Goal: Task Accomplishment & Management: Use online tool/utility

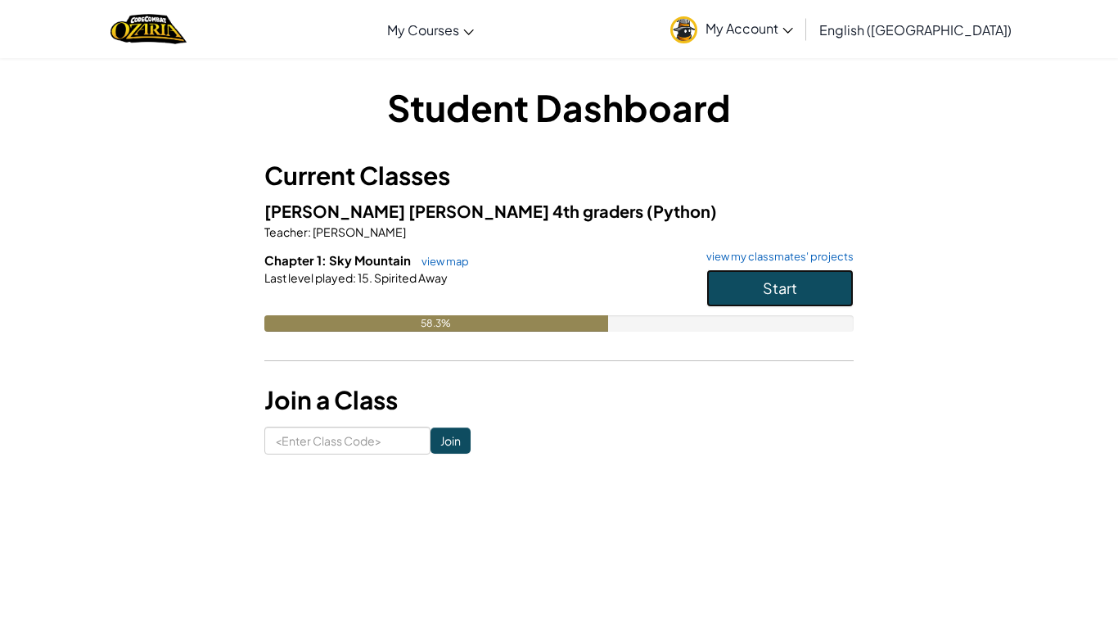
click at [725, 289] on button "Start" at bounding box center [780, 288] width 147 height 38
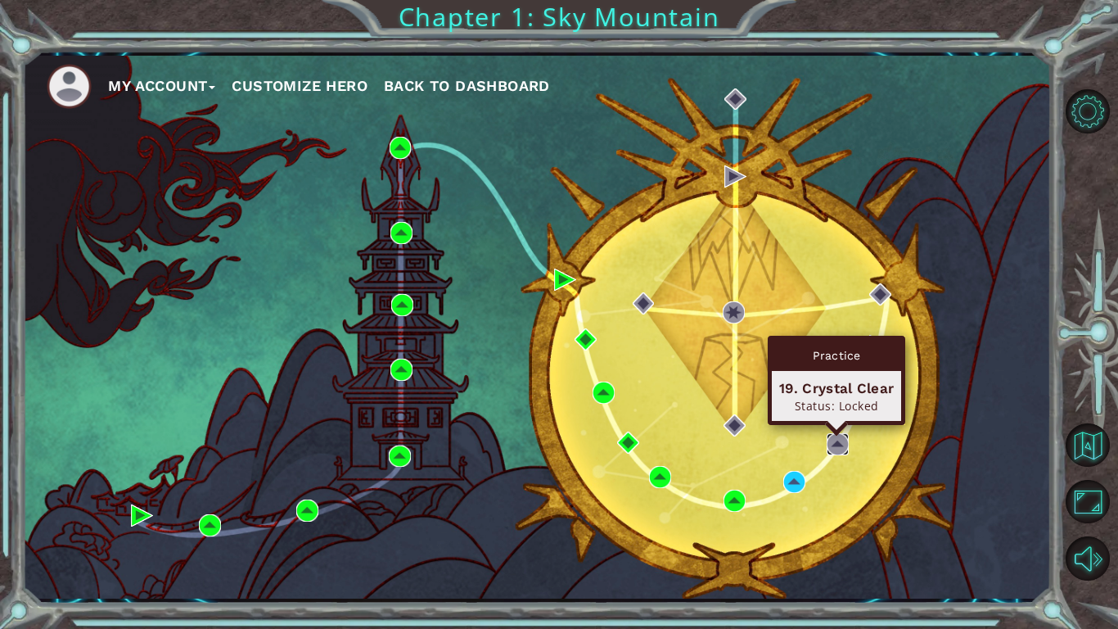
click at [836, 443] on img at bounding box center [838, 444] width 22 height 22
click at [837, 445] on img at bounding box center [838, 444] width 22 height 22
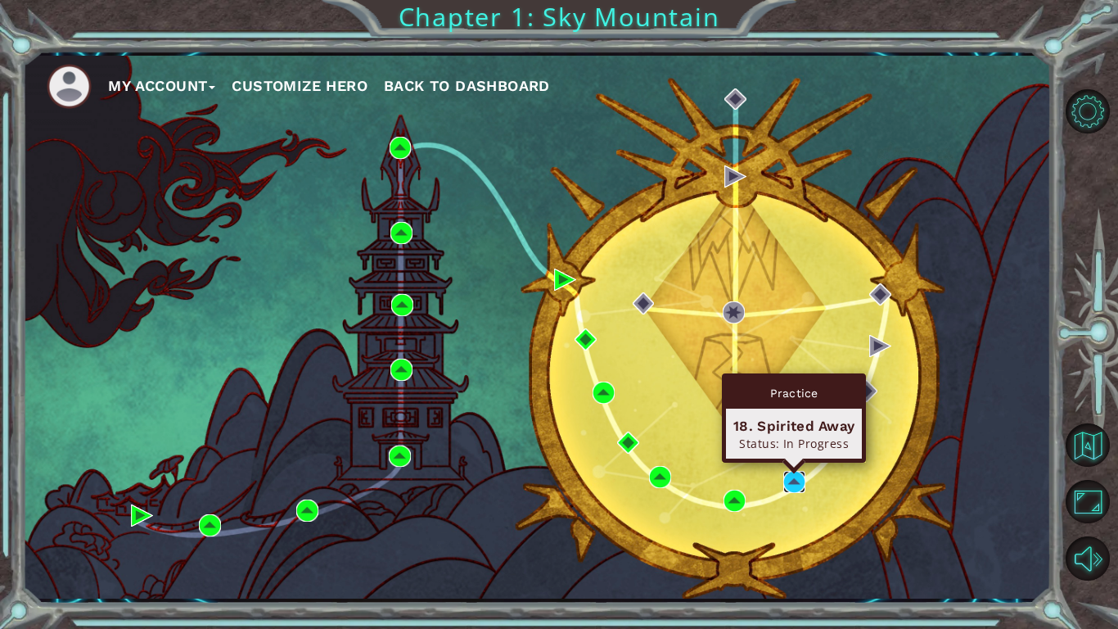
click at [788, 483] on img at bounding box center [794, 482] width 22 height 22
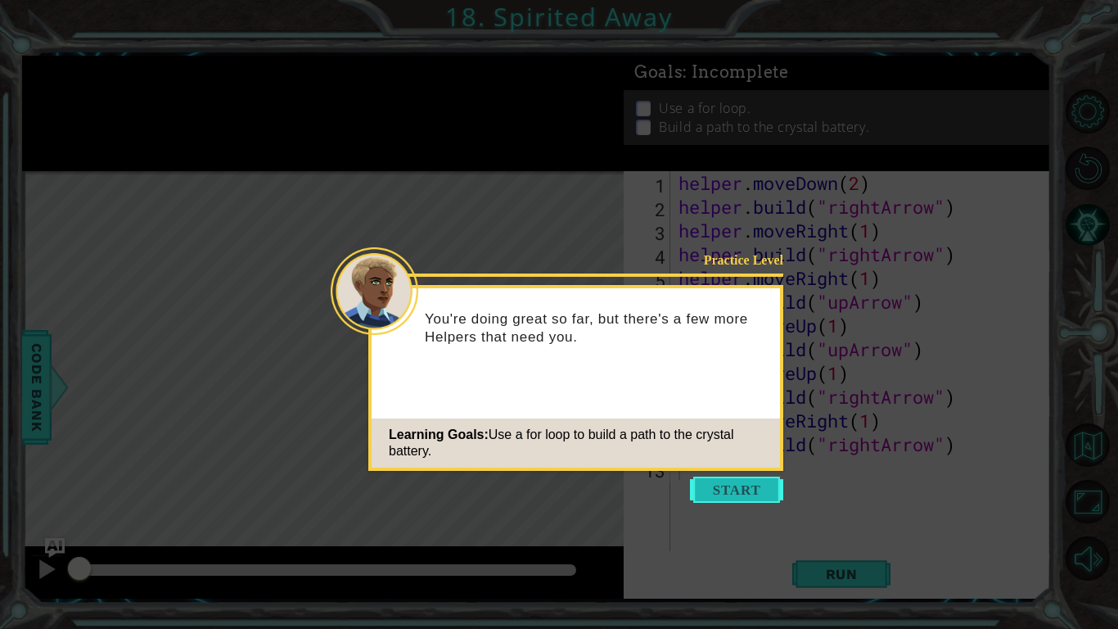
click at [731, 494] on button "Start" at bounding box center [736, 489] width 93 height 26
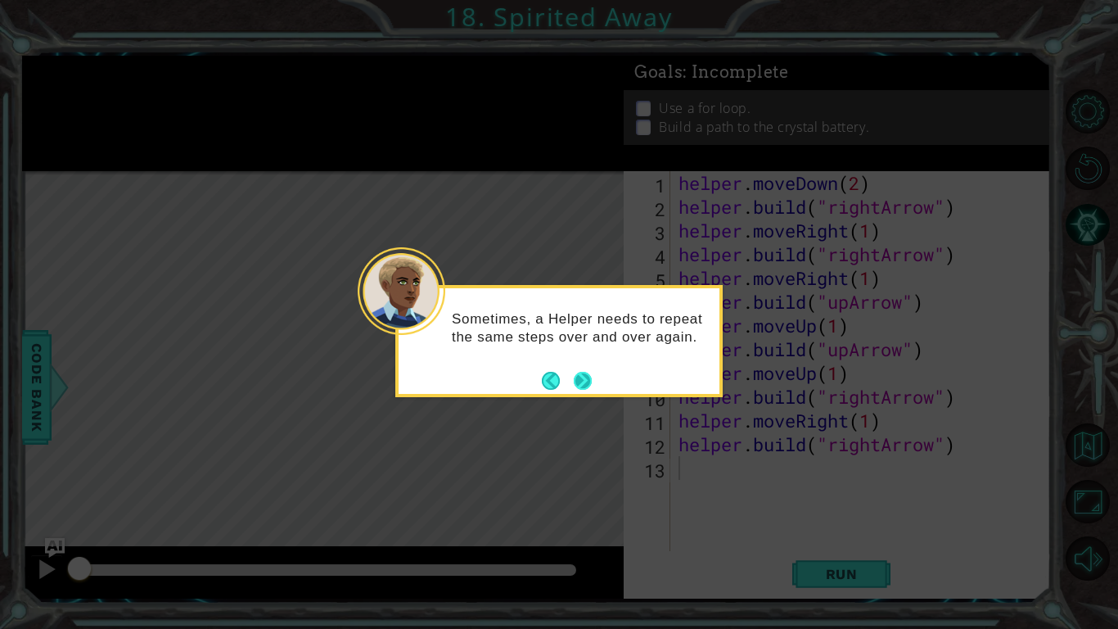
click at [585, 382] on button "Next" at bounding box center [583, 381] width 18 height 18
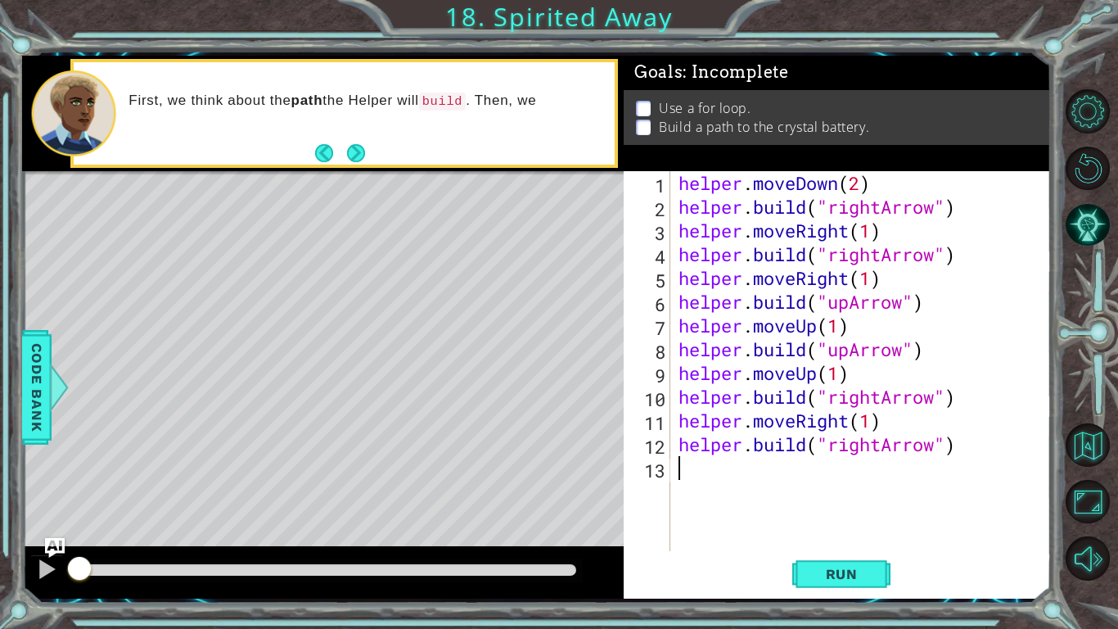
click at [962, 455] on div "helper . moveDown ( 2 ) helper . build ( "rightArrow" ) helper . moveRight ( 1 …" at bounding box center [865, 384] width 380 height 427
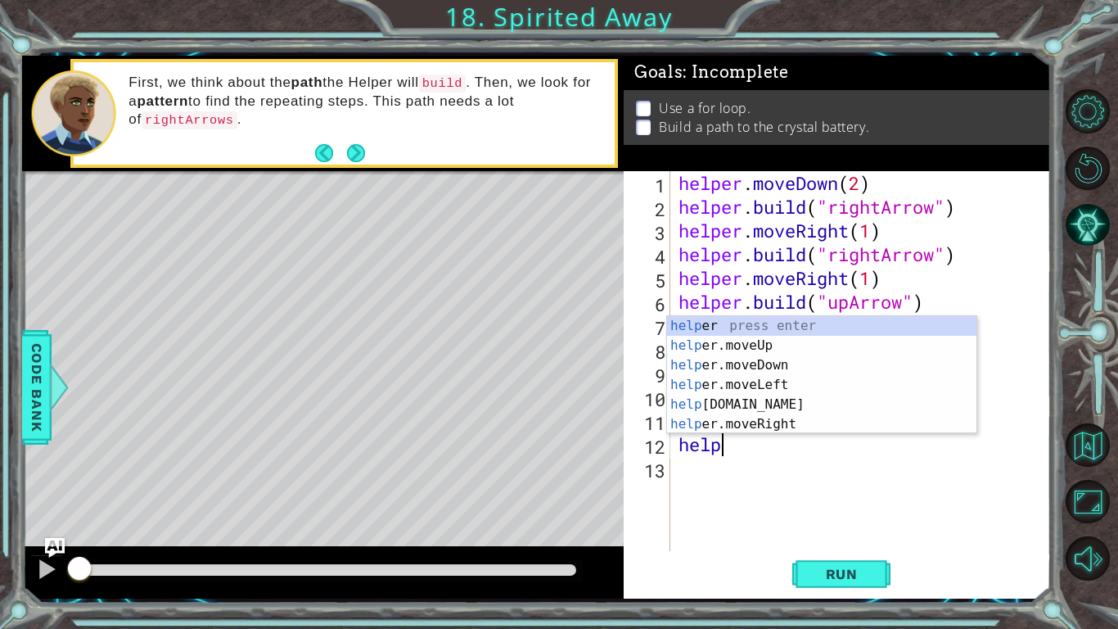
type textarea "h"
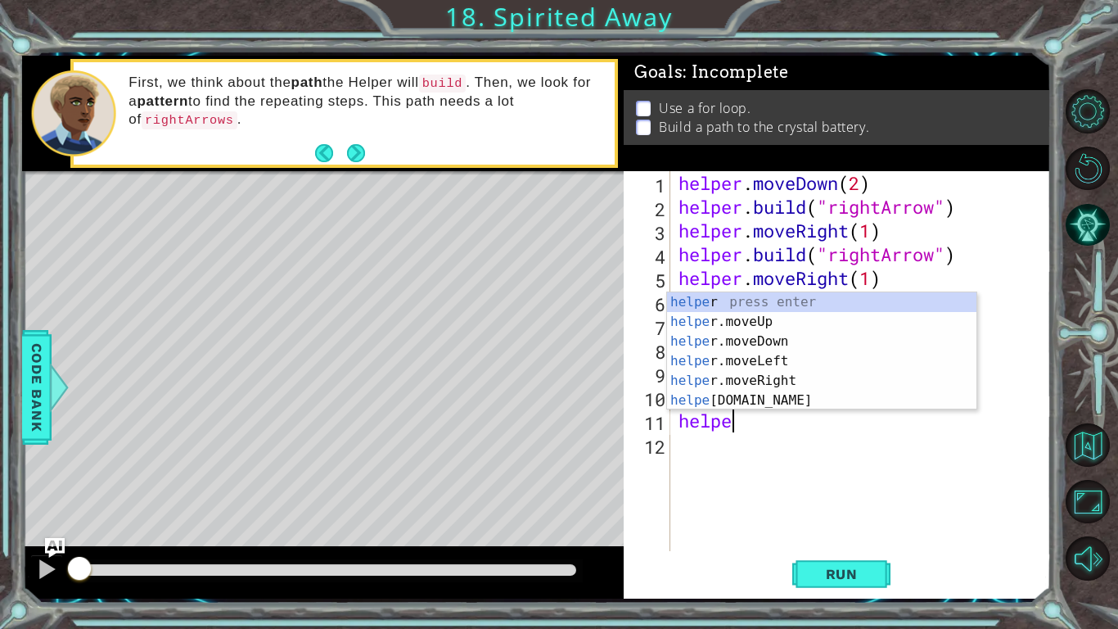
type textarea "h"
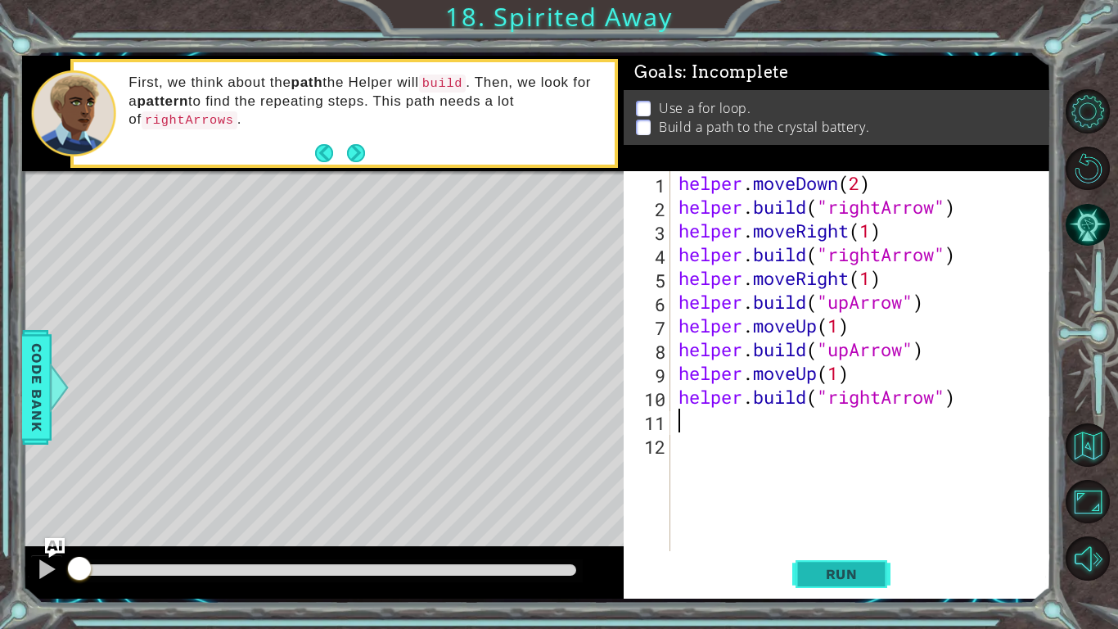
click at [851, 576] on span "Run" at bounding box center [842, 574] width 65 height 16
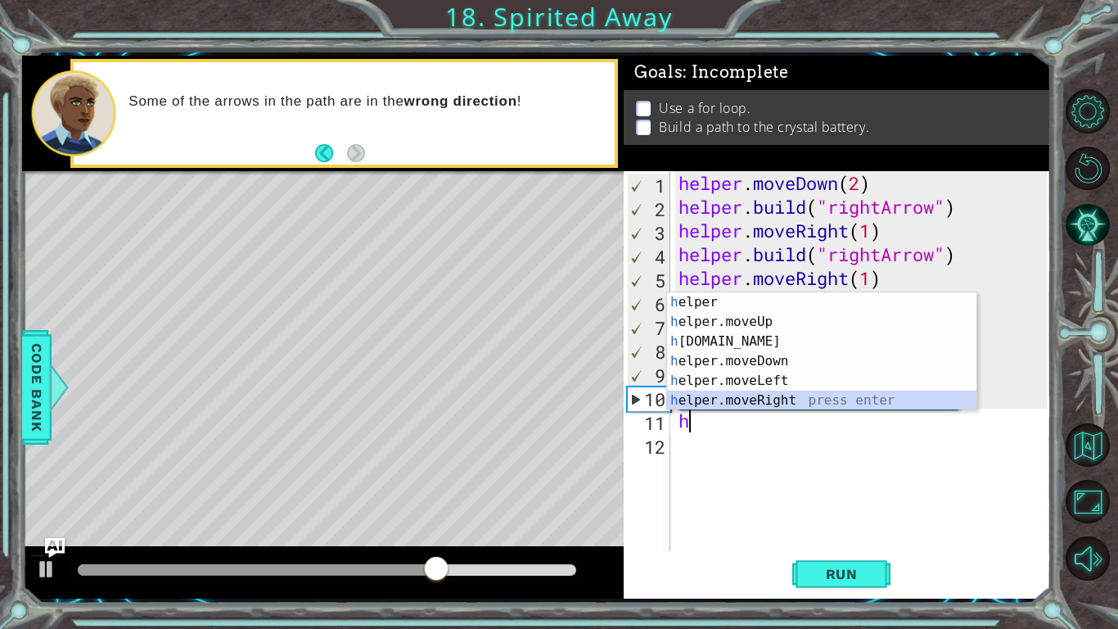
click at [749, 398] on div "h elper press enter h elper.moveUp press enter h [DOMAIN_NAME] press enter h el…" at bounding box center [821, 370] width 309 height 157
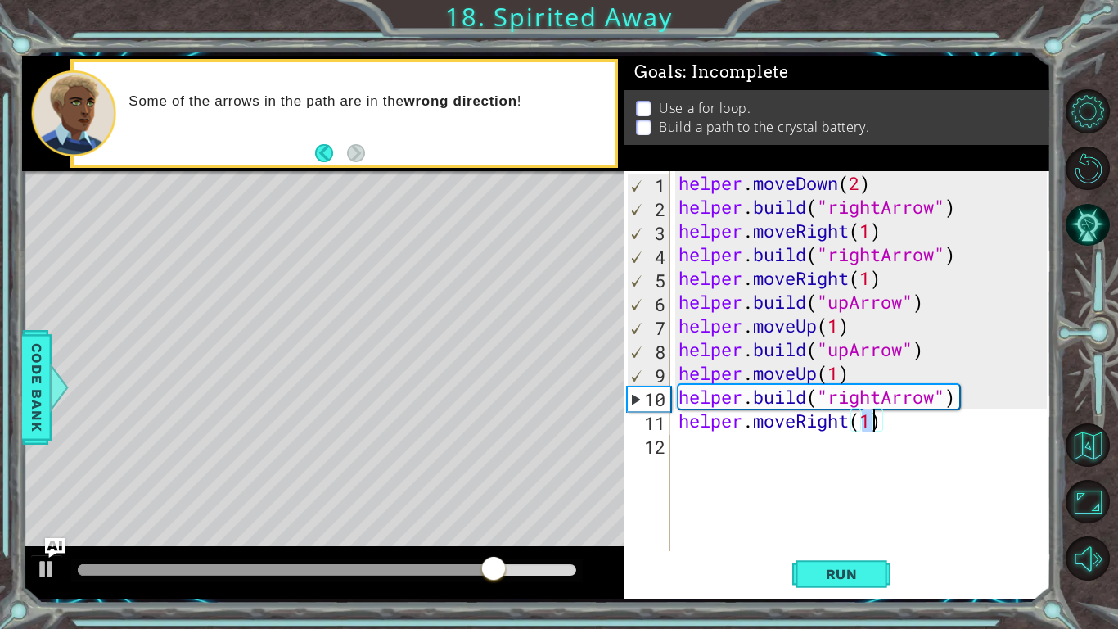
type textarea "helper.moveRight(1)"
click at [867, 425] on div "helper . moveDown ( 2 ) helper . build ( "rightArrow" ) helper . moveRight ( 1 …" at bounding box center [861, 361] width 372 height 380
click at [649, 440] on div "12" at bounding box center [648, 447] width 43 height 24
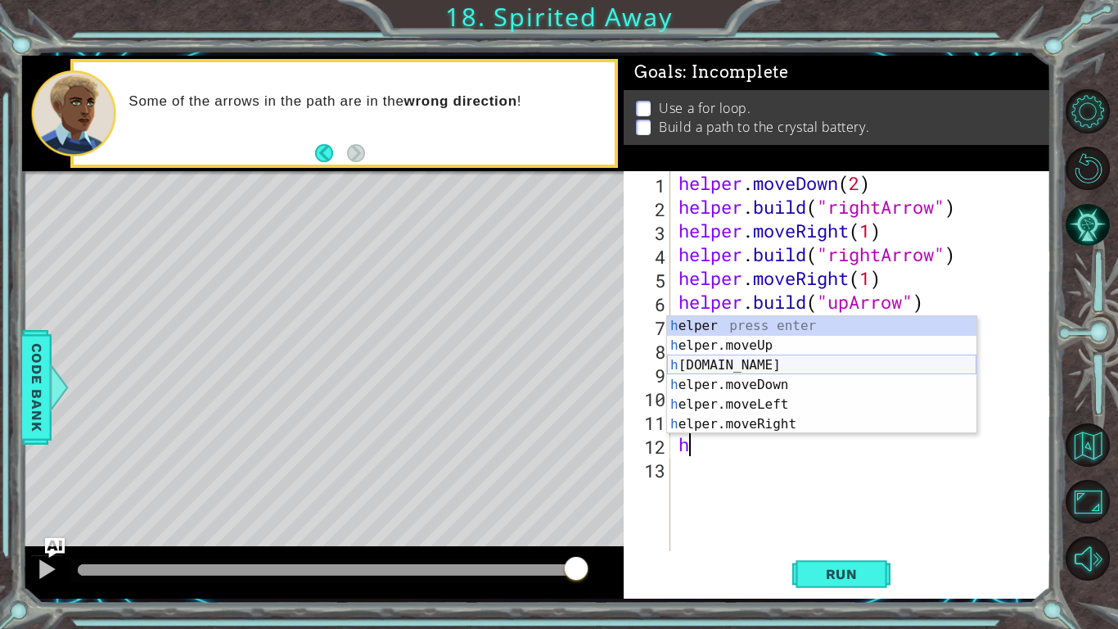
click at [798, 364] on div "h elper press enter h elper.moveUp press enter h [DOMAIN_NAME] press enter h el…" at bounding box center [821, 394] width 309 height 157
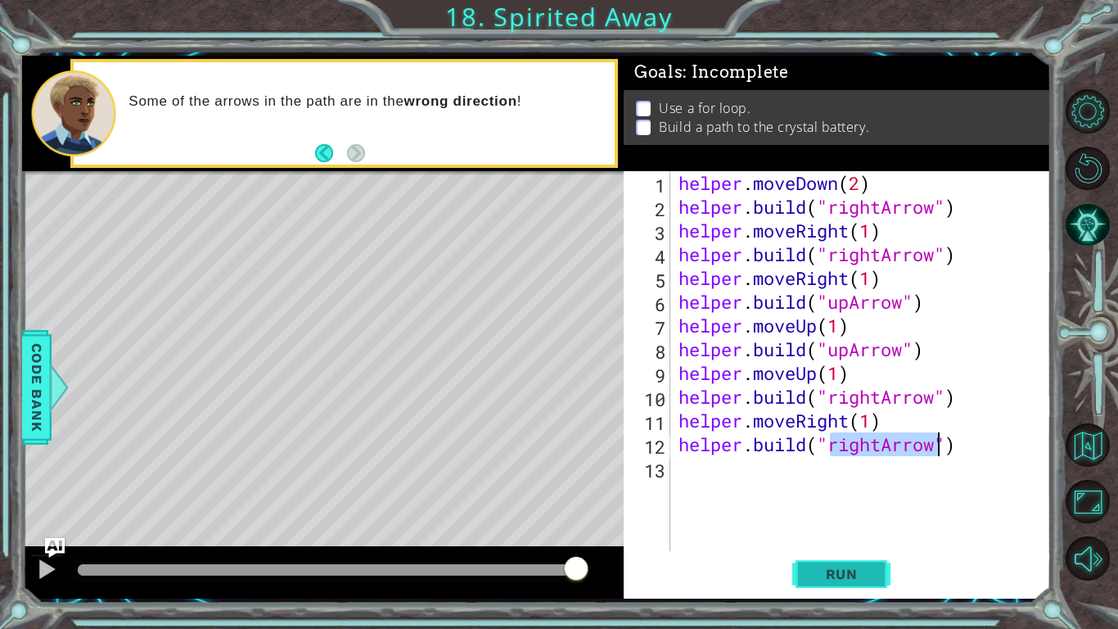
click at [868, 574] on span "Run" at bounding box center [842, 574] width 65 height 16
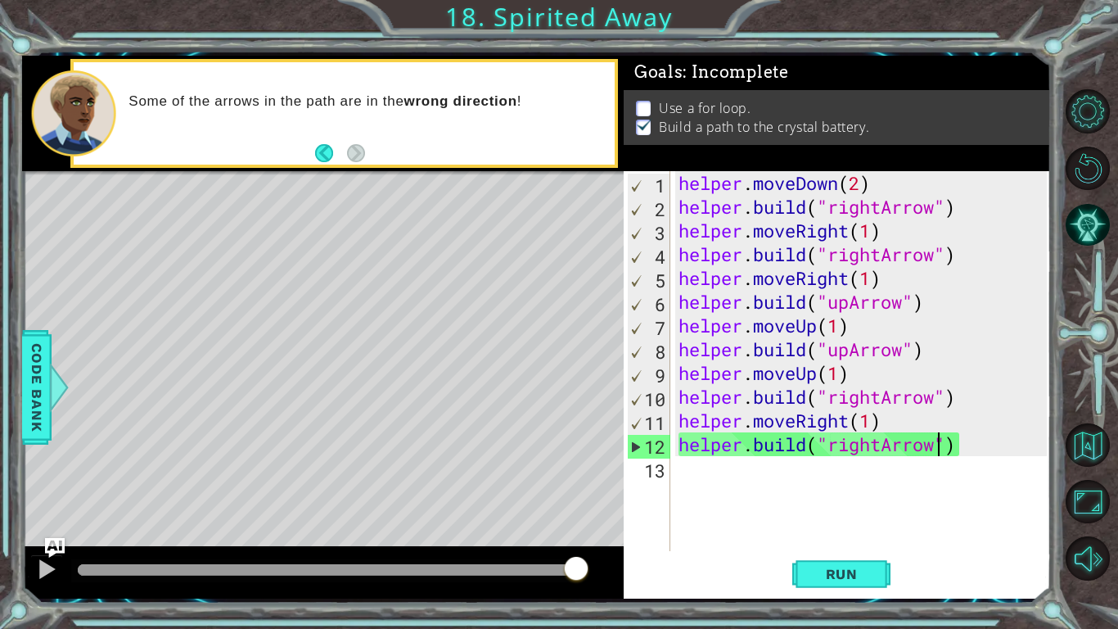
click at [959, 454] on div "helper . moveDown ( 2 ) helper . build ( "rightArrow" ) helper . moveRight ( 1 …" at bounding box center [865, 384] width 380 height 427
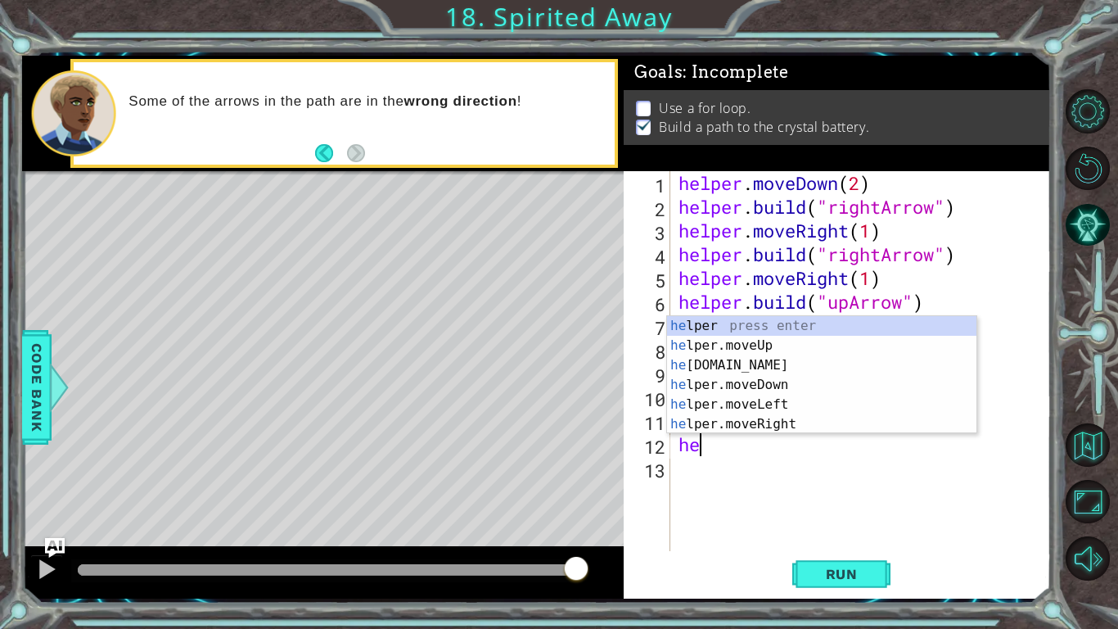
type textarea "h"
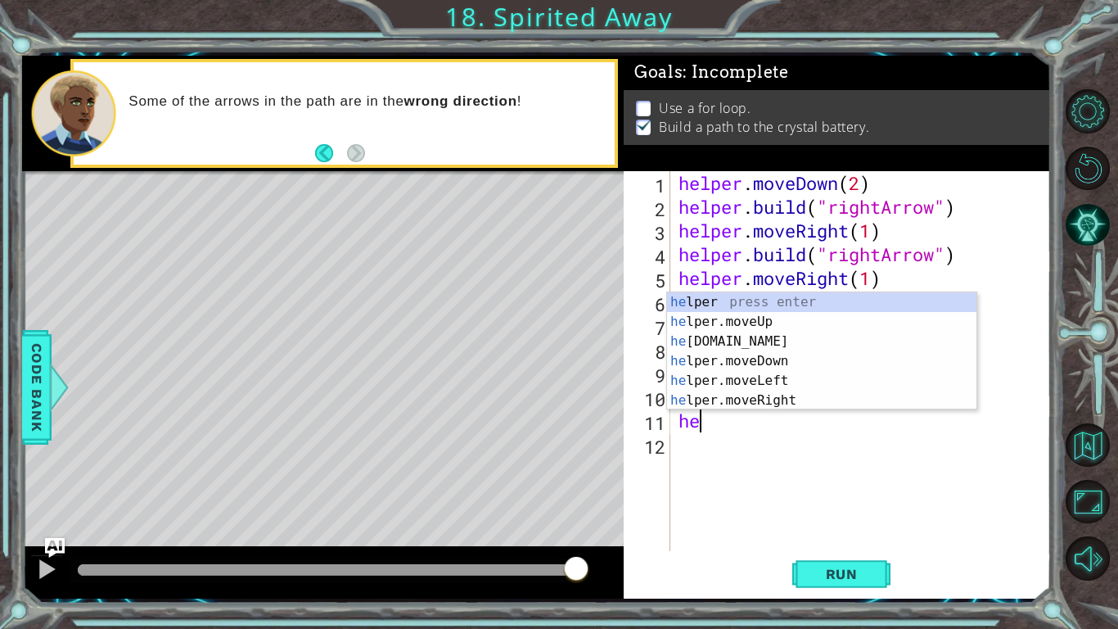
type textarea "h"
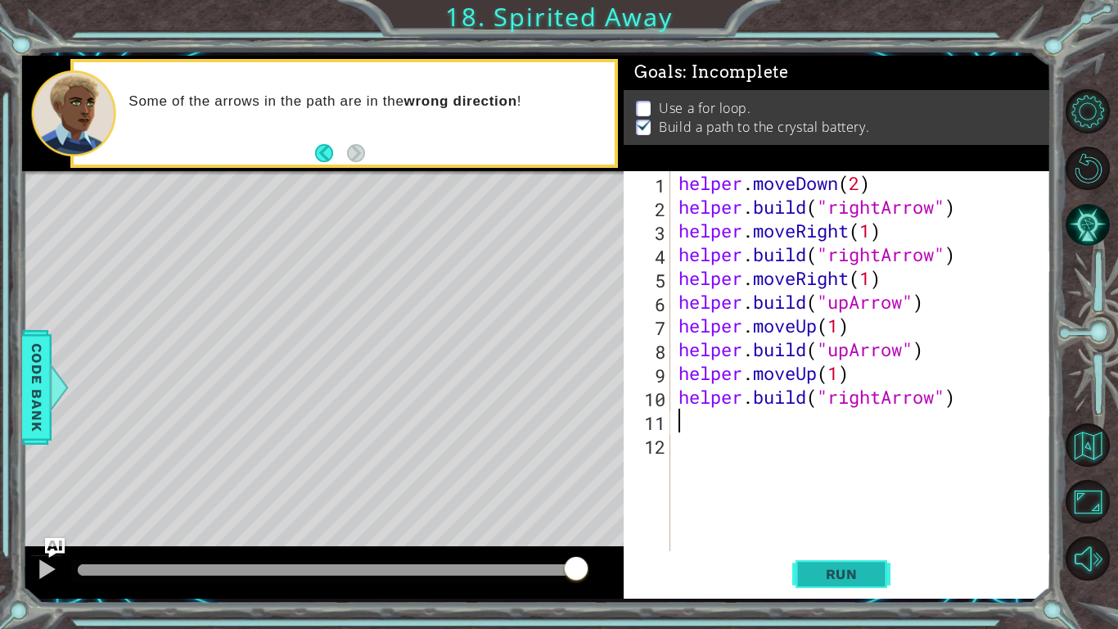
click at [873, 571] on span "Run" at bounding box center [842, 574] width 65 height 16
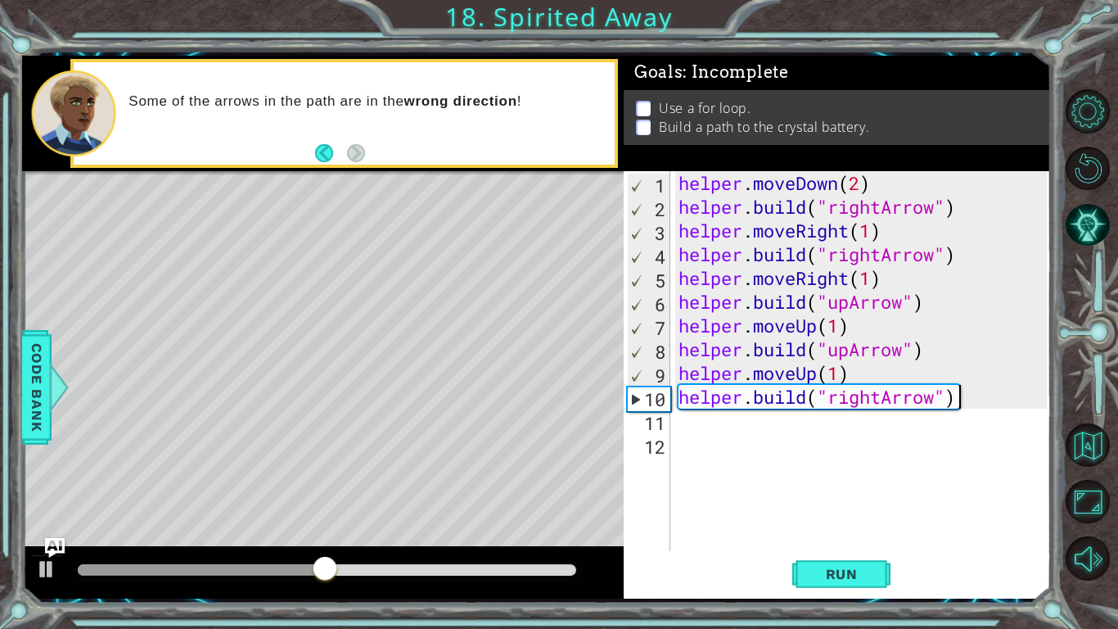
click at [964, 404] on div "helper . moveDown ( 2 ) helper . build ( "rightArrow" ) helper . moveRight ( 1 …" at bounding box center [865, 384] width 380 height 427
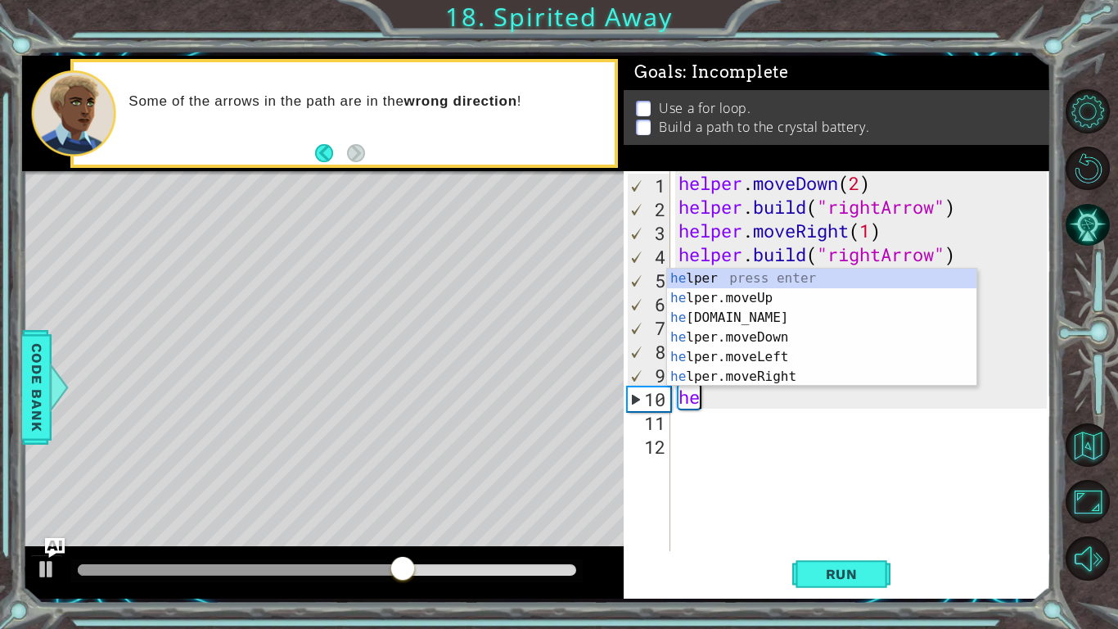
type textarea "h"
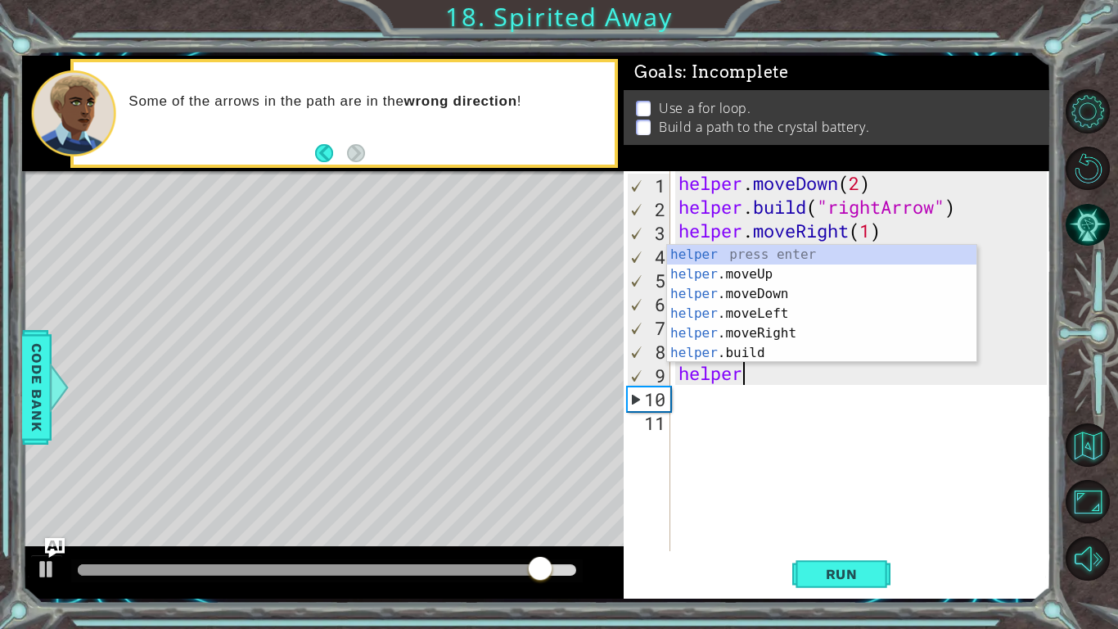
type textarea "h"
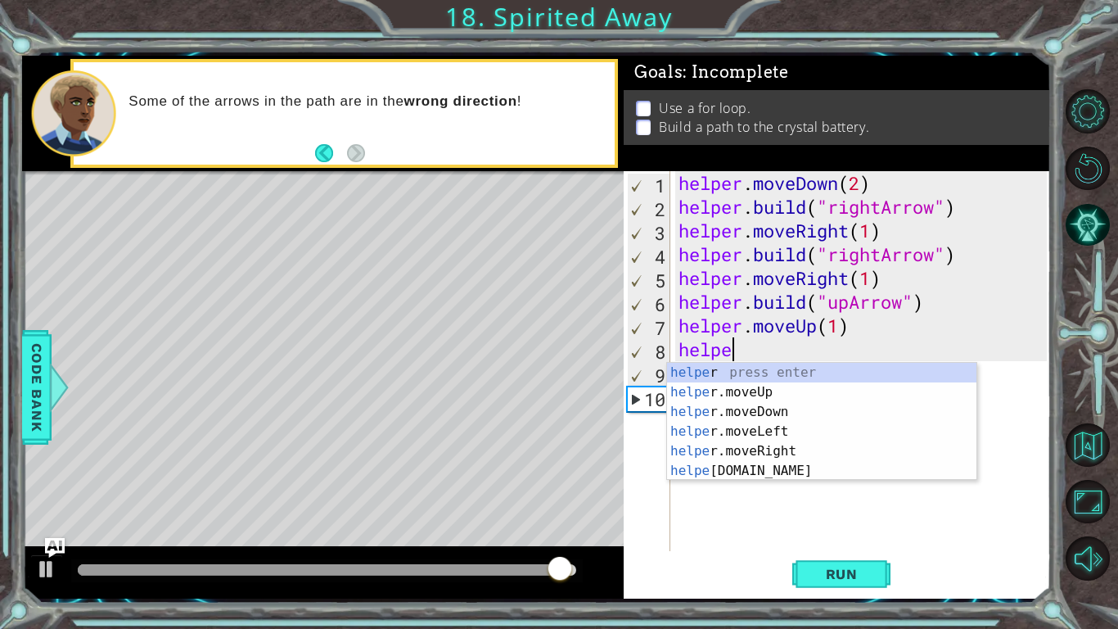
type textarea "h"
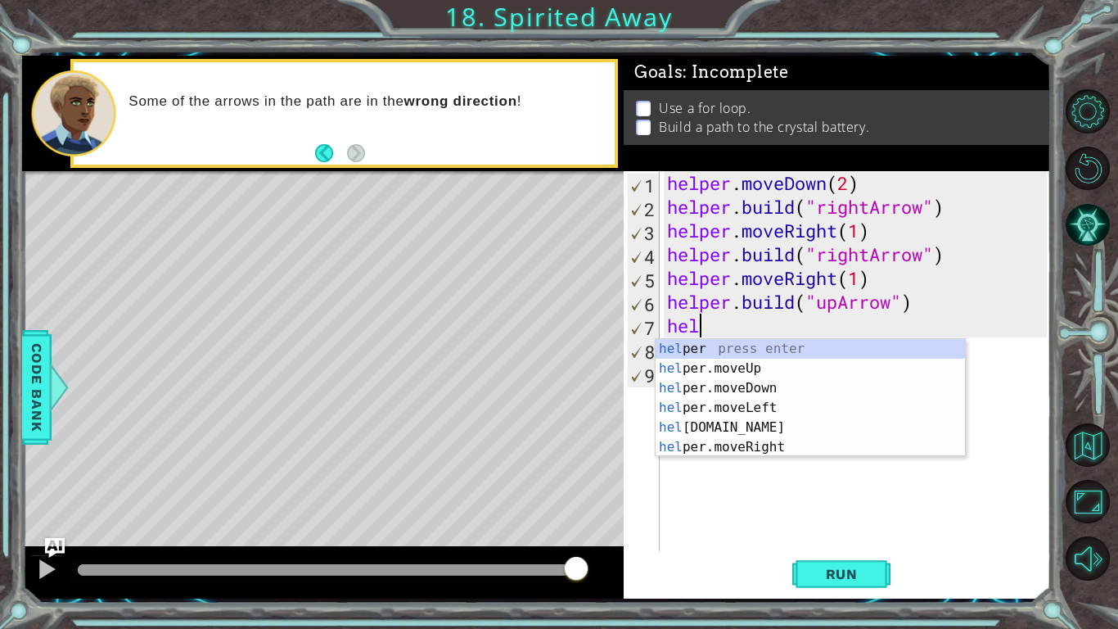
type textarea "h"
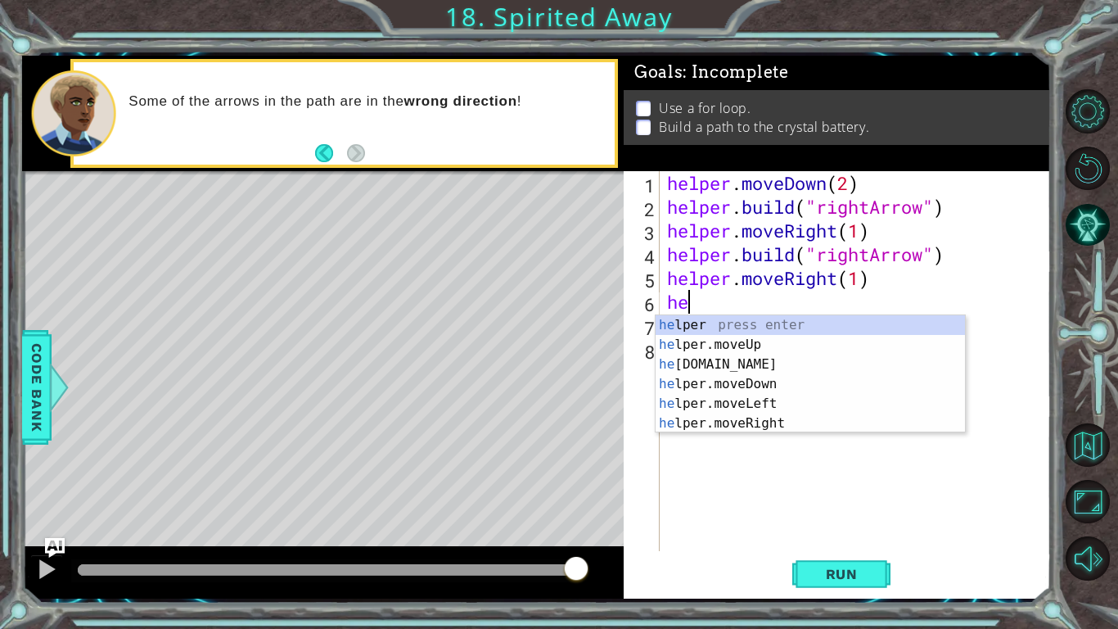
type textarea "h"
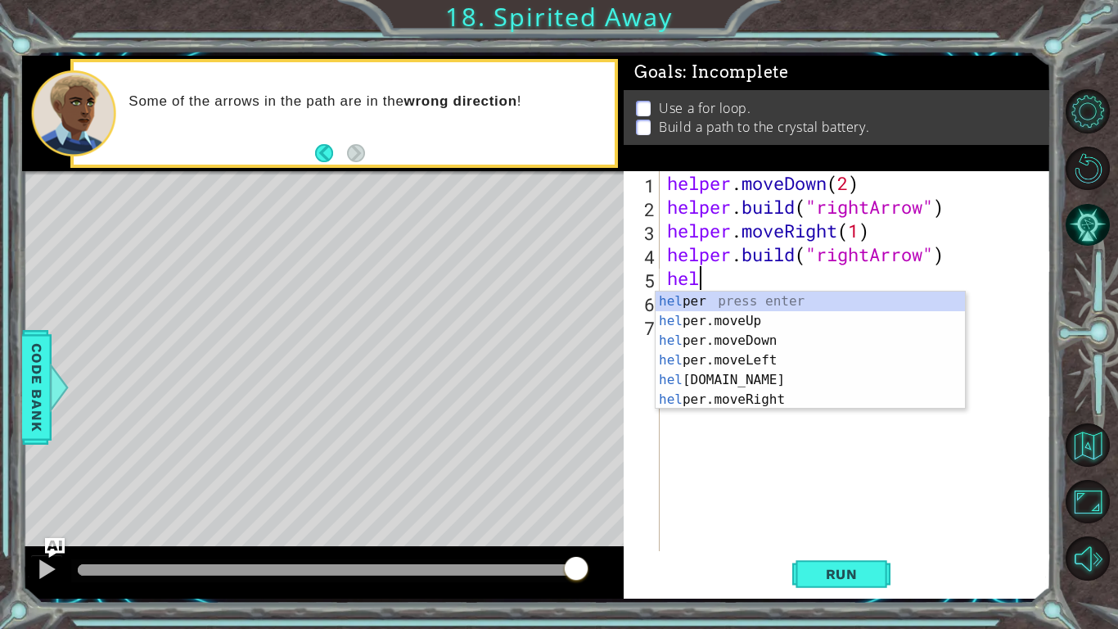
type textarea "h"
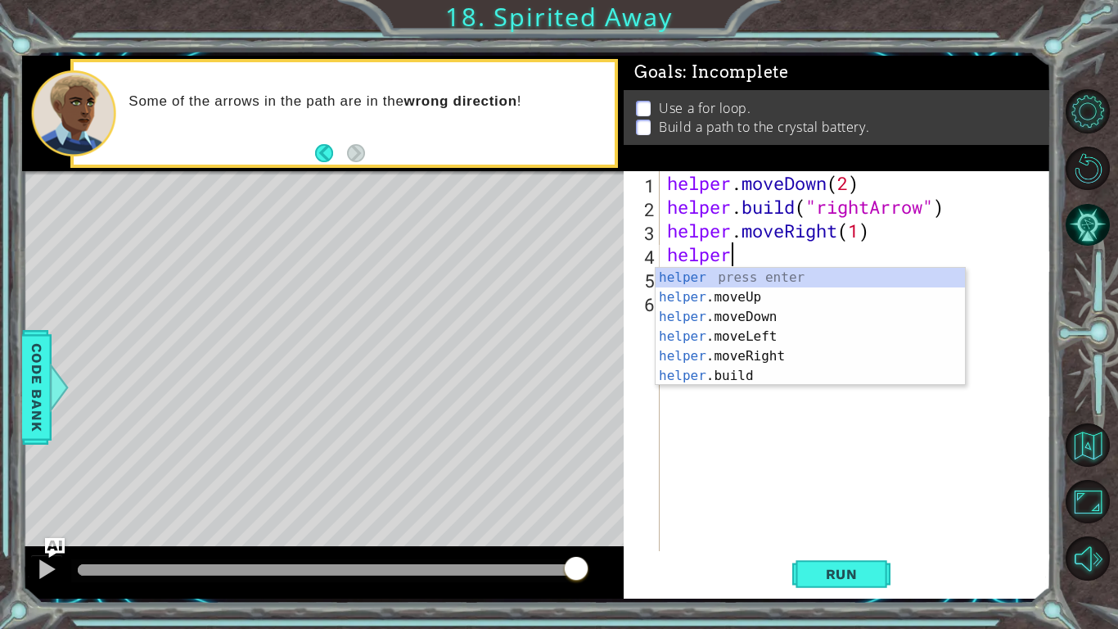
type textarea "h"
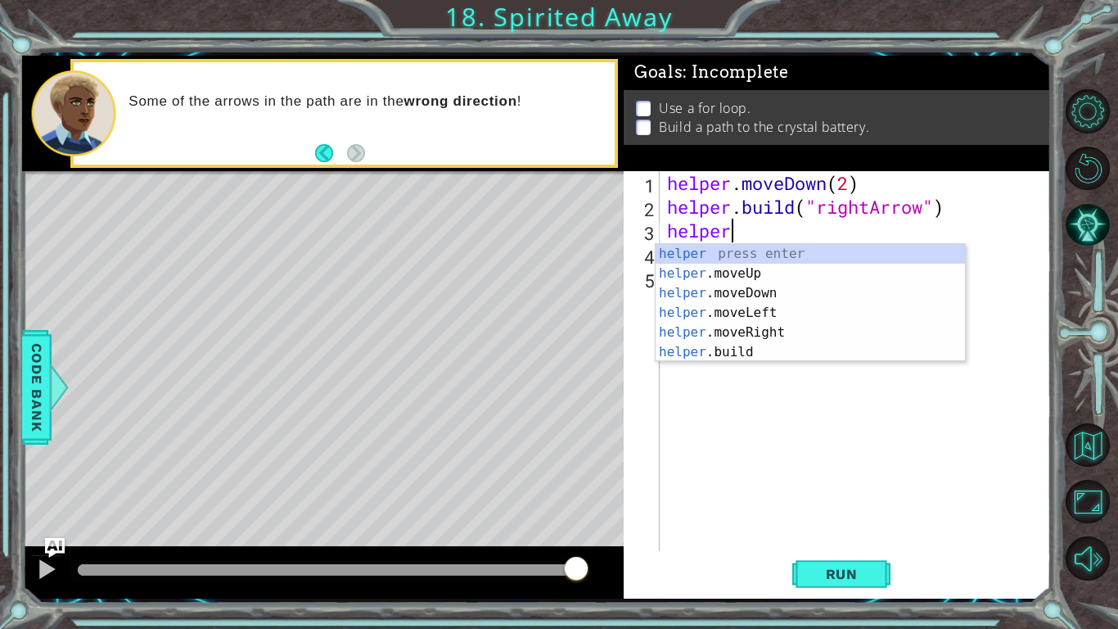
type textarea "h"
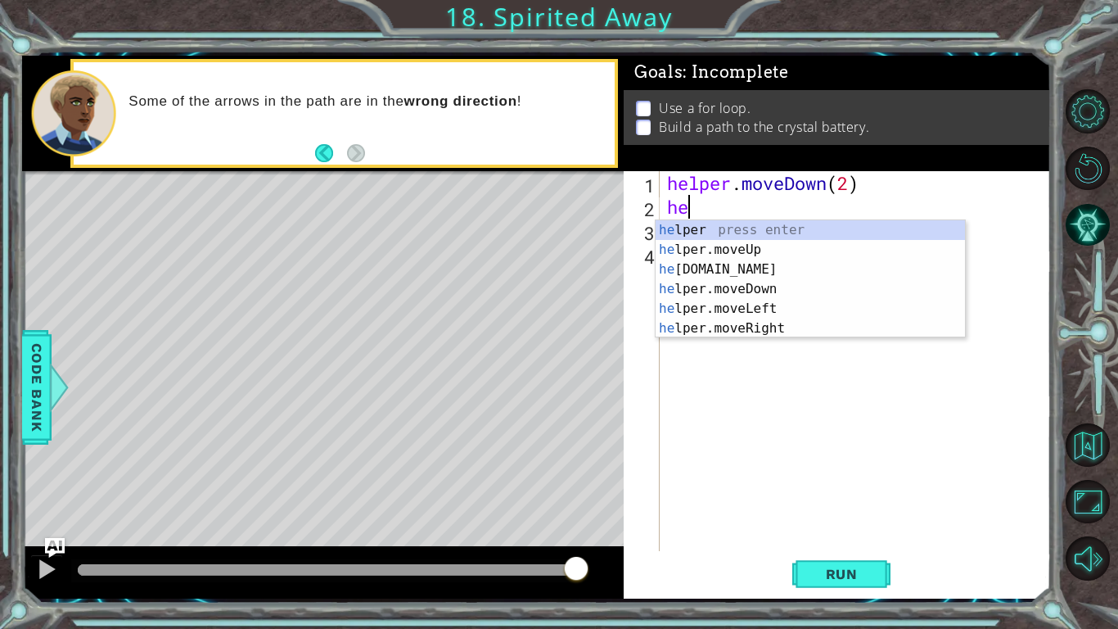
type textarea "h"
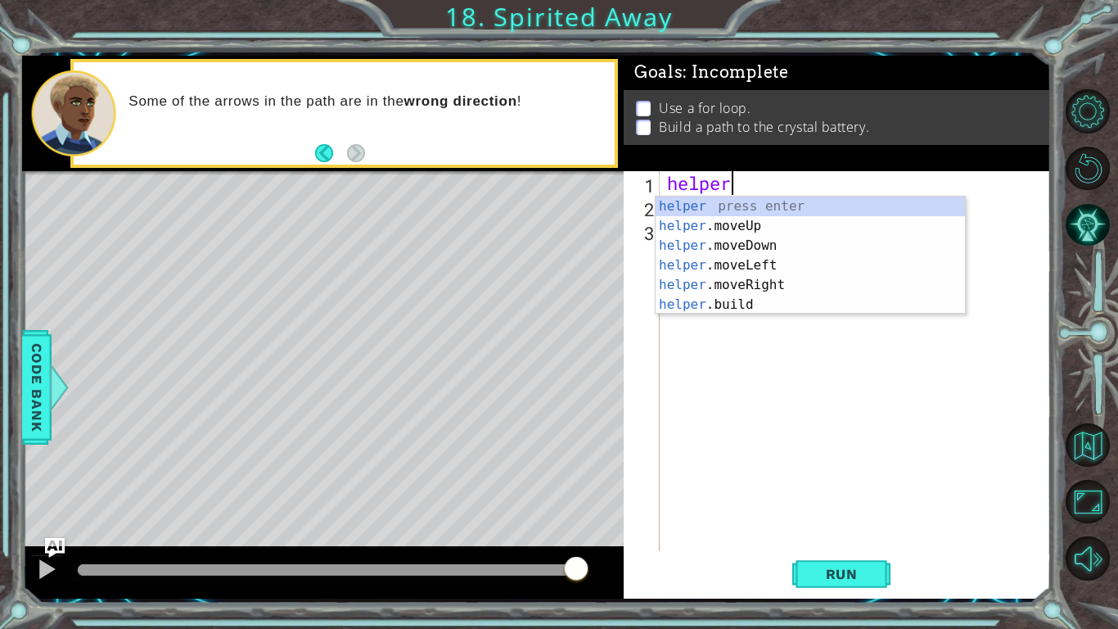
type textarea "h"
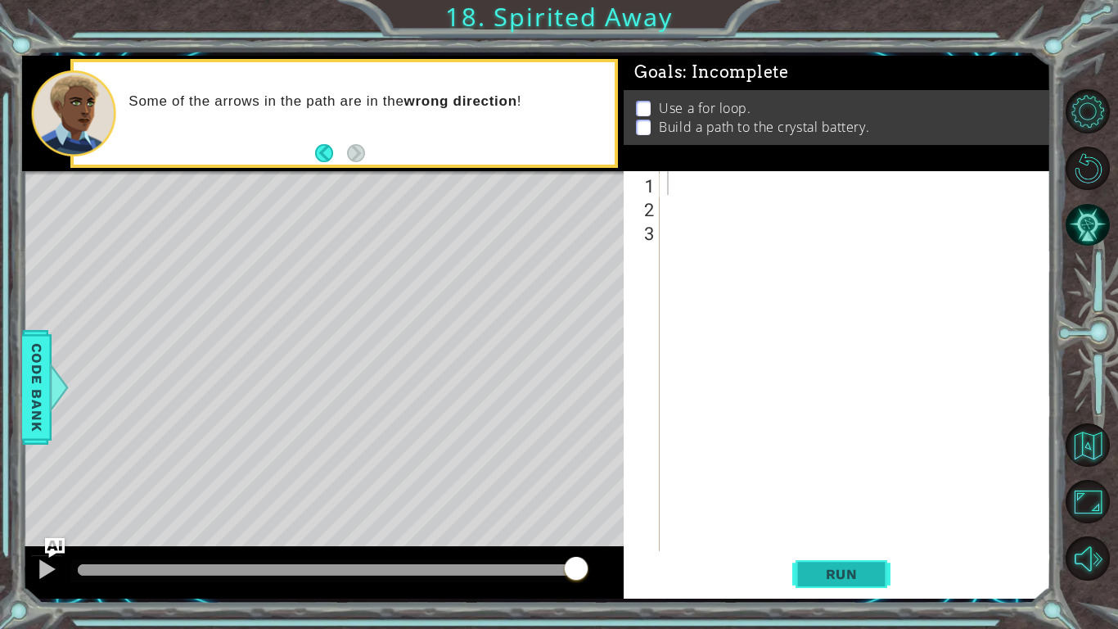
click at [837, 563] on button "Run" at bounding box center [841, 574] width 98 height 43
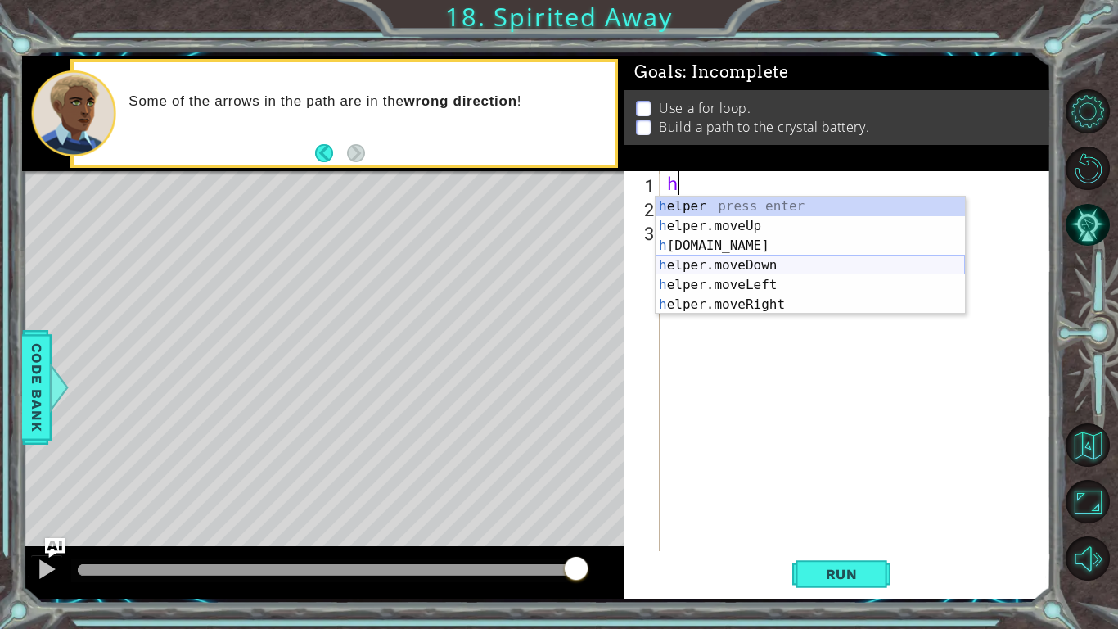
click at [737, 264] on div "h elper press enter h elper.moveUp press enter h [DOMAIN_NAME] press enter h el…" at bounding box center [810, 274] width 309 height 157
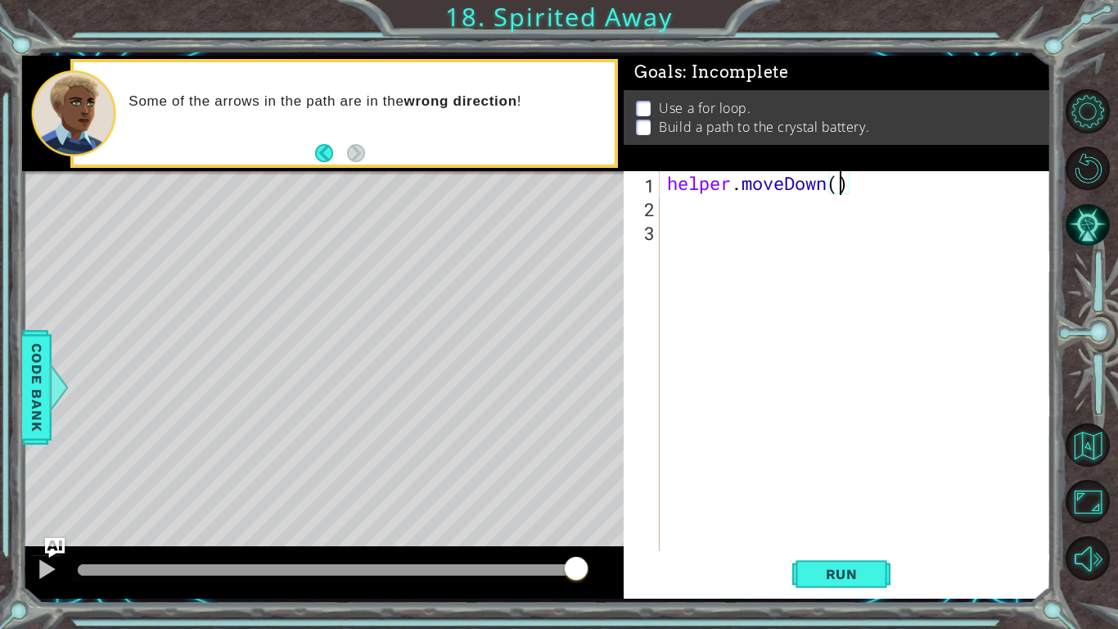
type textarea "helper.moveDown(2)"
click at [664, 218] on div "helper . moveDown ( 2 )" at bounding box center [859, 384] width 391 height 427
click at [849, 576] on span "Run" at bounding box center [842, 574] width 65 height 16
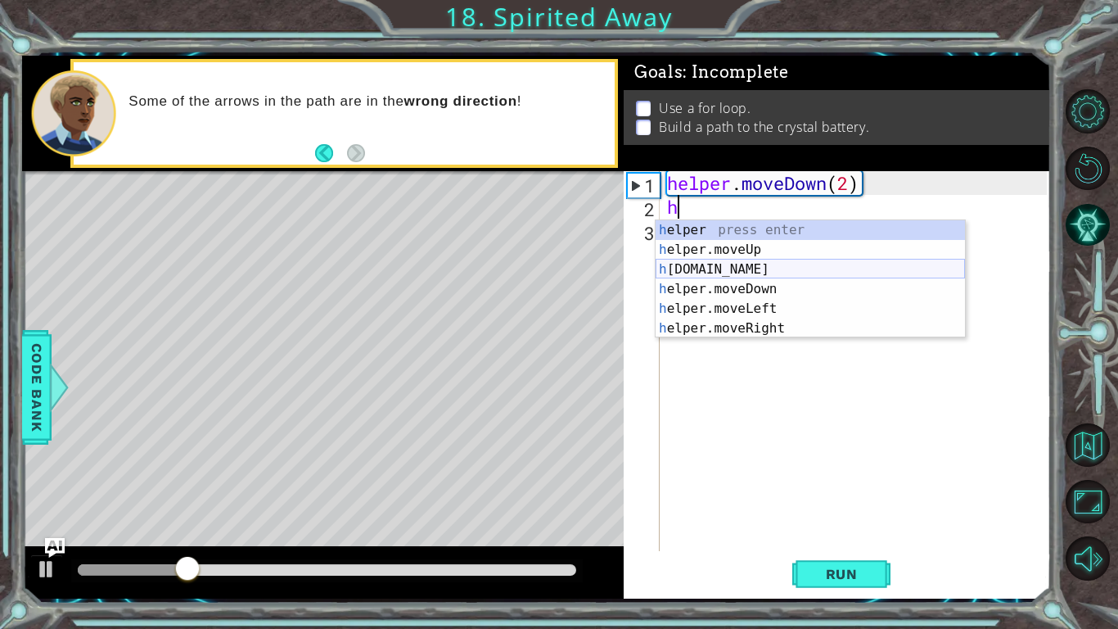
click at [804, 267] on div "h elper press enter h elper.moveUp press enter h [DOMAIN_NAME] press enter h el…" at bounding box center [810, 298] width 309 height 157
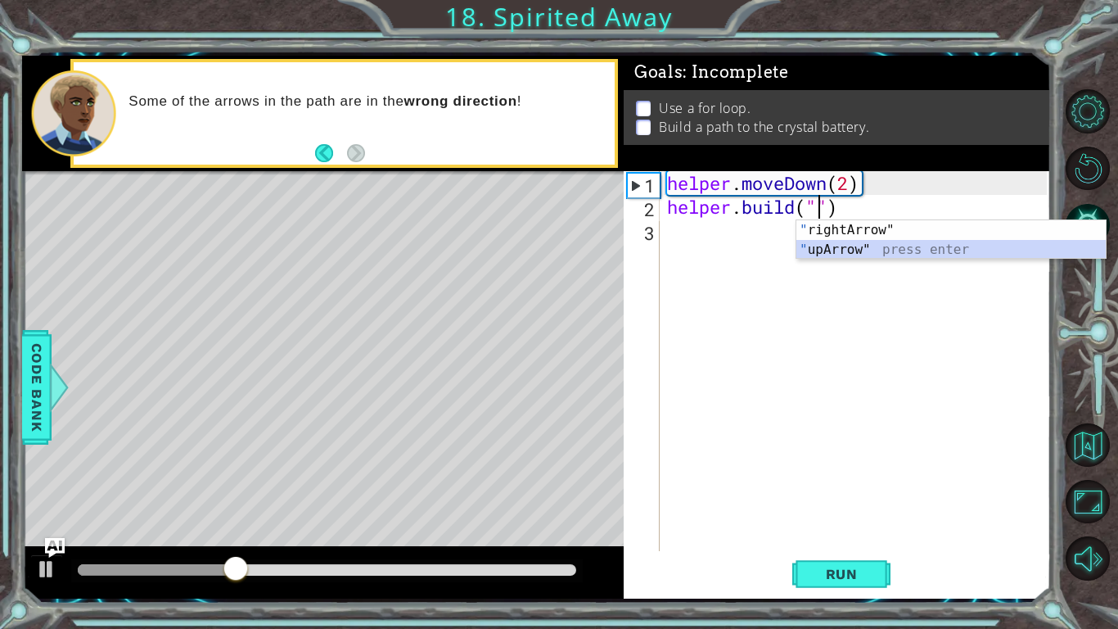
click at [867, 254] on div "" rightArrow" press enter " upArrow" press enter" at bounding box center [951, 259] width 309 height 79
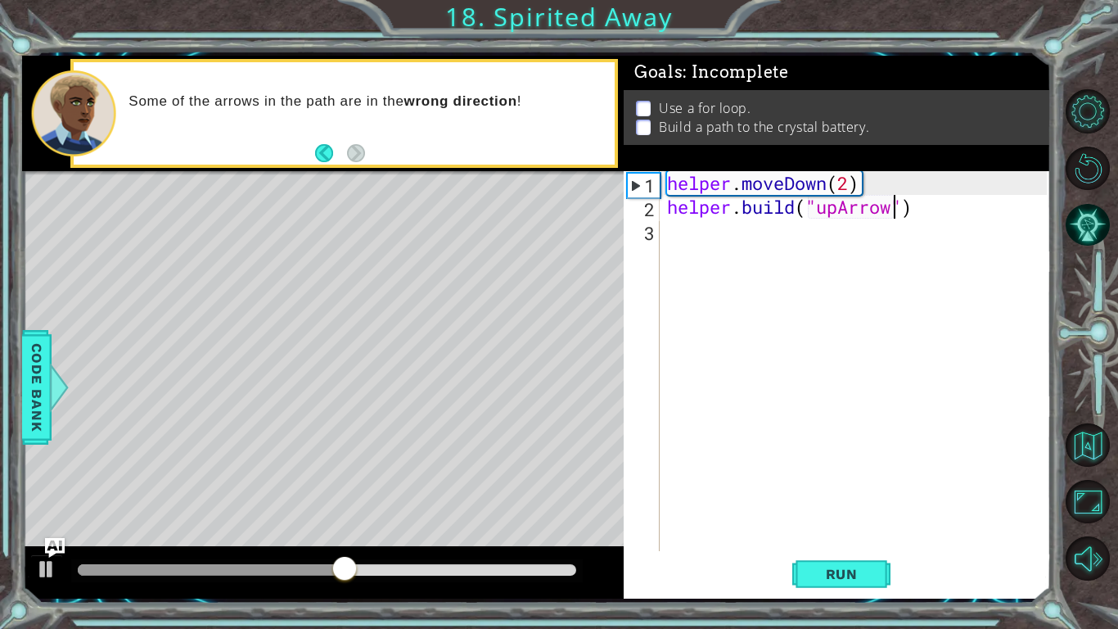
type textarea "[DOMAIN_NAME]("upArrow")"
click at [661, 243] on div "[DOMAIN_NAME]("upArrow") 1 2 3 helper . moveDown ( 2 ) helper . build ( "upArro…" at bounding box center [835, 361] width 423 height 380
click at [653, 233] on div "3" at bounding box center [643, 233] width 33 height 24
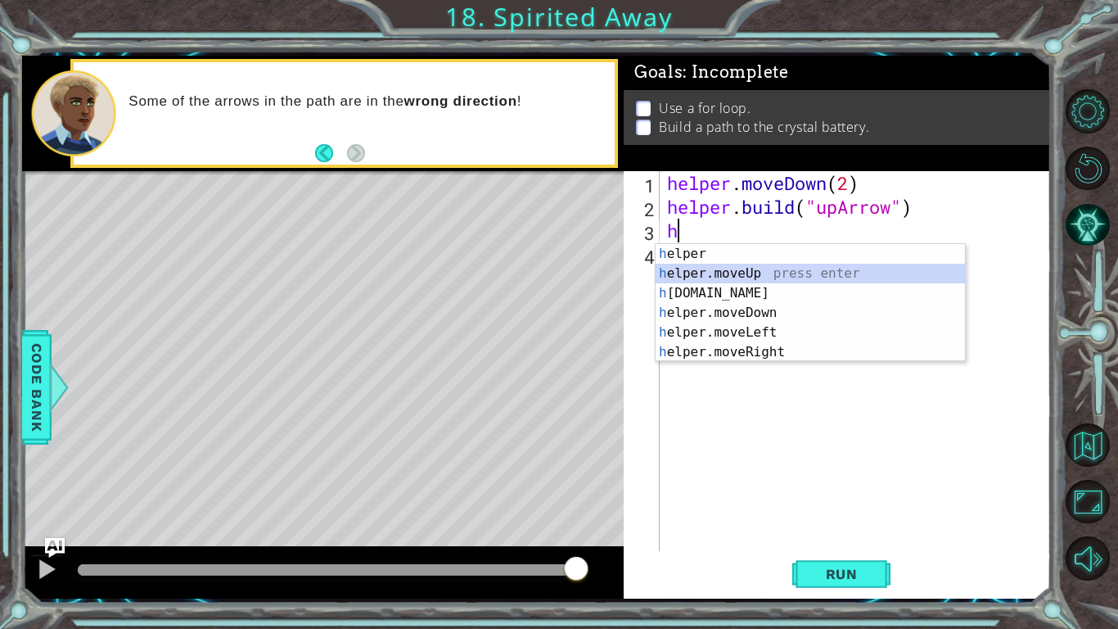
click at [773, 273] on div "h elper press enter h elper.moveUp press enter h [DOMAIN_NAME] press enter h el…" at bounding box center [810, 322] width 309 height 157
type textarea "helper.moveUp(1)"
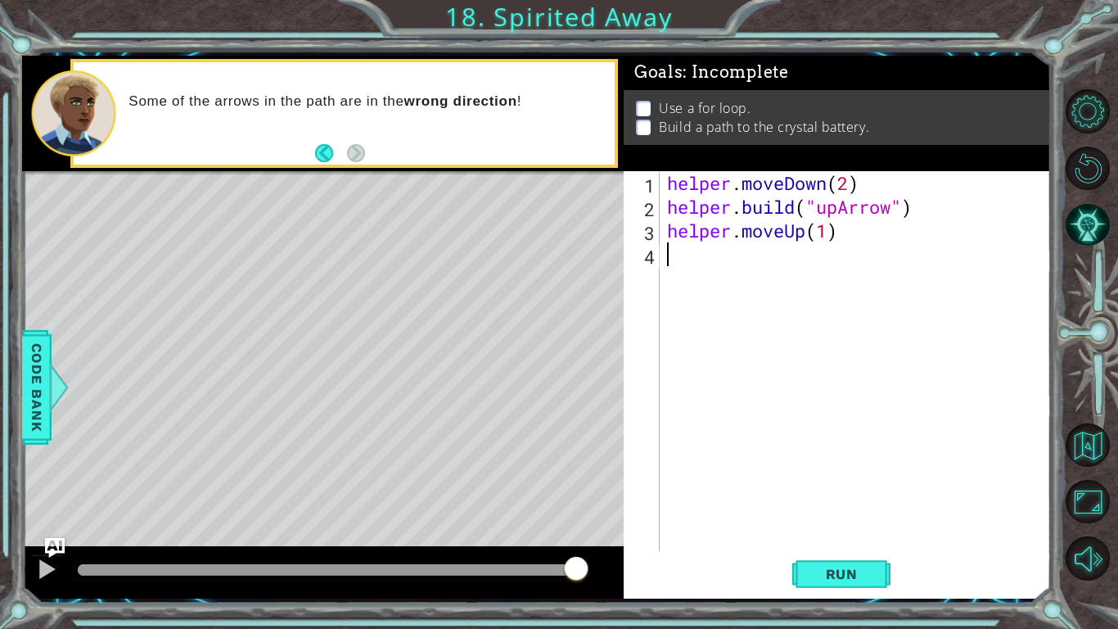
click at [665, 263] on div "helper . moveDown ( 2 ) helper . build ( "upArrow" ) helper . moveUp ( 1 )" at bounding box center [859, 384] width 391 height 427
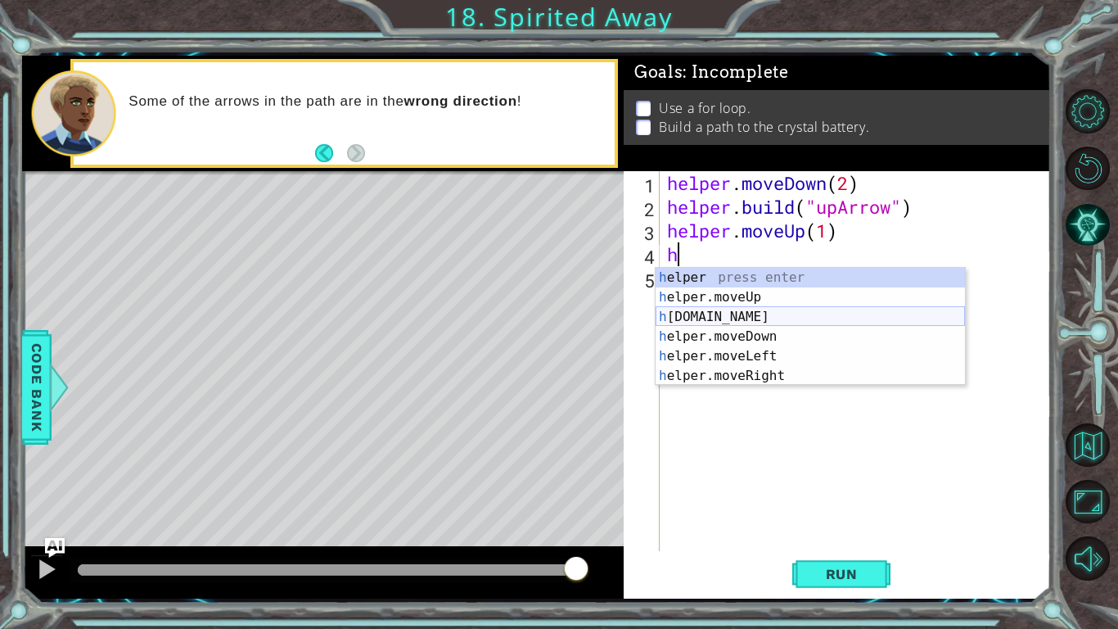
click at [766, 314] on div "h elper press enter h elper.moveUp press enter h [DOMAIN_NAME] press enter h el…" at bounding box center [810, 346] width 309 height 157
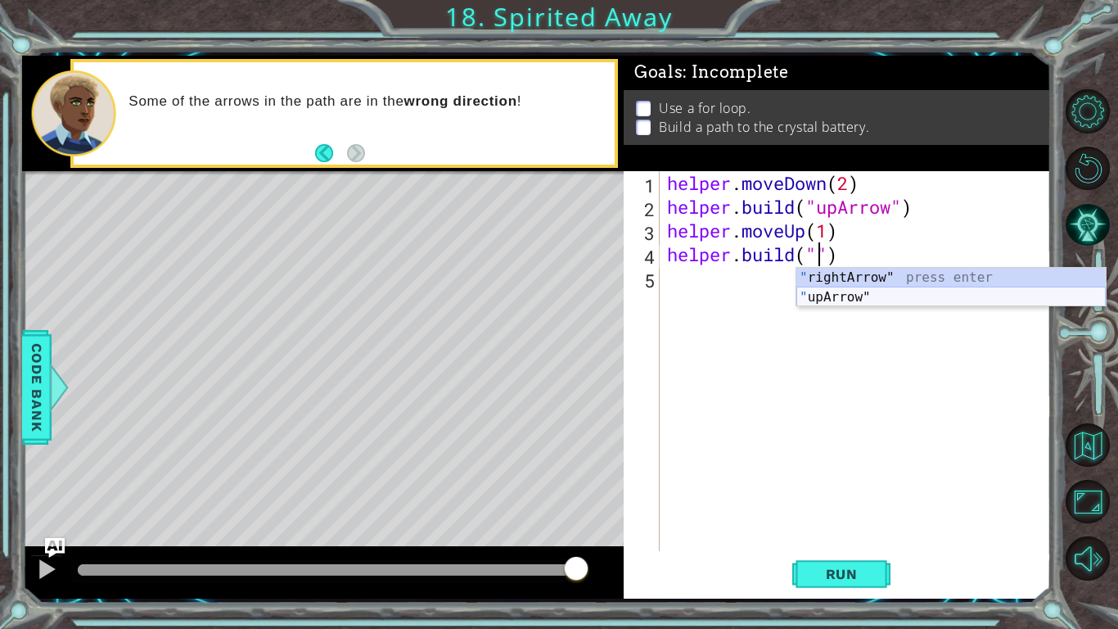
click at [863, 301] on div "" rightArrow" press enter " upArrow" press enter" at bounding box center [951, 307] width 309 height 79
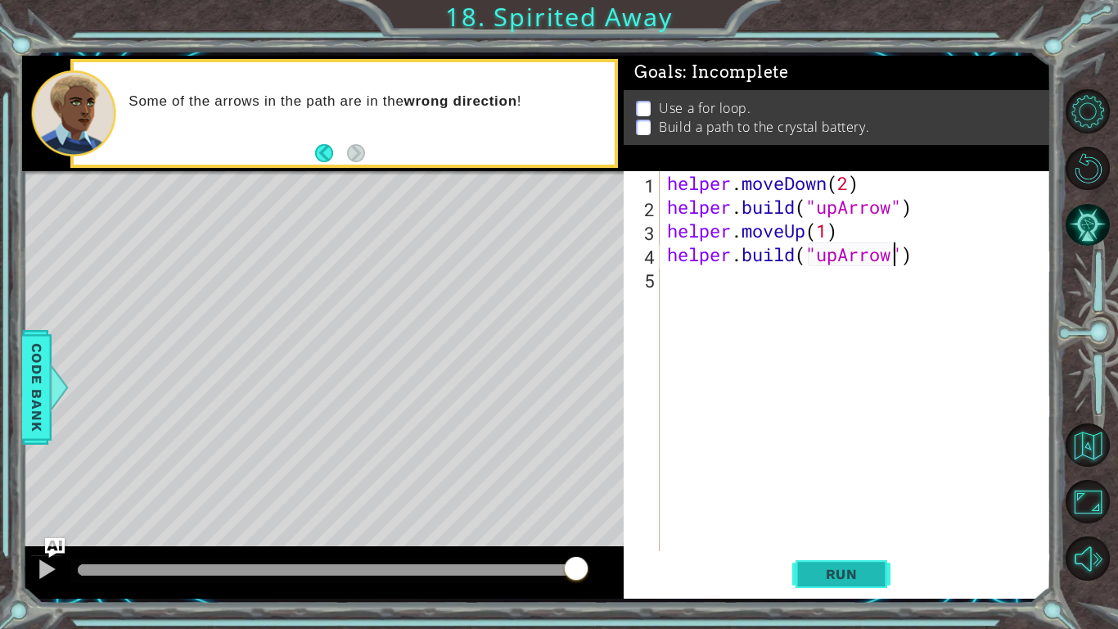
type textarea "[DOMAIN_NAME]("upArrow")"
click at [856, 583] on button "Run" at bounding box center [841, 574] width 98 height 43
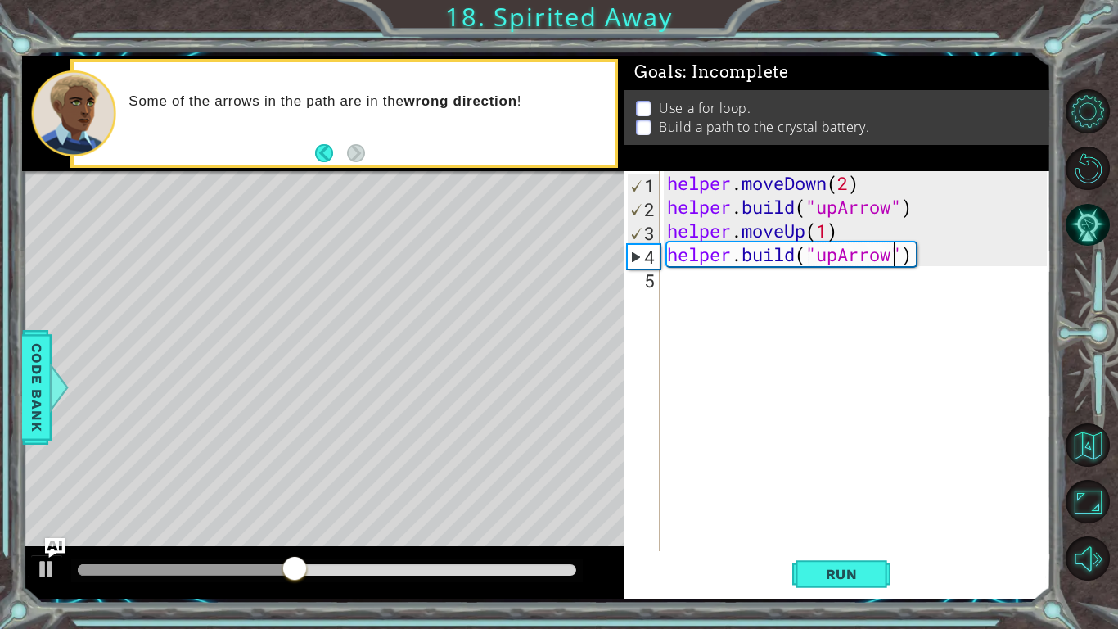
click at [652, 286] on div "5" at bounding box center [643, 281] width 33 height 24
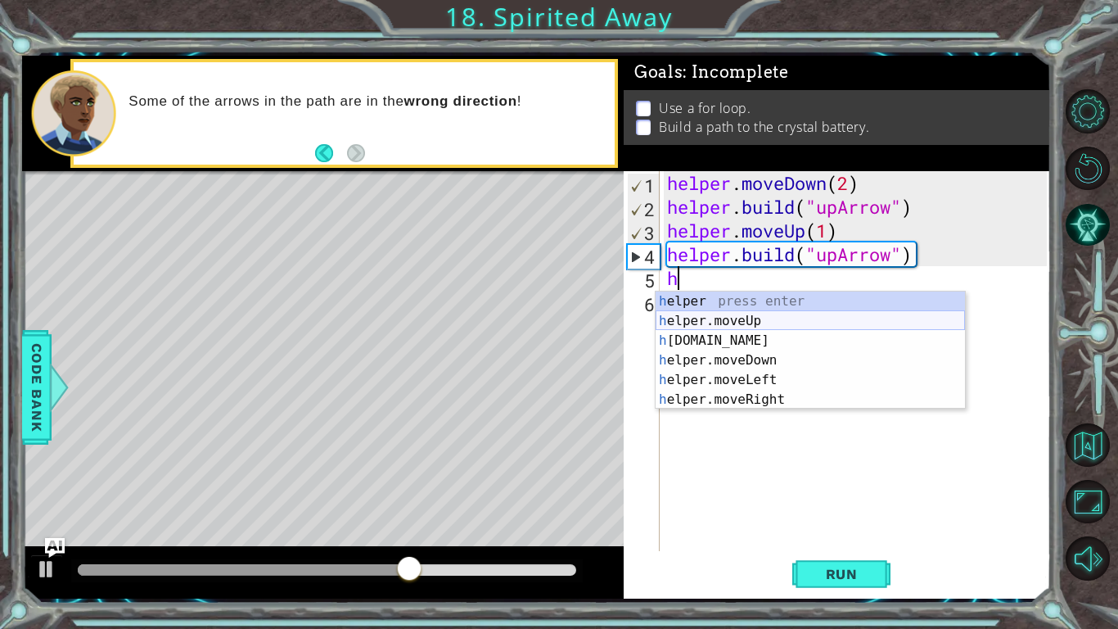
click at [729, 319] on div "h elper press enter h elper.moveUp press enter h [DOMAIN_NAME] press enter h el…" at bounding box center [810, 369] width 309 height 157
type textarea "helper.moveUp(1)"
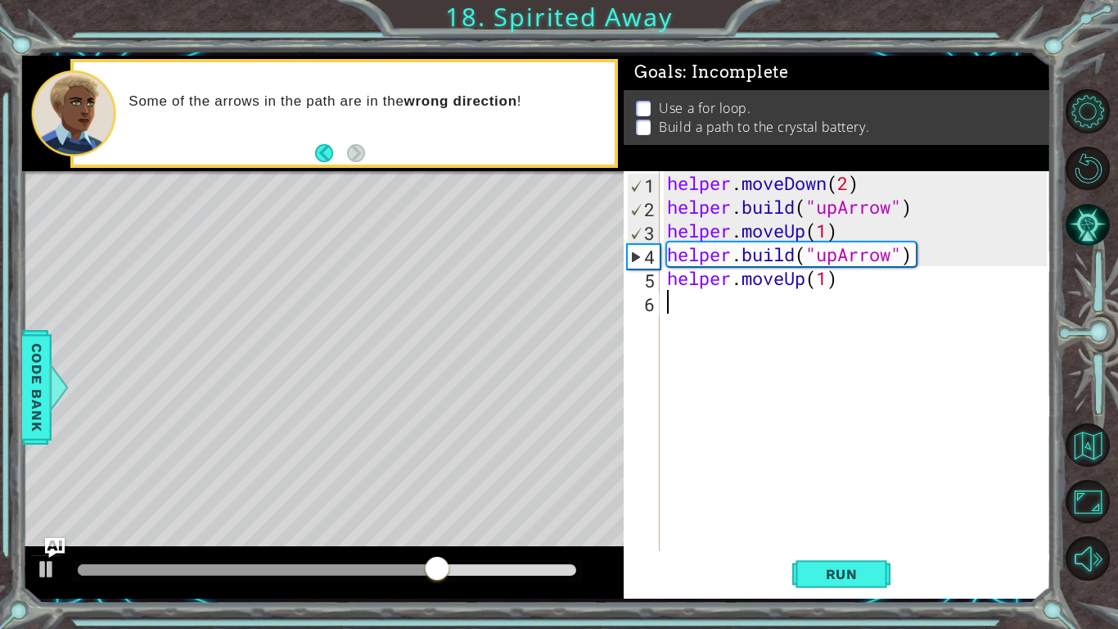
click at [832, 291] on div "helper . moveDown ( 2 ) helper . build ( "upArrow" ) helper . moveUp ( 1 ) help…" at bounding box center [859, 384] width 391 height 427
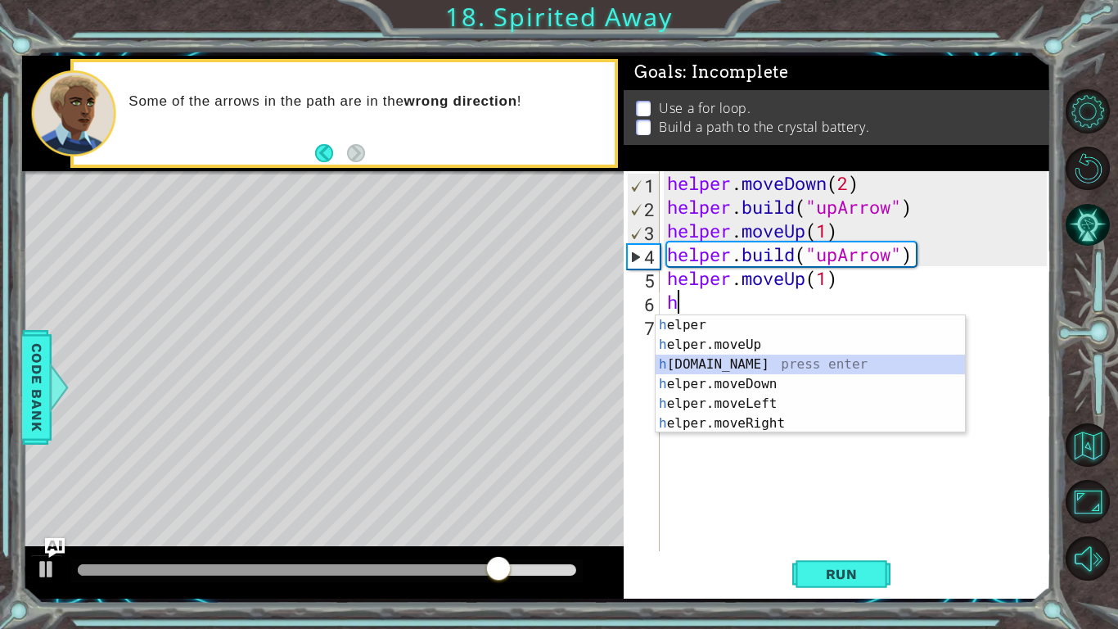
click at [816, 370] on div "h elper press enter h elper.moveUp press enter h [DOMAIN_NAME] press enter h el…" at bounding box center [810, 393] width 309 height 157
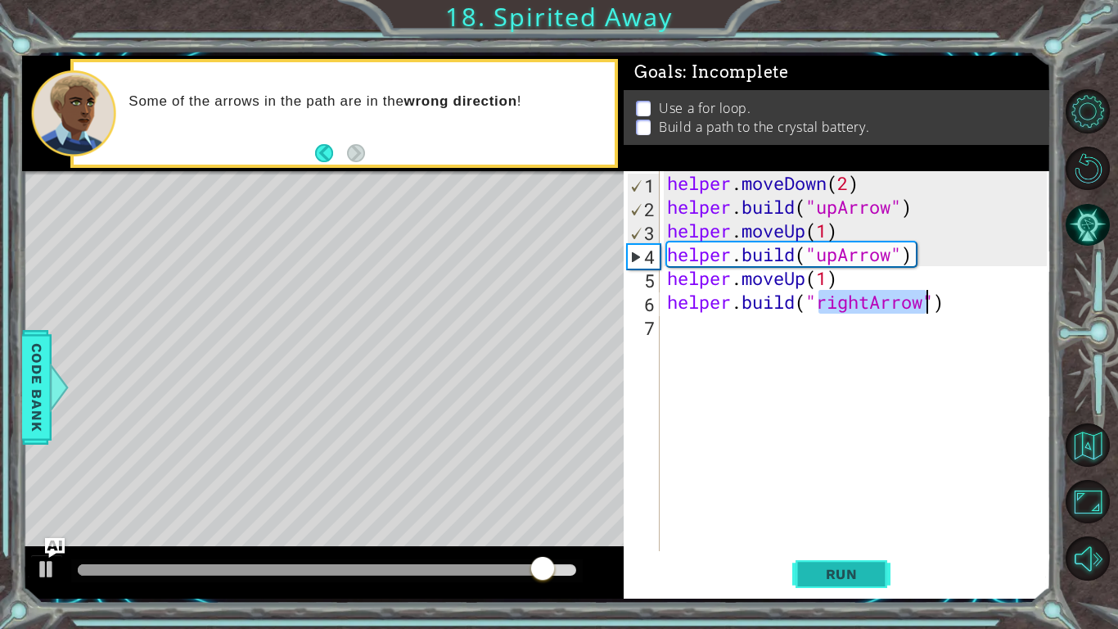
click at [839, 581] on span "Run" at bounding box center [842, 574] width 65 height 16
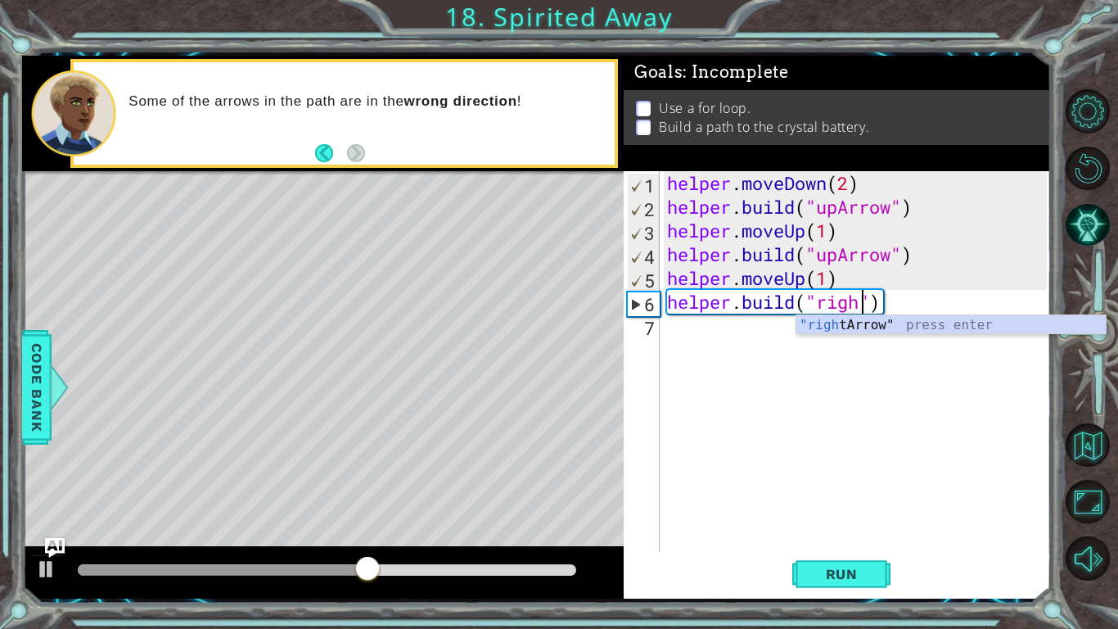
click at [894, 305] on div "helper . moveDown ( 2 ) helper . build ( "upArrow" ) helper . moveUp ( 1 ) help…" at bounding box center [859, 384] width 391 height 427
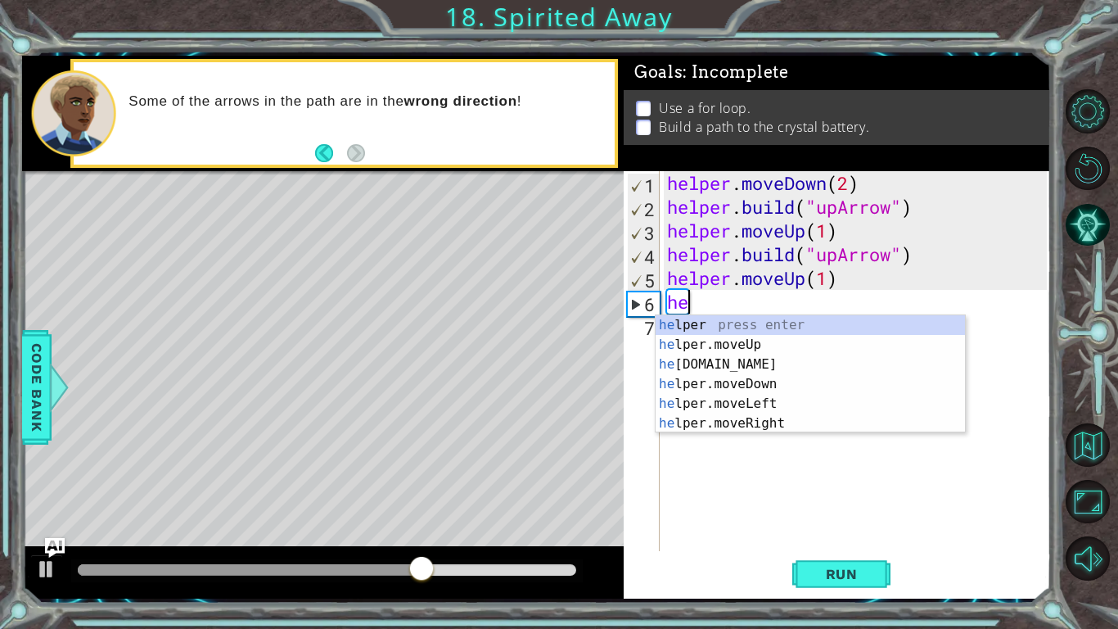
type textarea "h"
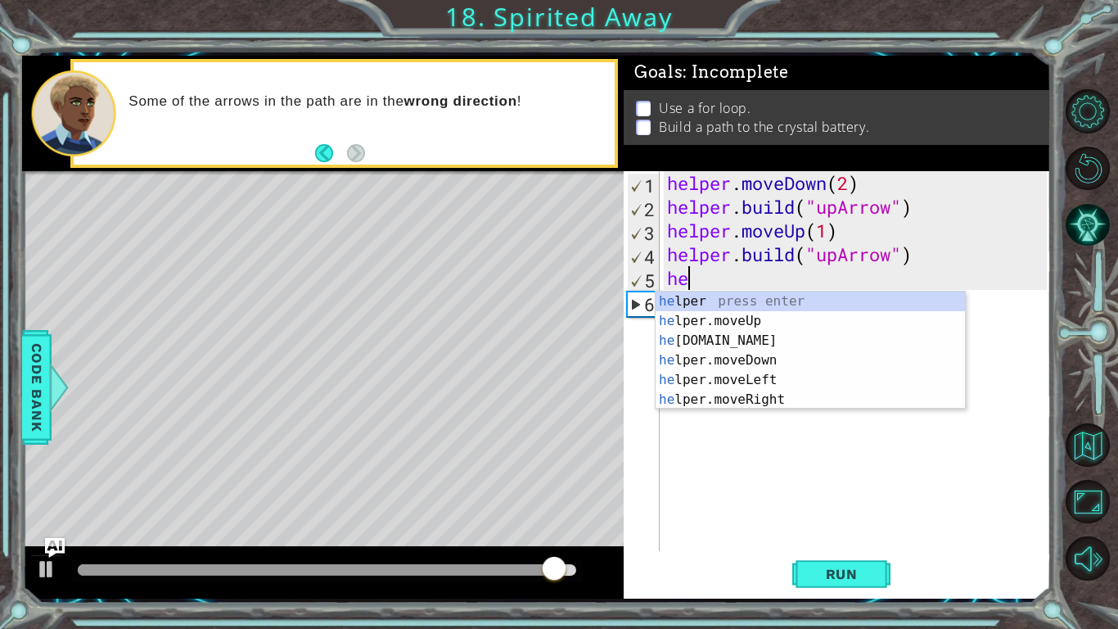
type textarea "h"
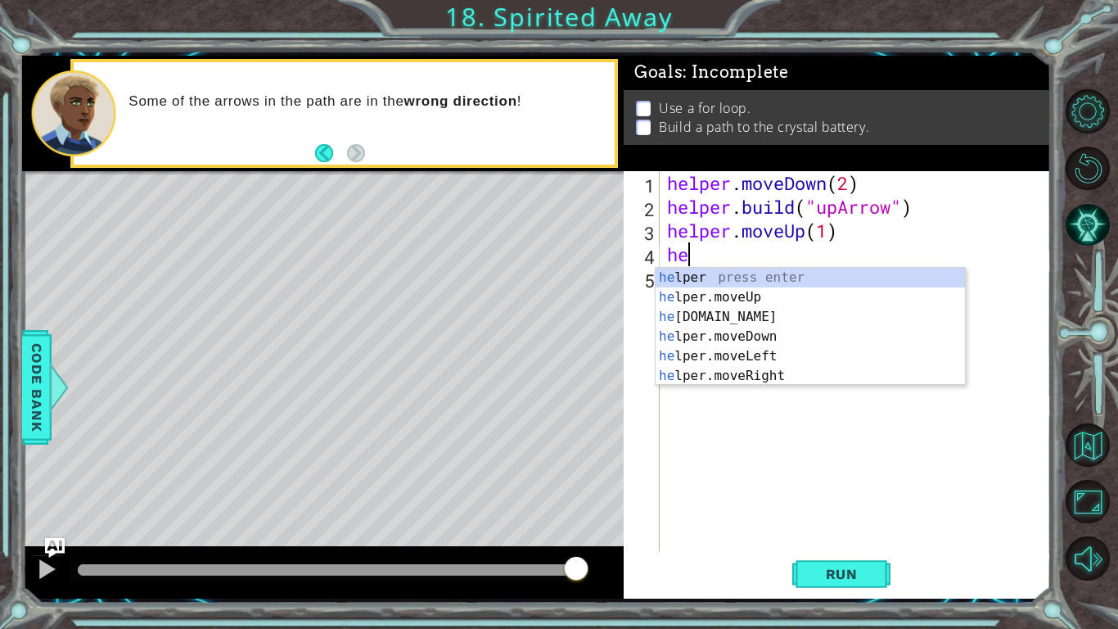
type textarea "h"
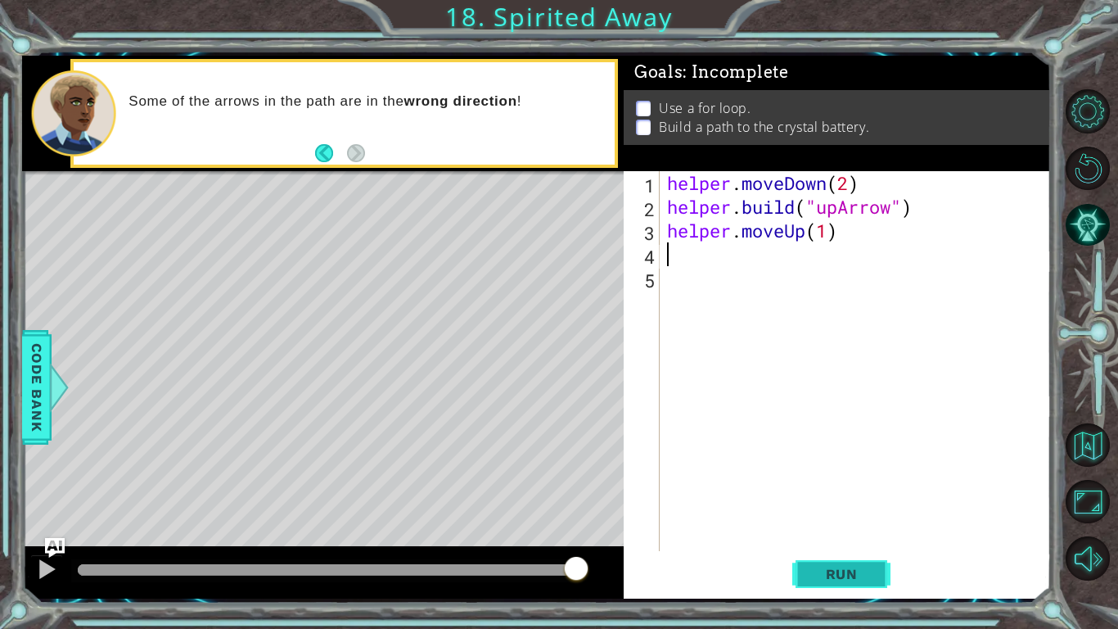
click at [869, 566] on span "Run" at bounding box center [842, 574] width 65 height 16
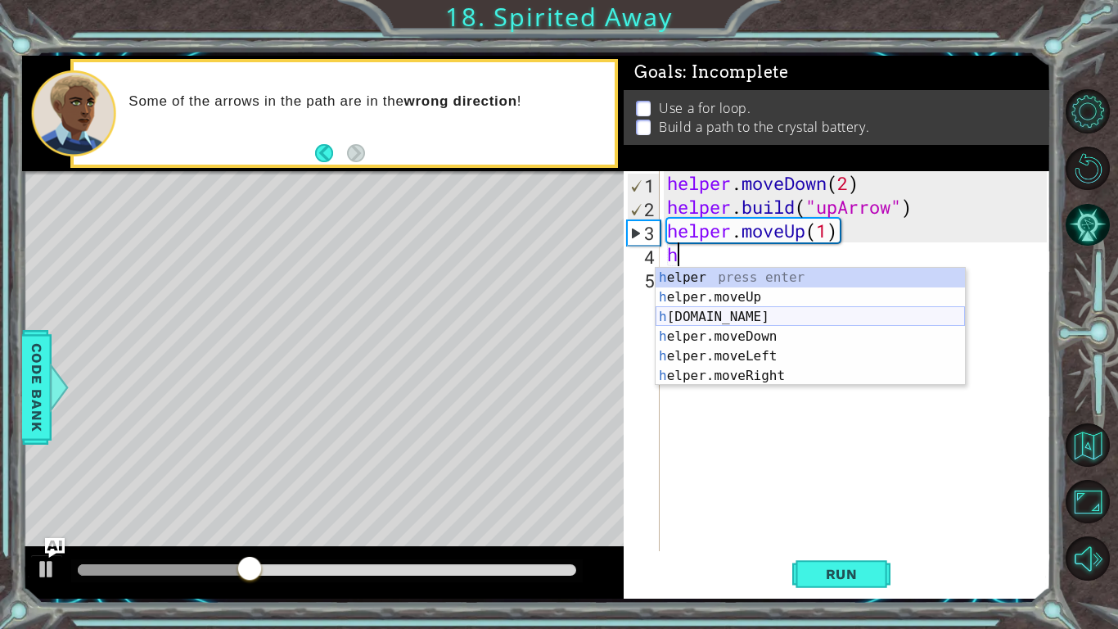
click at [773, 318] on div "h elper press enter h elper.moveUp press enter h [DOMAIN_NAME] press enter h el…" at bounding box center [810, 346] width 309 height 157
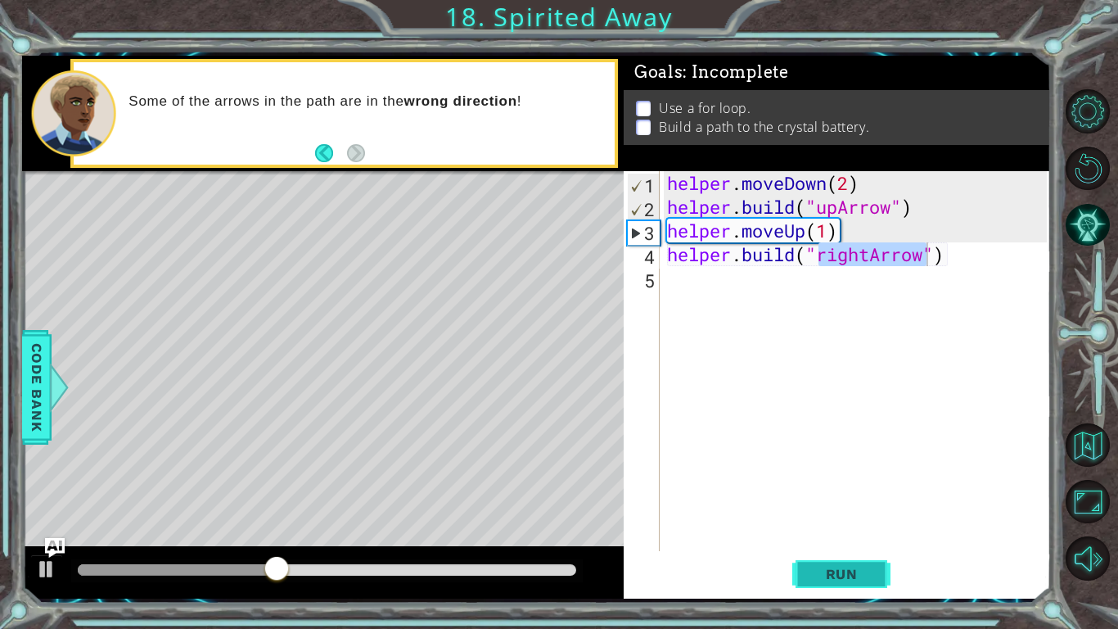
click at [845, 568] on span "Run" at bounding box center [842, 574] width 65 height 16
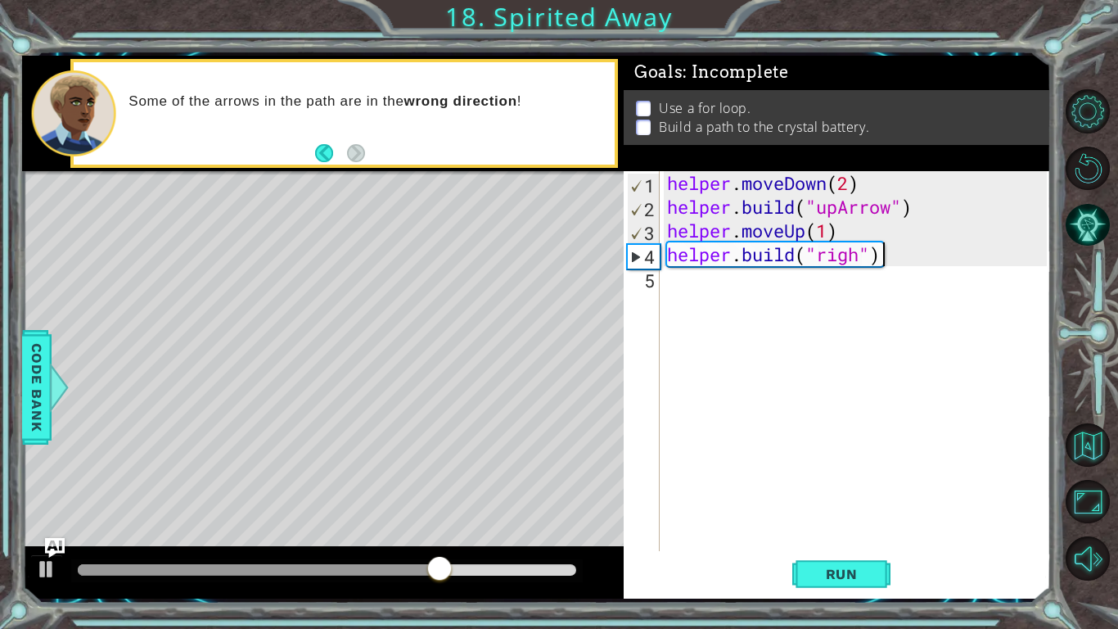
click at [889, 264] on div "helper . moveDown ( 2 ) helper . build ( "upArrow" ) helper . moveUp ( 1 ) help…" at bounding box center [859, 384] width 391 height 427
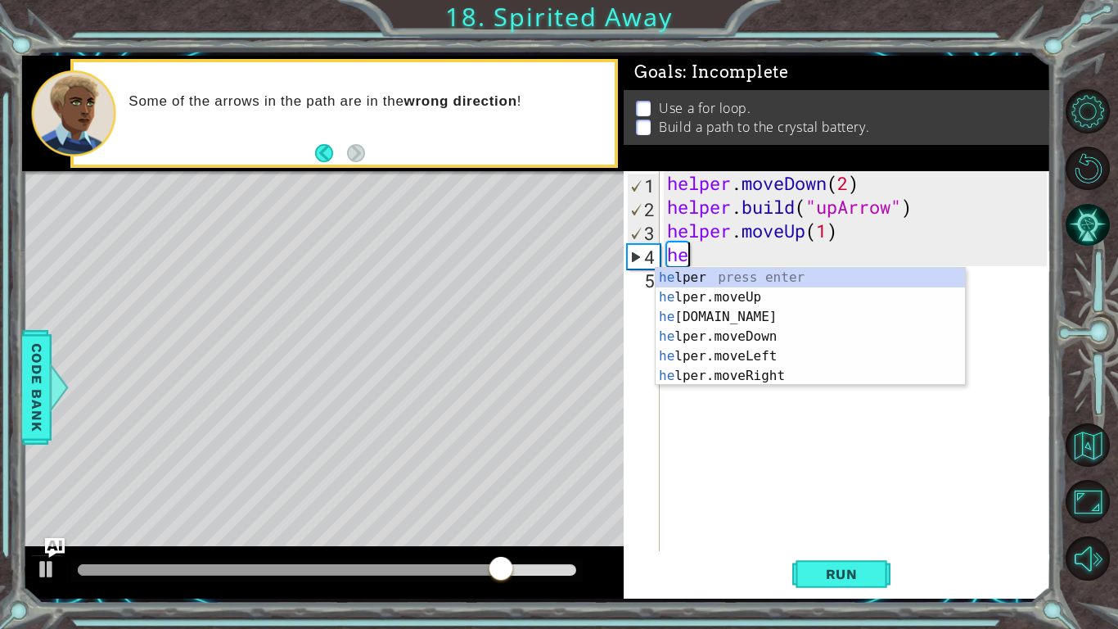
type textarea "h"
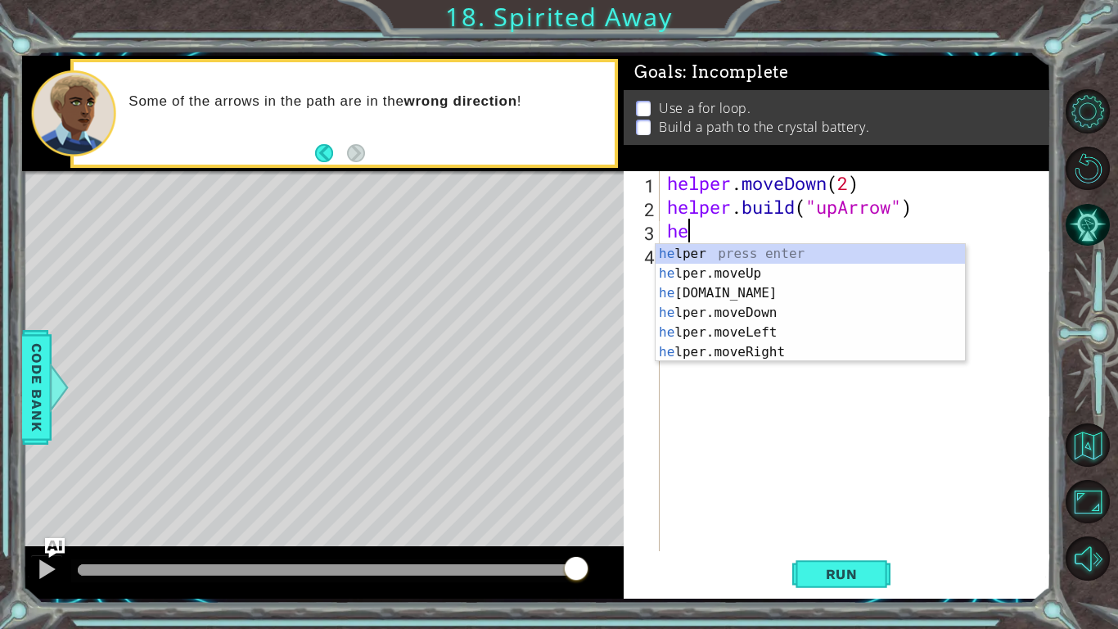
type textarea "h"
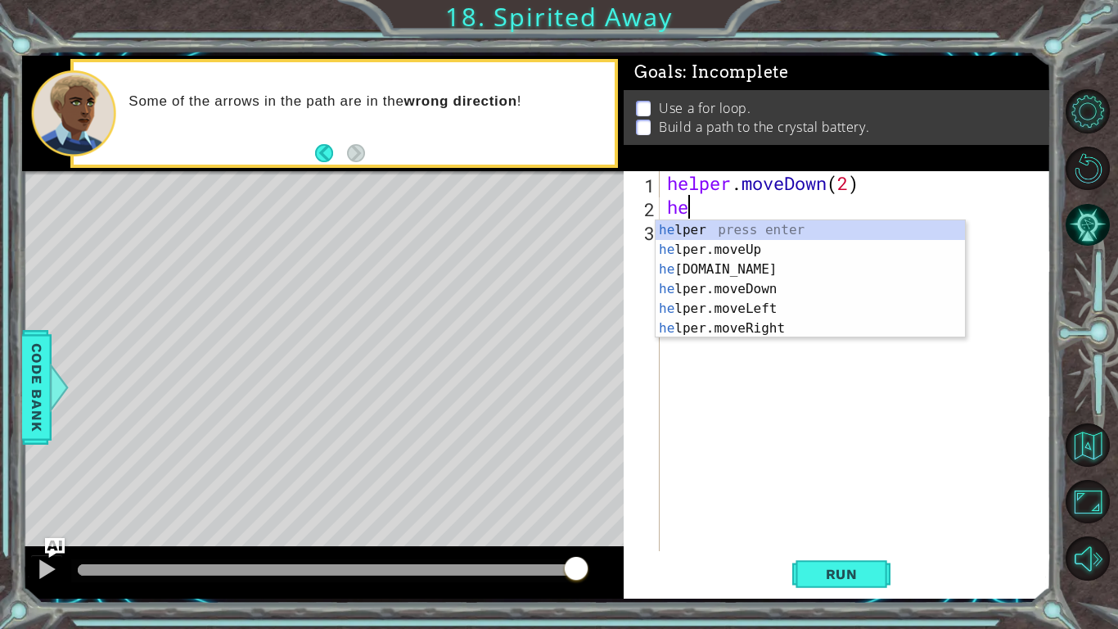
type textarea "h"
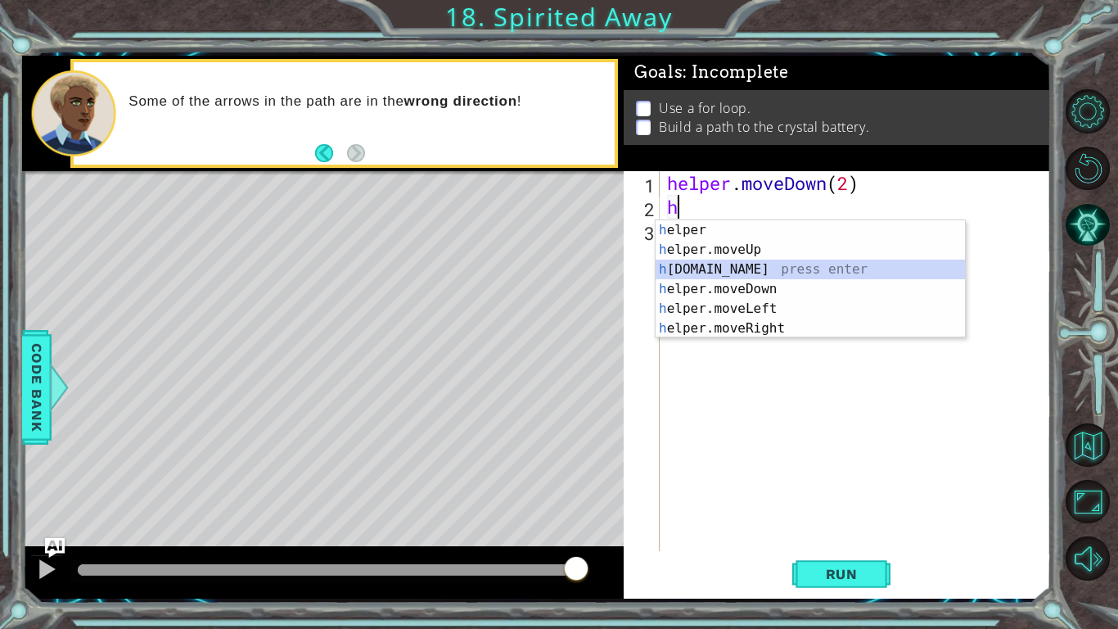
click at [820, 266] on div "h elper press enter h elper.moveUp press enter h [DOMAIN_NAME] press enter h el…" at bounding box center [810, 298] width 309 height 157
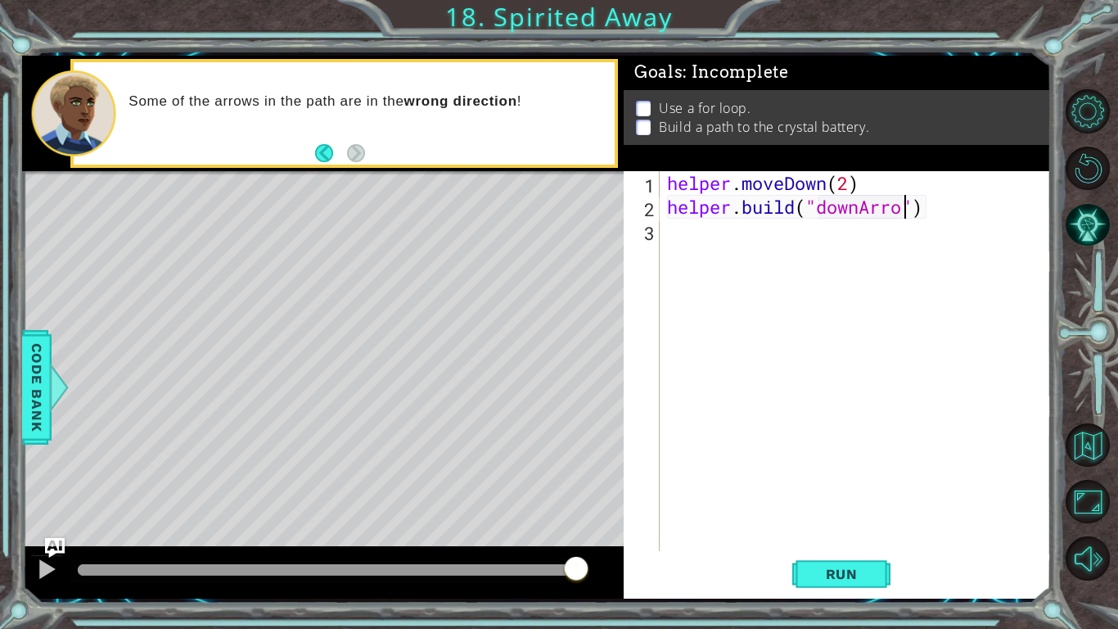
scroll to position [0, 11]
type textarea "[DOMAIN_NAME]("downArrow")"
click at [855, 585] on button "Run" at bounding box center [841, 574] width 98 height 43
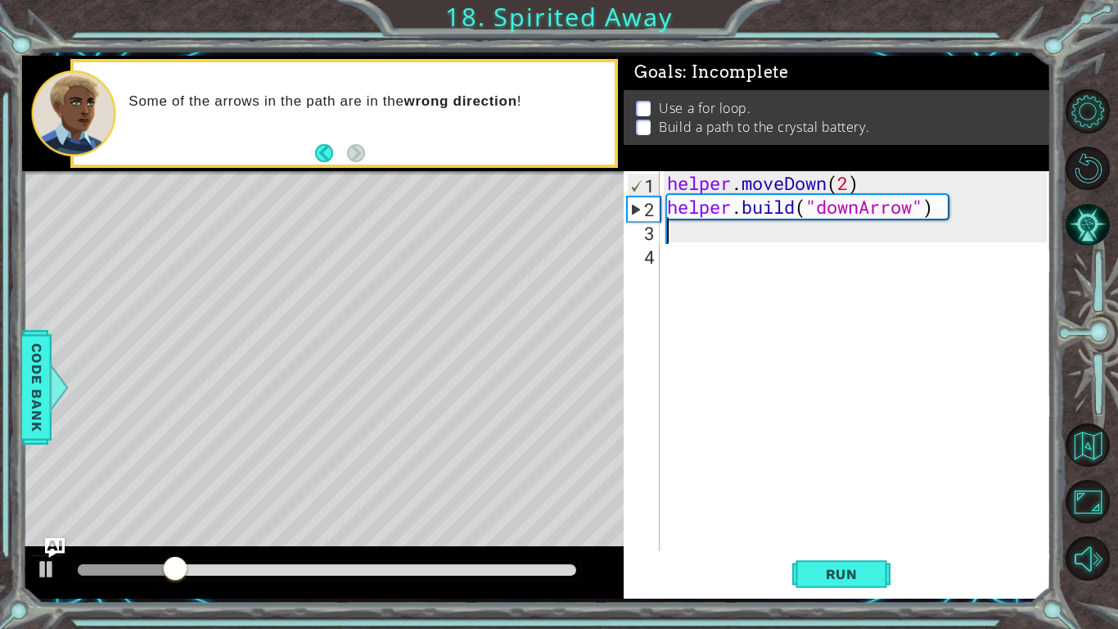
scroll to position [0, 0]
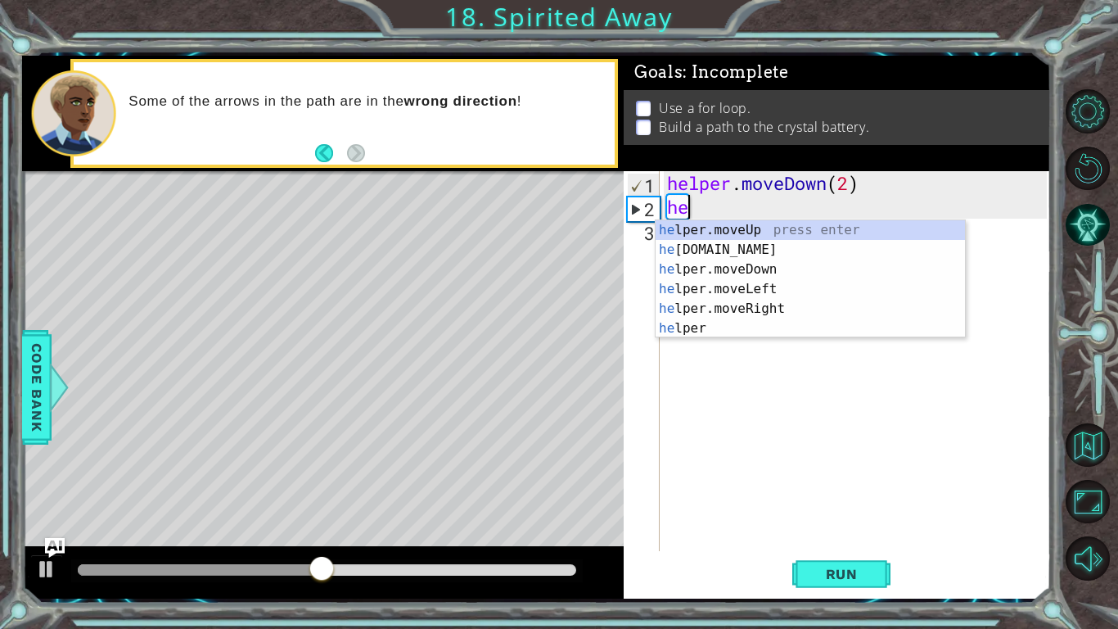
type textarea "h"
click at [788, 249] on div "h elper.moveUp press enter h [DOMAIN_NAME] press enter h elper.moveDown press e…" at bounding box center [810, 298] width 309 height 157
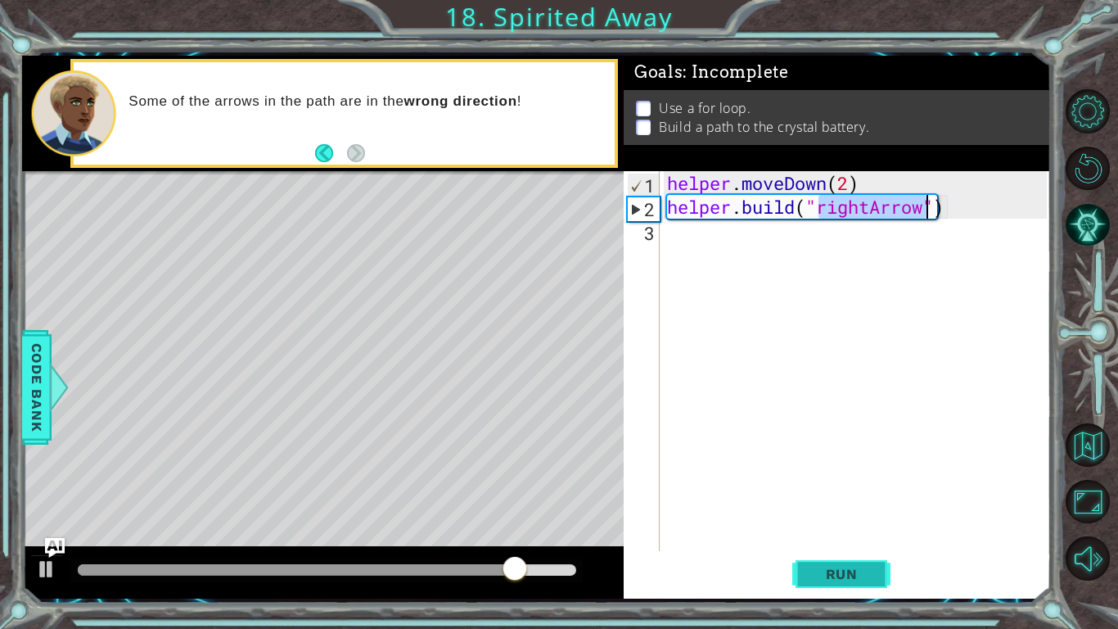
click at [881, 576] on button "Run" at bounding box center [841, 574] width 98 height 43
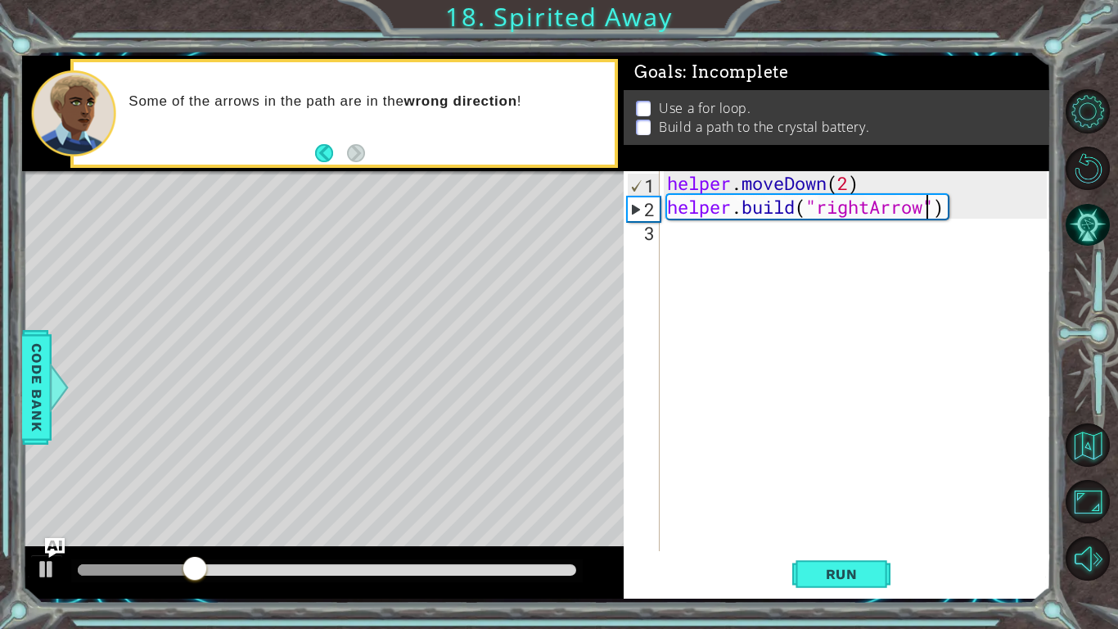
scroll to position [0, 12]
type textarea "[DOMAIN_NAME]("rightArrow")"
click at [653, 235] on div "3" at bounding box center [643, 233] width 33 height 24
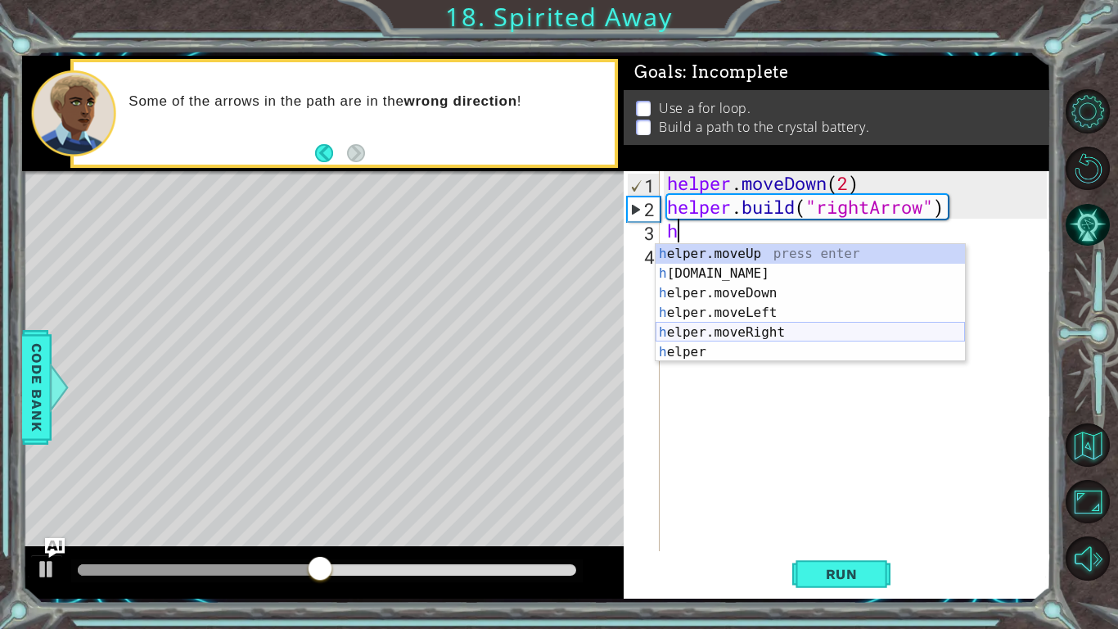
click at [779, 326] on div "h elper.moveUp press enter h [DOMAIN_NAME] press enter h elper.moveDown press e…" at bounding box center [810, 322] width 309 height 157
type textarea "helper.moveRight(1)"
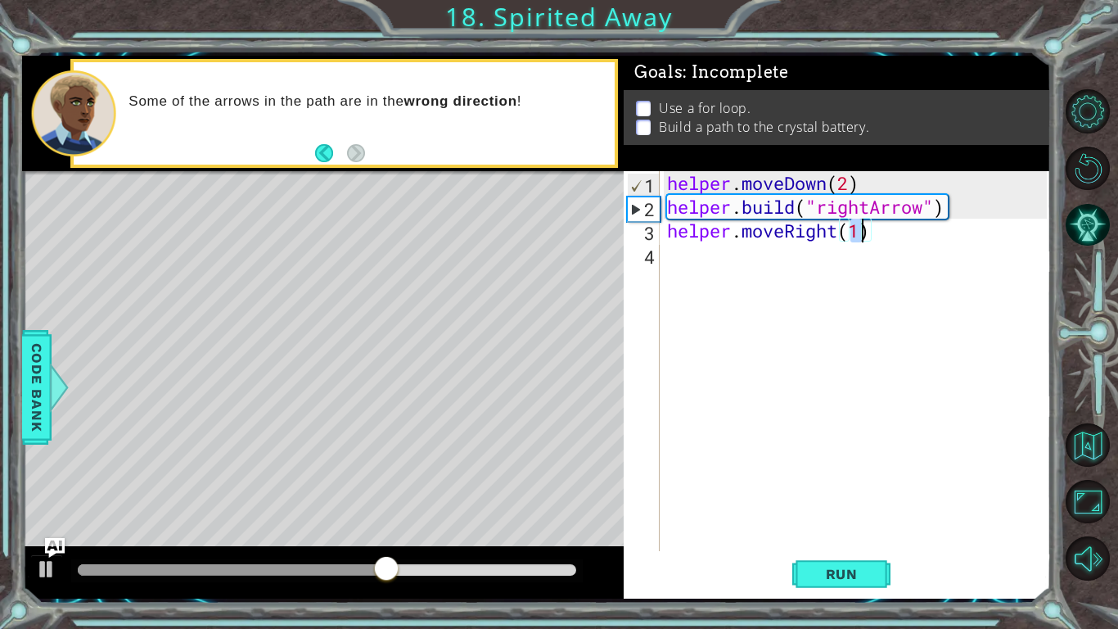
click at [658, 260] on div "4" at bounding box center [643, 257] width 33 height 24
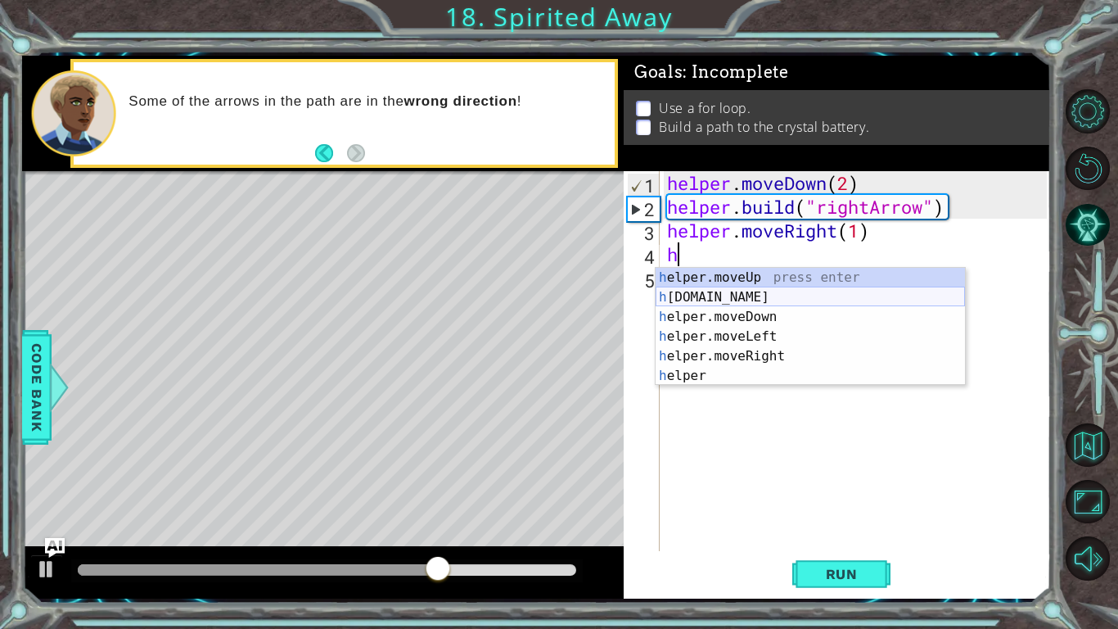
click at [712, 291] on div "h elper.moveUp press enter h [DOMAIN_NAME] press enter h elper.moveDown press e…" at bounding box center [810, 346] width 309 height 157
type textarea "[DOMAIN_NAME]("rightArrow")"
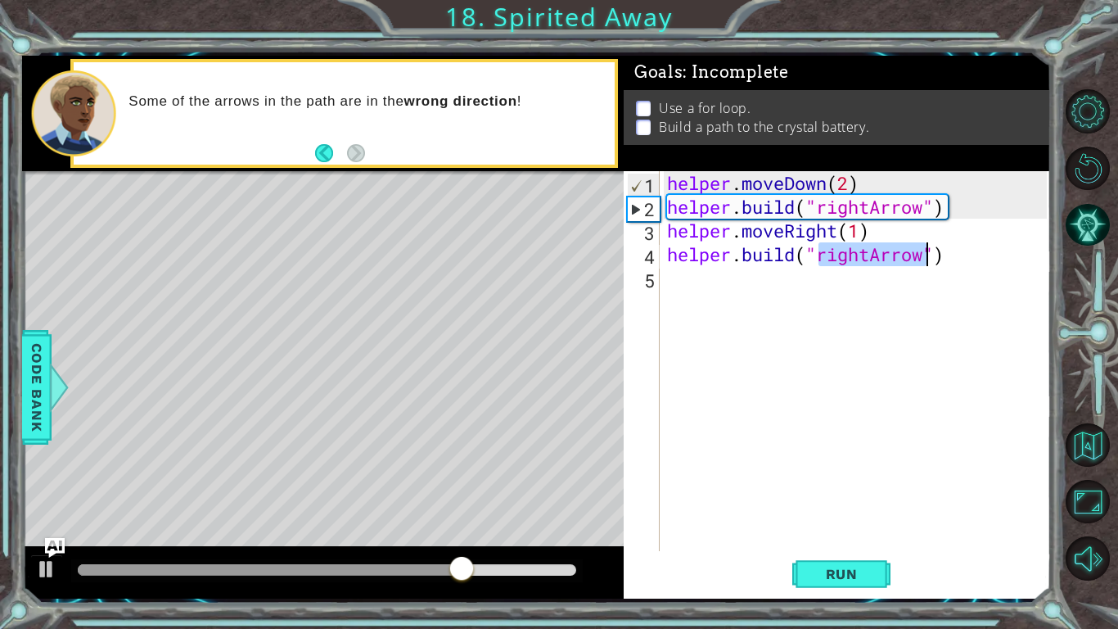
click at [648, 282] on div "5" at bounding box center [643, 281] width 33 height 24
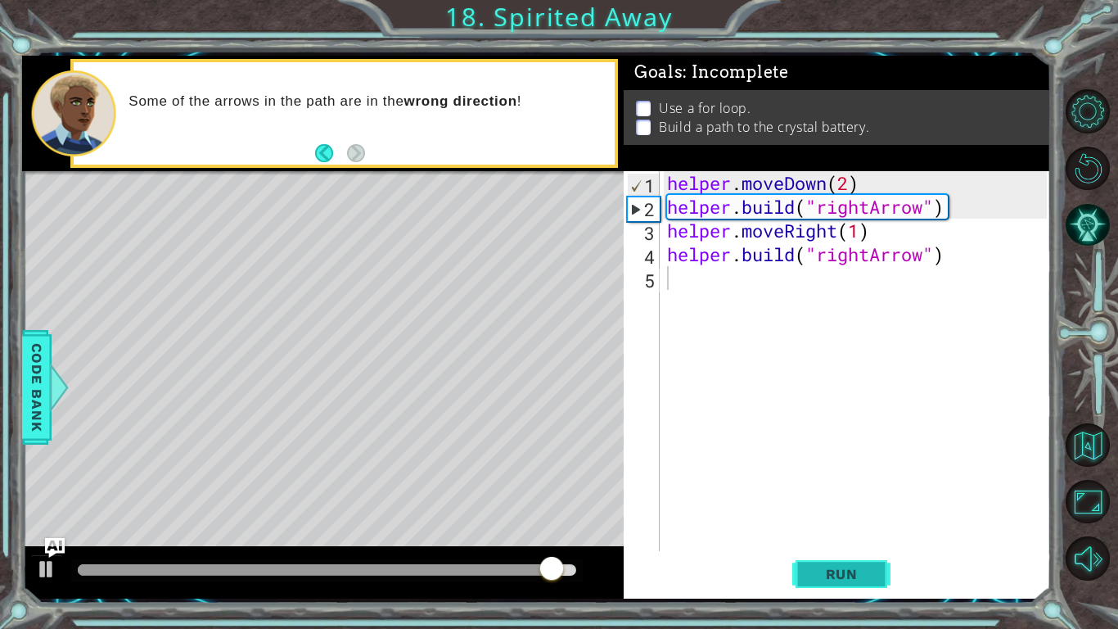
click at [853, 575] on span "Run" at bounding box center [842, 574] width 65 height 16
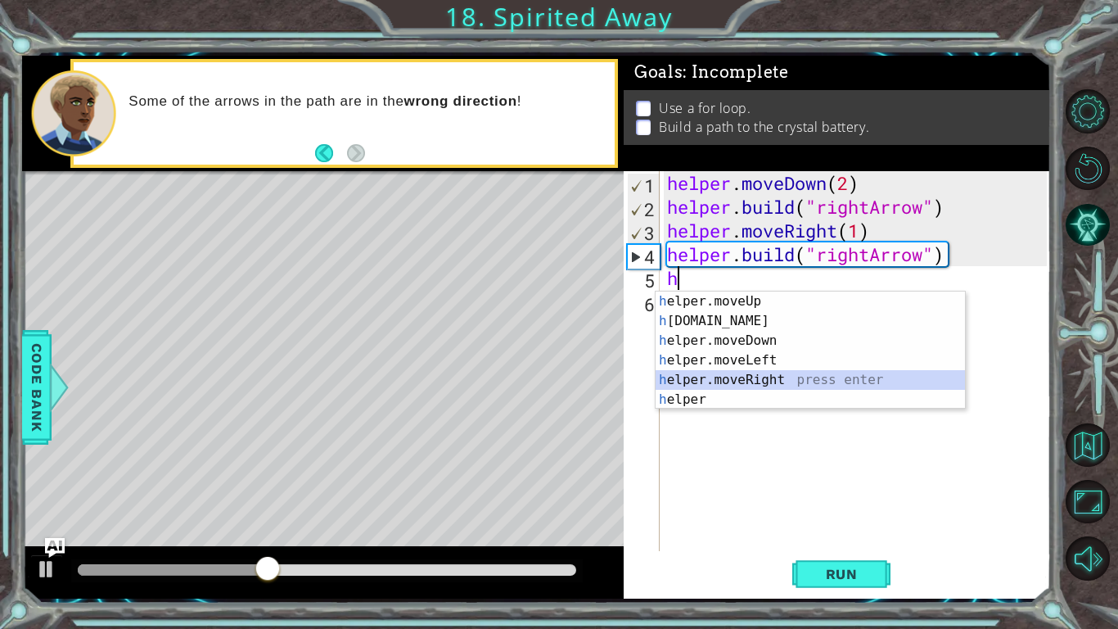
click at [841, 377] on div "h elper.moveUp press enter h [DOMAIN_NAME] press enter h elper.moveDown press e…" at bounding box center [810, 369] width 309 height 157
type textarea "helper.moveRight(1)"
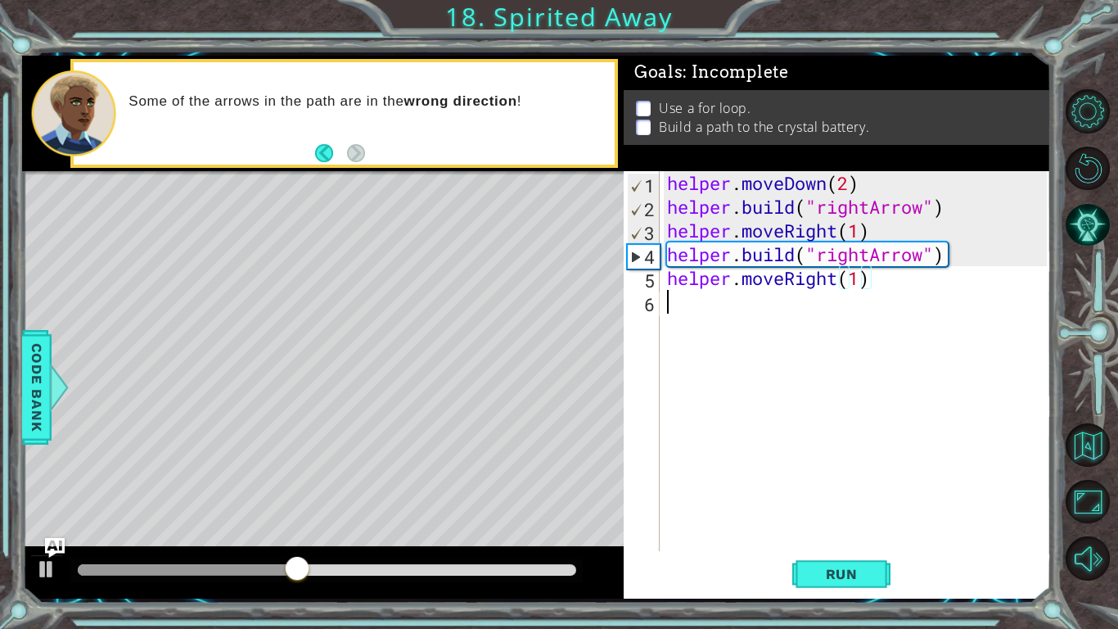
click at [647, 300] on div "6" at bounding box center [643, 304] width 33 height 24
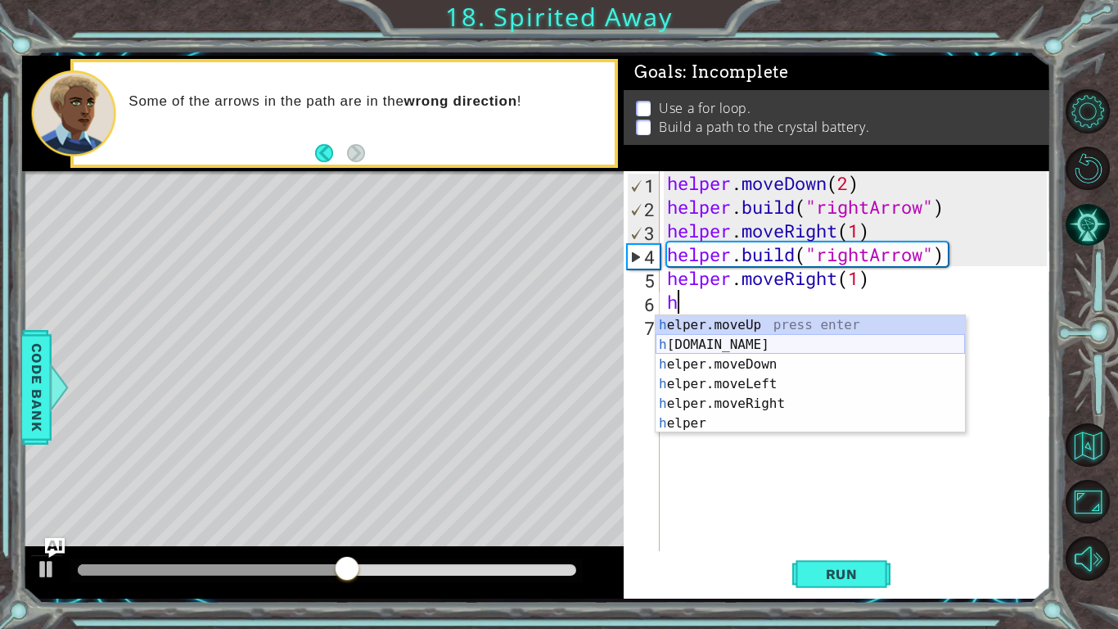
click at [731, 346] on div "h elper.moveUp press enter h [DOMAIN_NAME] press enter h elper.moveDown press e…" at bounding box center [810, 393] width 309 height 157
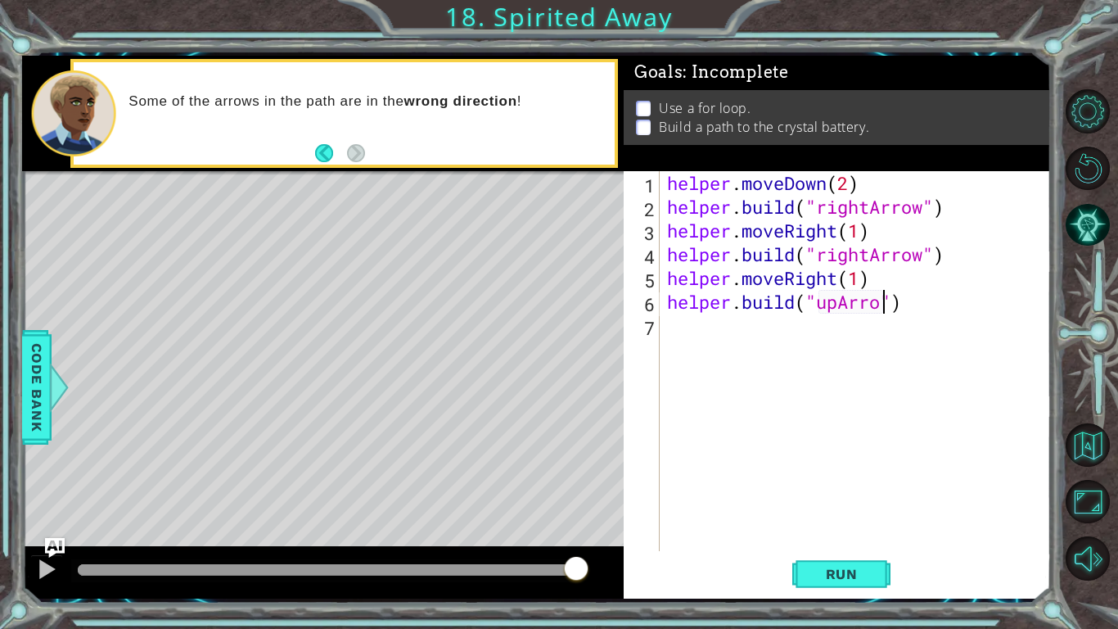
scroll to position [0, 10]
click at [820, 577] on span "Run" at bounding box center [842, 574] width 65 height 16
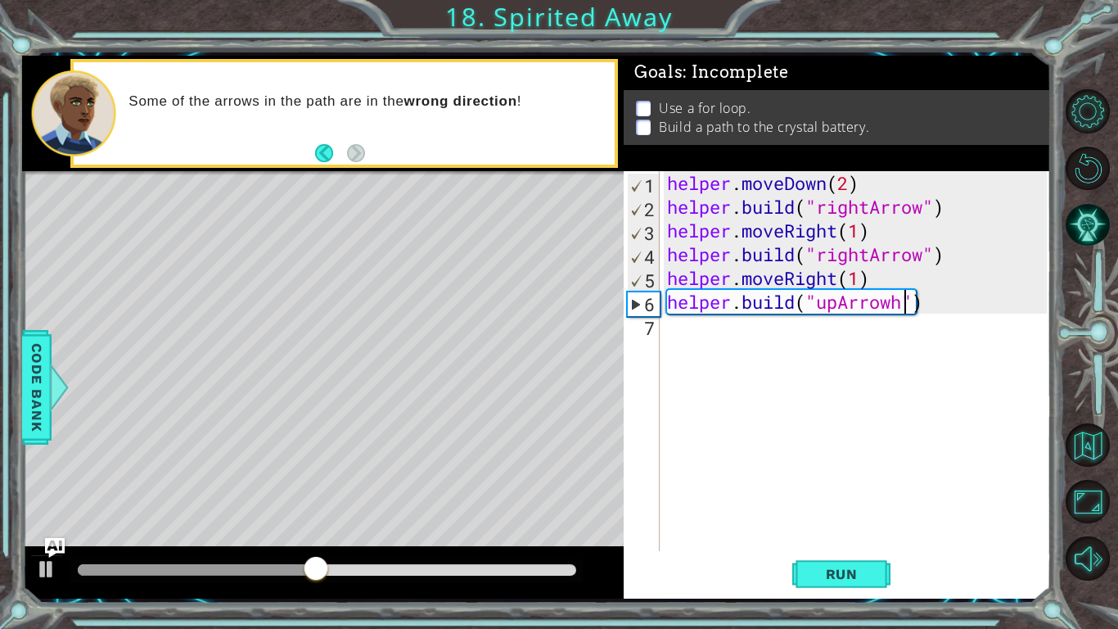
type textarea "[DOMAIN_NAME]("upArrow")"
click at [652, 332] on div "7" at bounding box center [643, 328] width 33 height 24
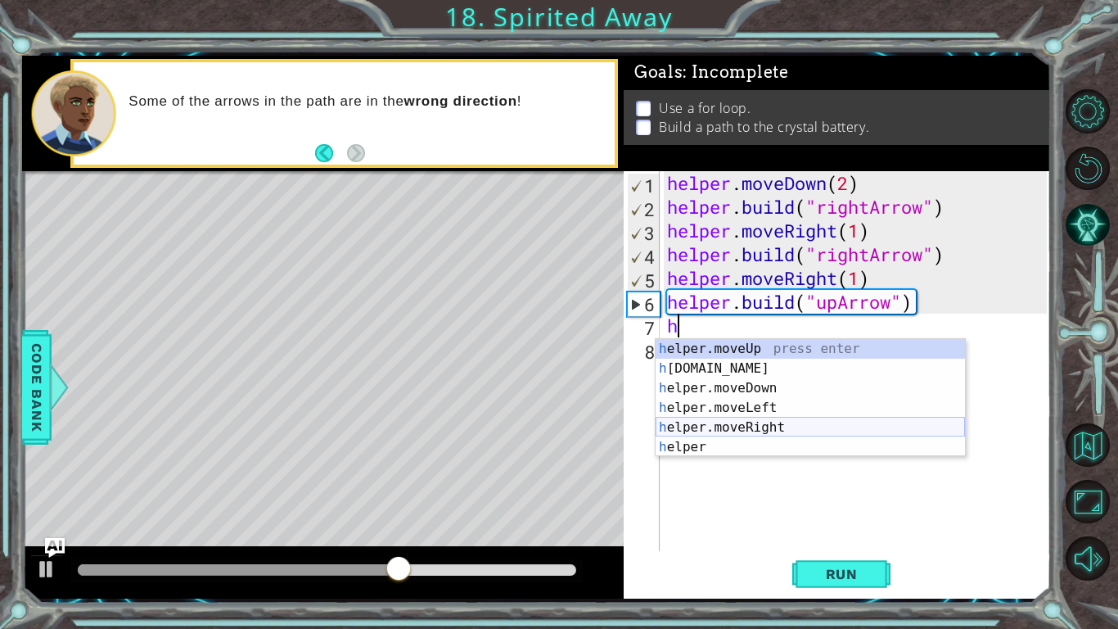
click at [769, 432] on div "h elper.moveUp press enter h [DOMAIN_NAME] press enter h elper.moveDown press e…" at bounding box center [810, 417] width 309 height 157
type textarea ")"
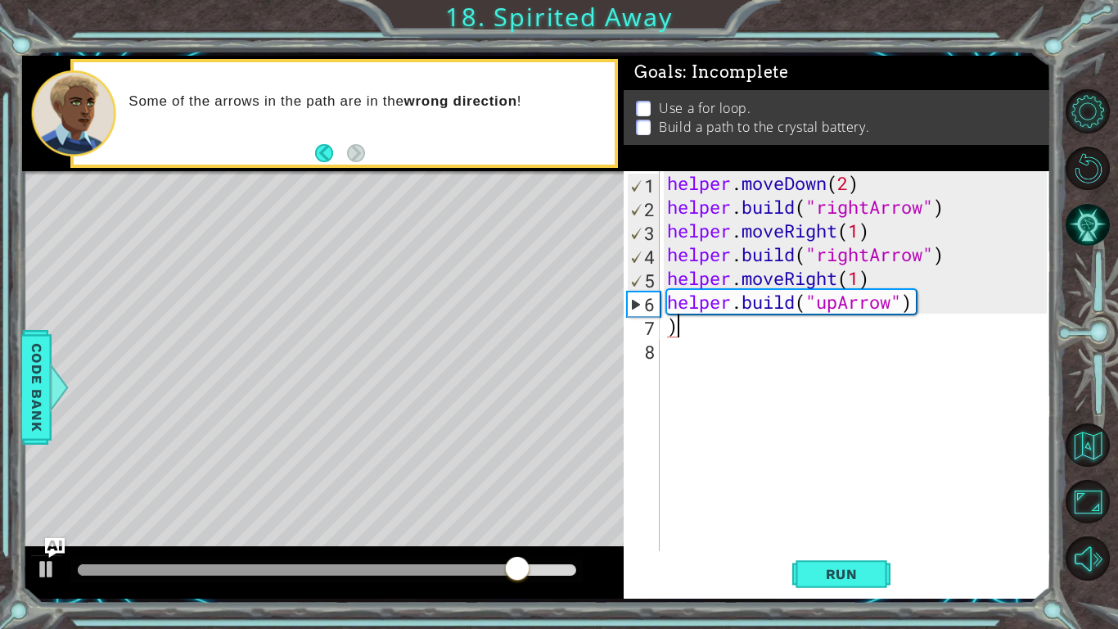
click at [683, 331] on div "helper . moveDown ( 2 ) helper . build ( "rightArrow" ) helper . moveRight ( 1 …" at bounding box center [859, 384] width 391 height 427
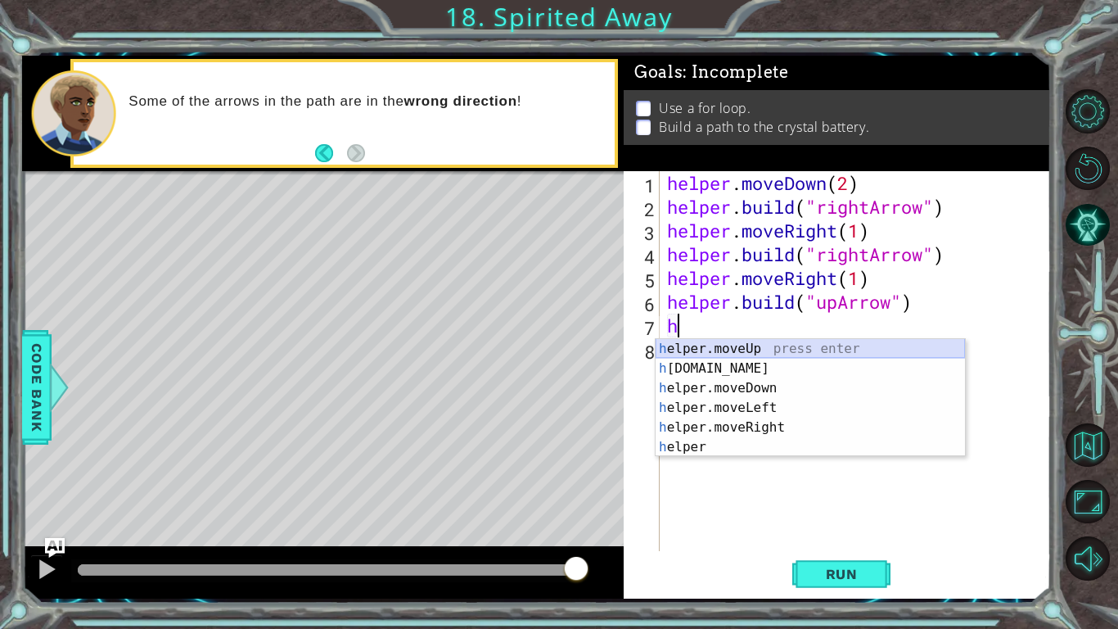
click at [750, 351] on div "h elper.moveUp press enter h [DOMAIN_NAME] press enter h elper.moveDown press e…" at bounding box center [810, 417] width 309 height 157
type textarea "helper.moveUp(1)"
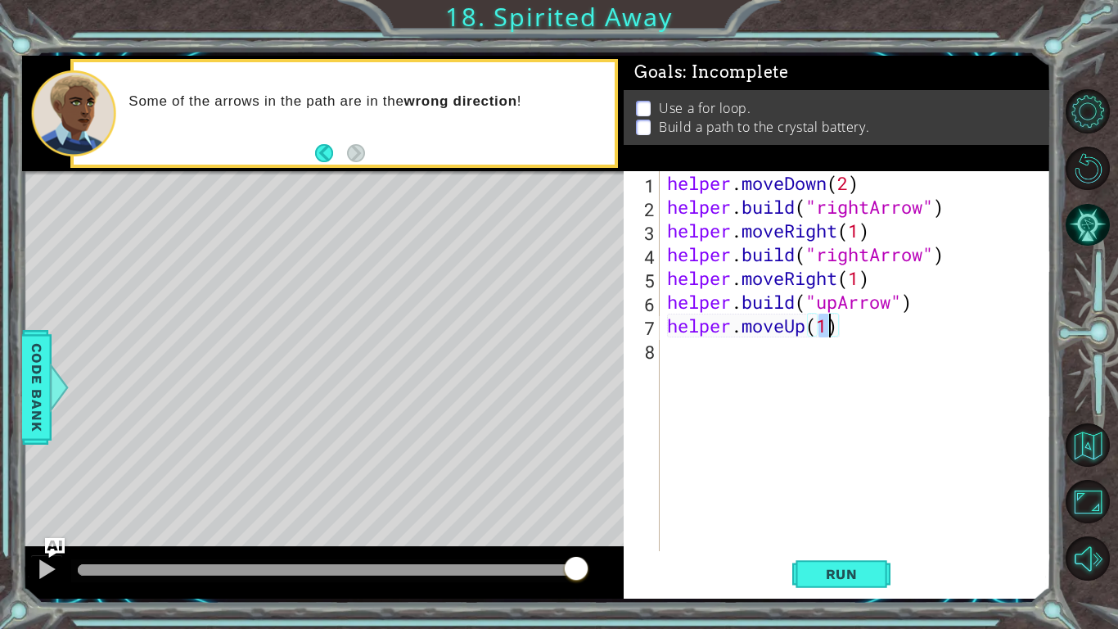
click at [645, 346] on div "8" at bounding box center [643, 352] width 33 height 24
click at [826, 575] on span "Run" at bounding box center [842, 574] width 65 height 16
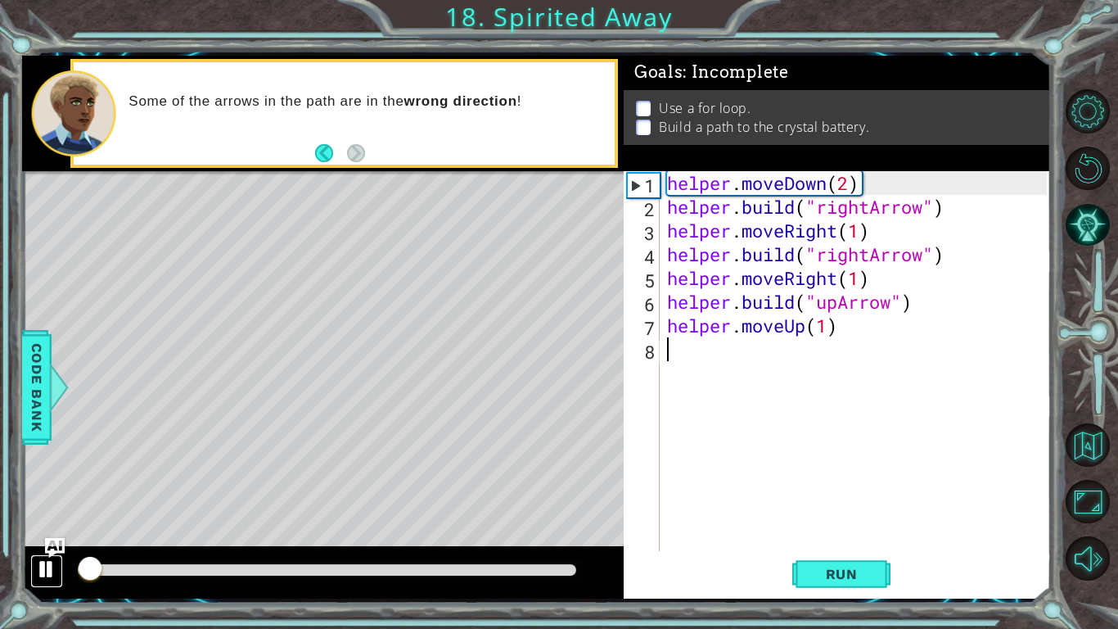
click at [44, 570] on div at bounding box center [46, 568] width 21 height 21
click at [38, 566] on div at bounding box center [46, 568] width 21 height 21
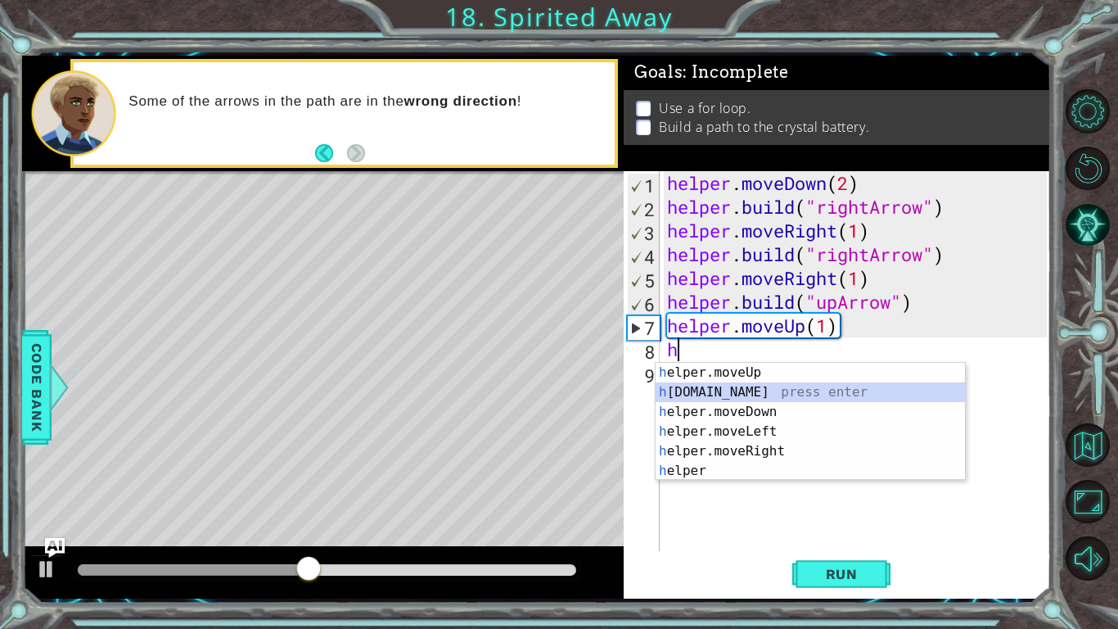
click at [684, 392] on div "h elper.moveUp press enter h [DOMAIN_NAME] press enter h elper.moveDown press e…" at bounding box center [810, 441] width 309 height 157
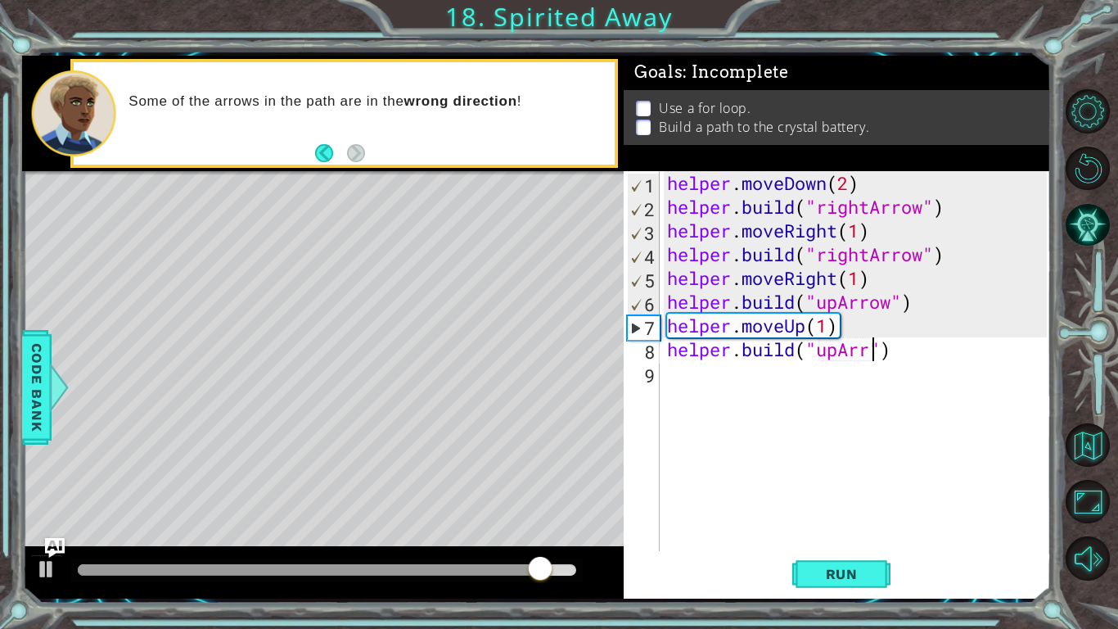
scroll to position [0, 10]
type textarea "[DOMAIN_NAME]("upArrow")"
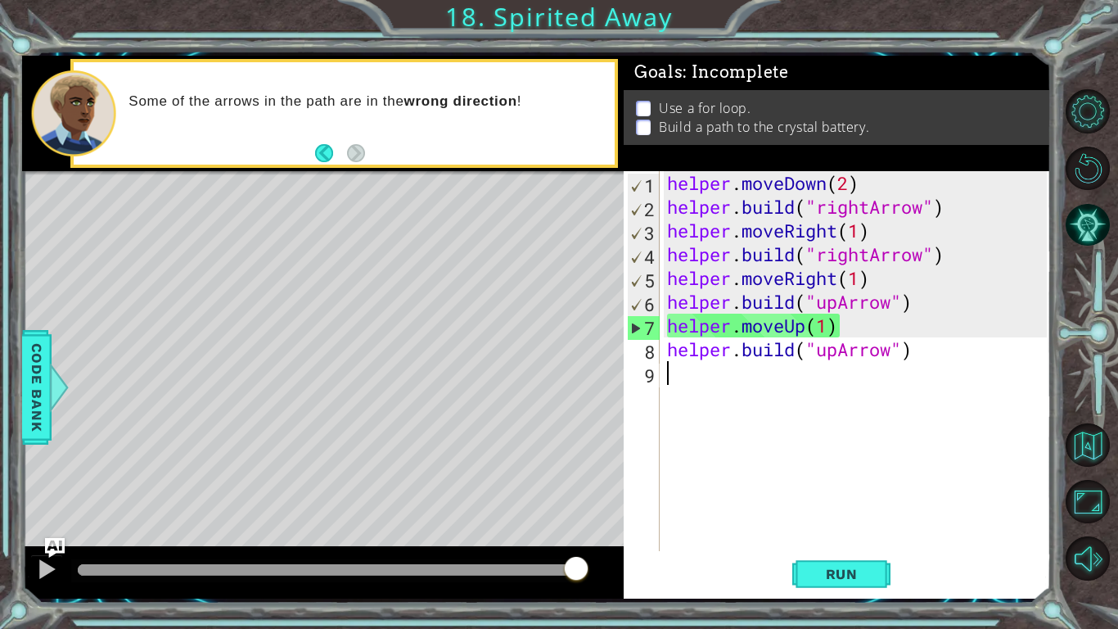
click at [670, 378] on div "helper . moveDown ( 2 ) helper . build ( "rightArrow" ) helper . moveRight ( 1 …" at bounding box center [859, 384] width 391 height 427
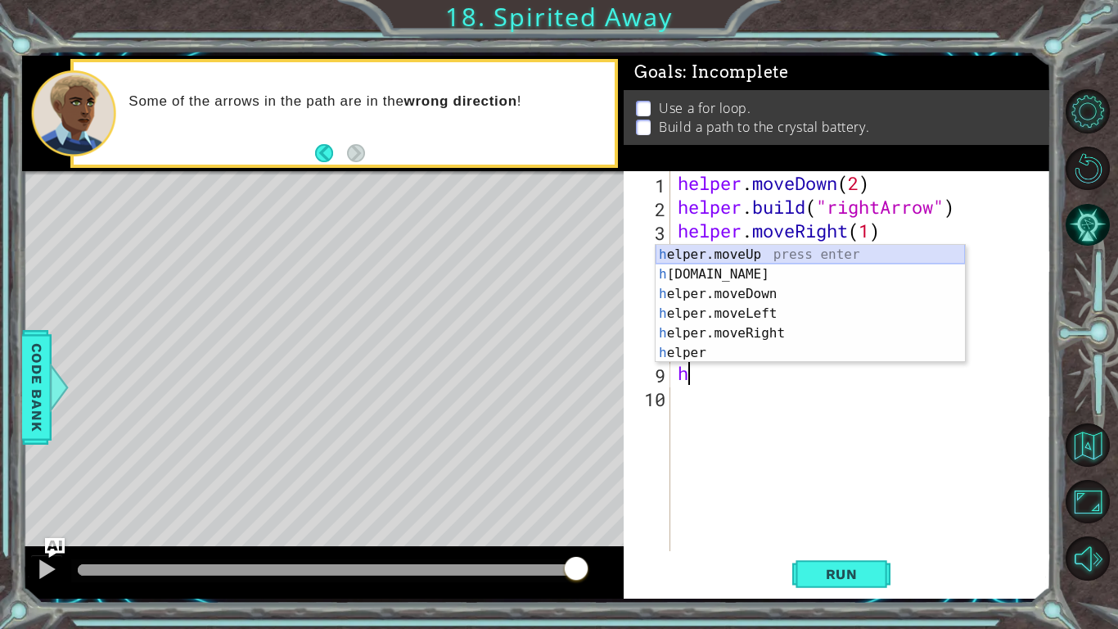
click at [726, 252] on div "h elper.moveUp press enter h [DOMAIN_NAME] press enter h elper.moveDown press e…" at bounding box center [810, 323] width 309 height 157
type textarea "helper.moveUp(1)"
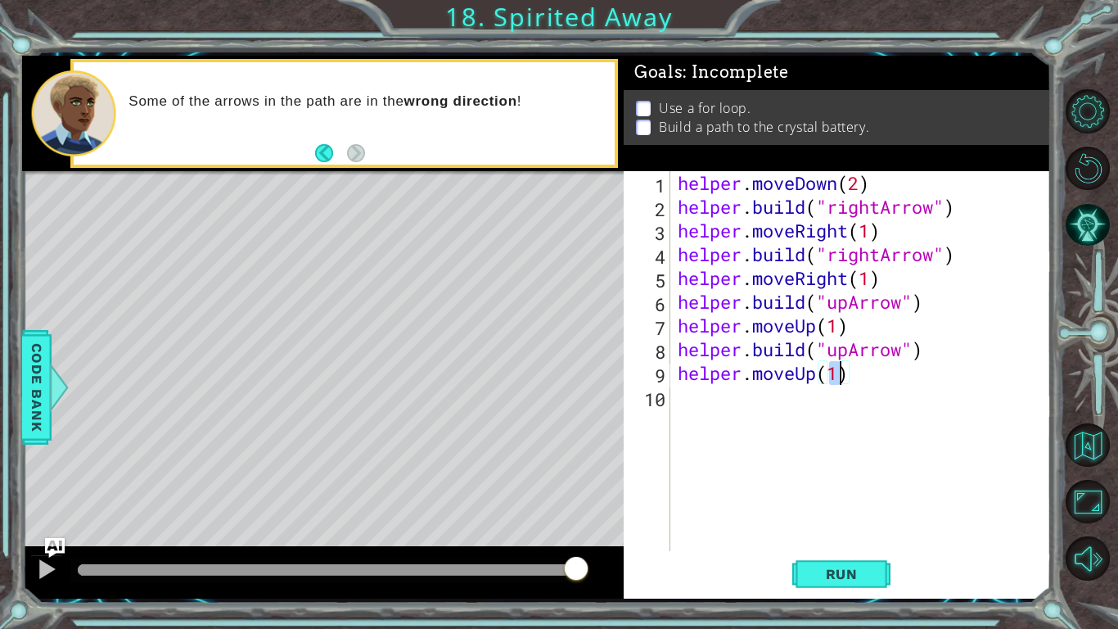
click at [667, 397] on div "10" at bounding box center [648, 399] width 43 height 24
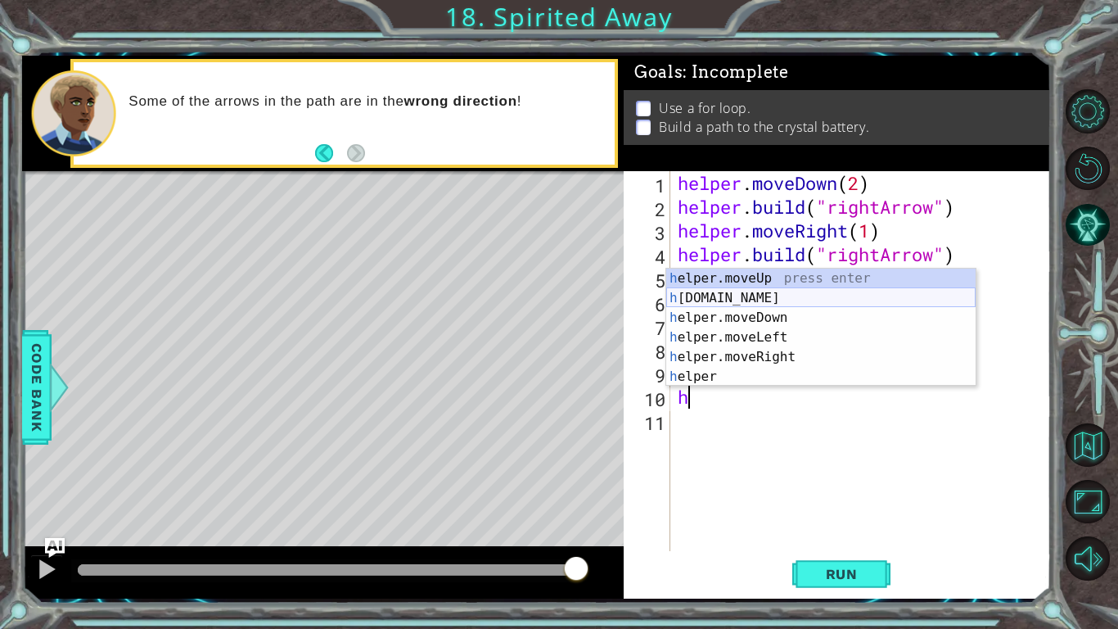
click at [817, 295] on div "h elper.moveUp press enter h [DOMAIN_NAME] press enter h elper.moveDown press e…" at bounding box center [820, 347] width 309 height 157
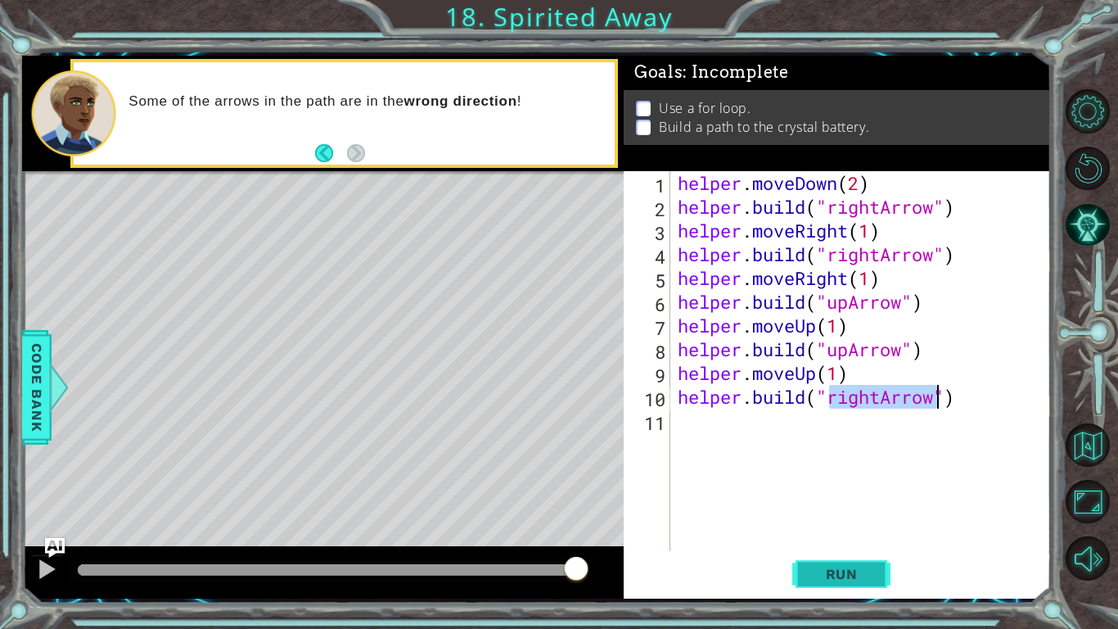
click at [854, 580] on span "Run" at bounding box center [842, 574] width 65 height 16
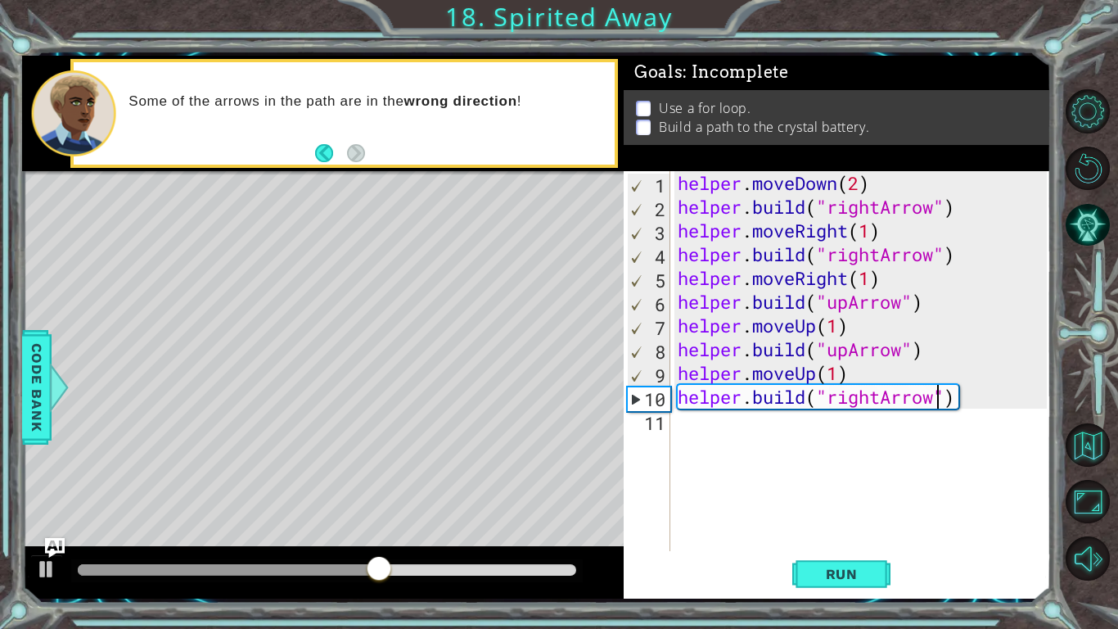
scroll to position [0, 12]
type textarea "[DOMAIN_NAME]("rightArrow")"
click at [686, 419] on div "helper . moveDown ( 2 ) helper . build ( "rightArrow" ) helper . moveRight ( 1 …" at bounding box center [865, 384] width 381 height 427
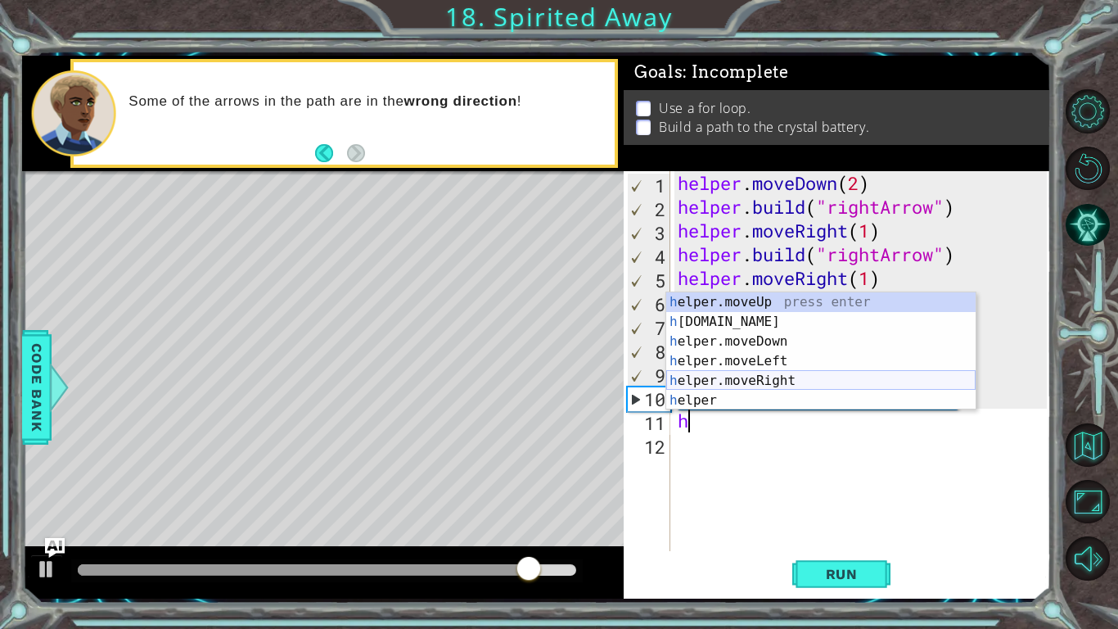
click at [761, 380] on div "h elper.moveUp press enter h [DOMAIN_NAME] press enter h elper.moveDown press e…" at bounding box center [820, 370] width 309 height 157
type textarea "helper.moveRight(1)"
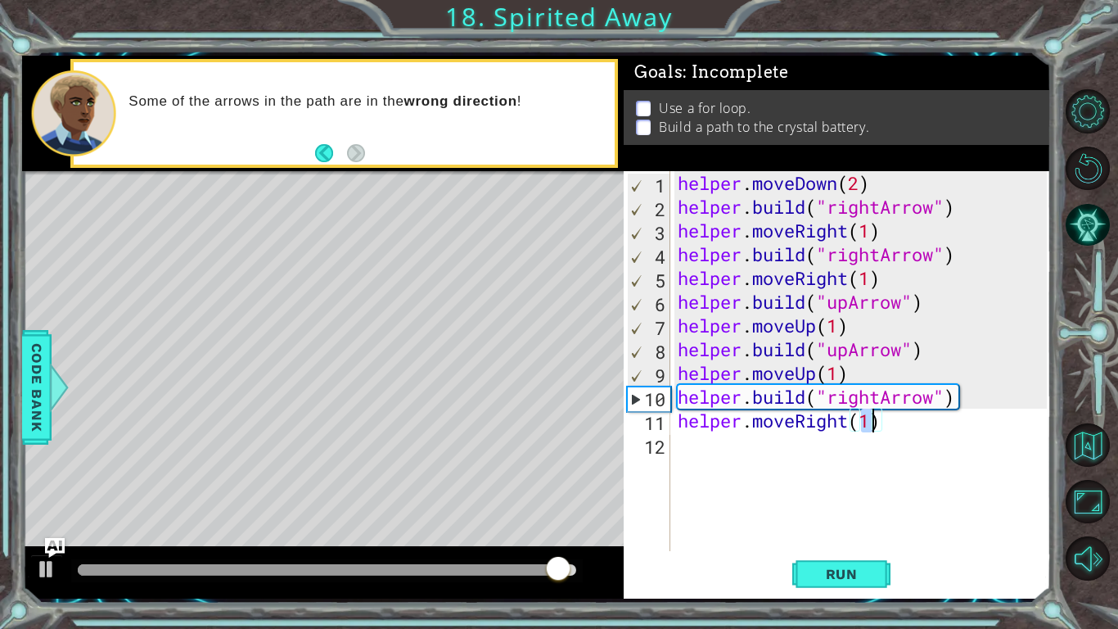
click at [667, 445] on div "12" at bounding box center [648, 447] width 43 height 24
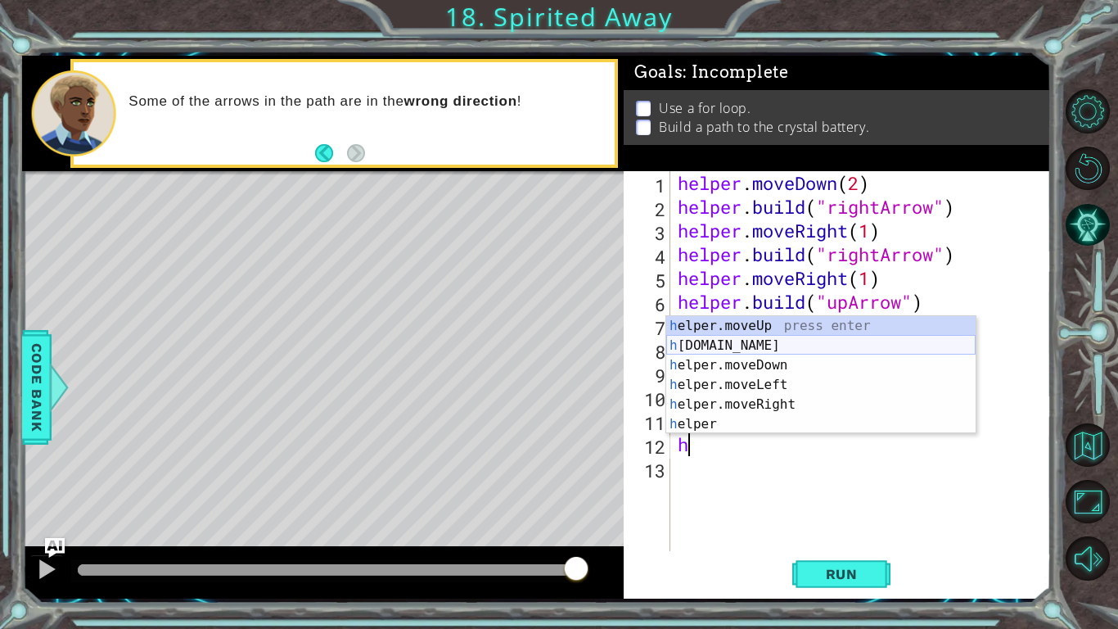
click at [734, 349] on div "h elper.moveUp press enter h [DOMAIN_NAME] press enter h elper.moveDown press e…" at bounding box center [820, 394] width 309 height 157
type textarea "[DOMAIN_NAME]("rightArrow")"
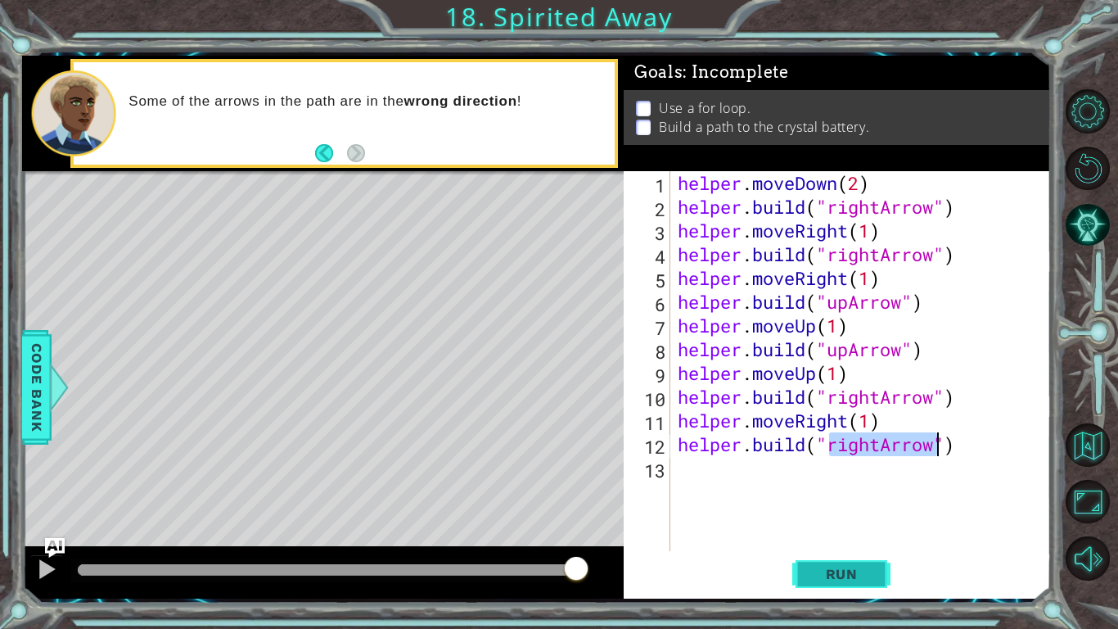
click at [860, 566] on span "Run" at bounding box center [842, 574] width 65 height 16
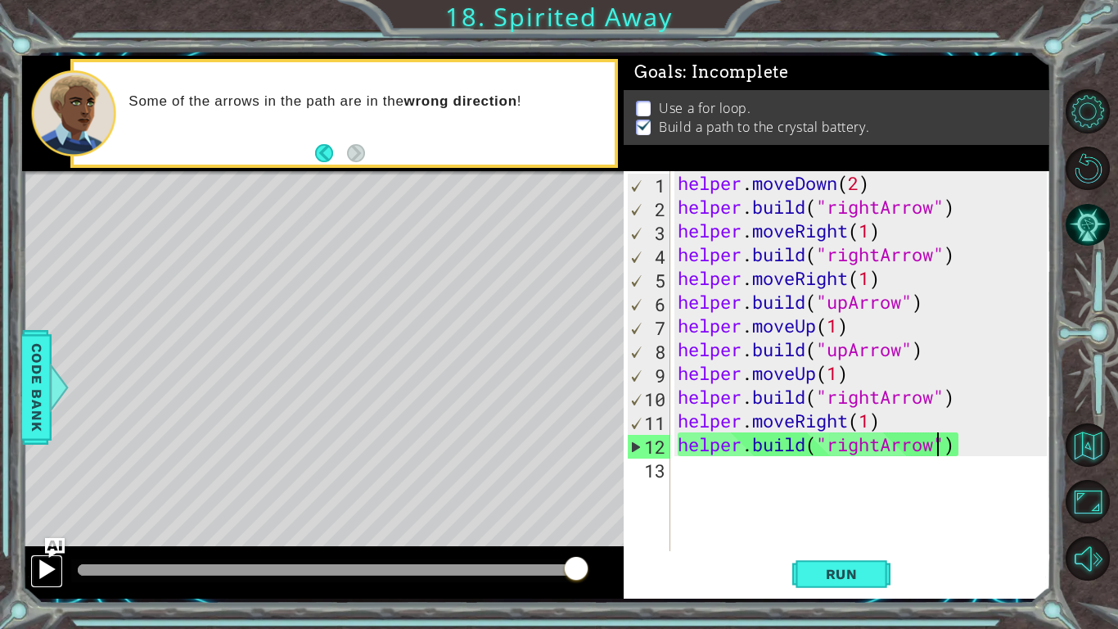
click at [54, 567] on div at bounding box center [46, 568] width 21 height 21
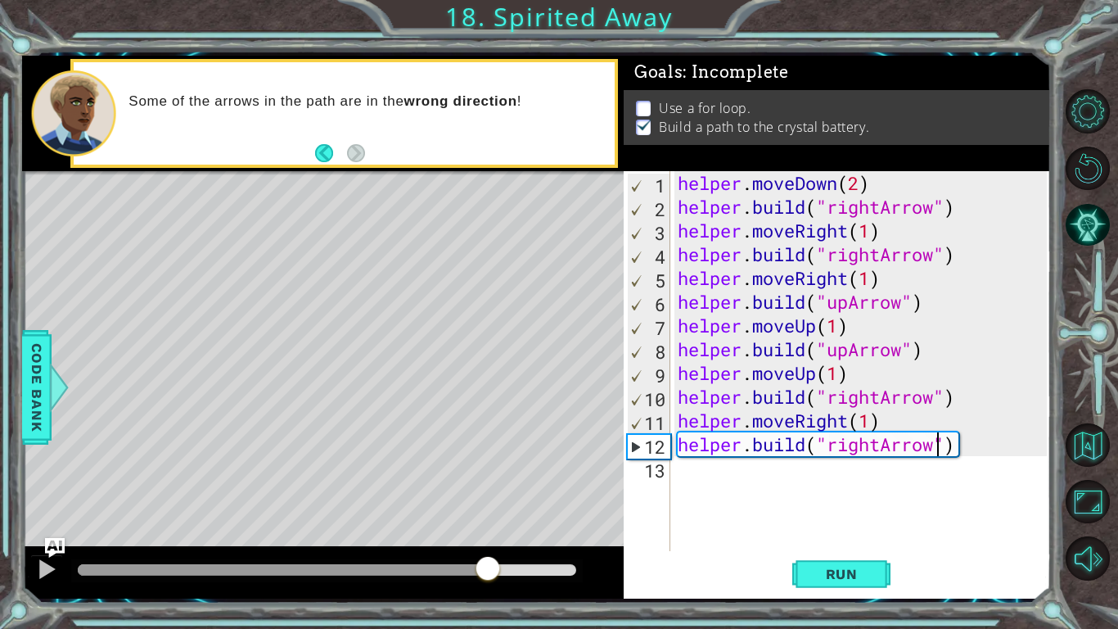
drag, startPoint x: 144, startPoint y: 567, endPoint x: 540, endPoint y: 544, distance: 396.9
click at [540, 544] on div "methods helper moveUp() moveDown() moveLeft() moveRight() build(item) tools for…" at bounding box center [536, 327] width 1029 height 543
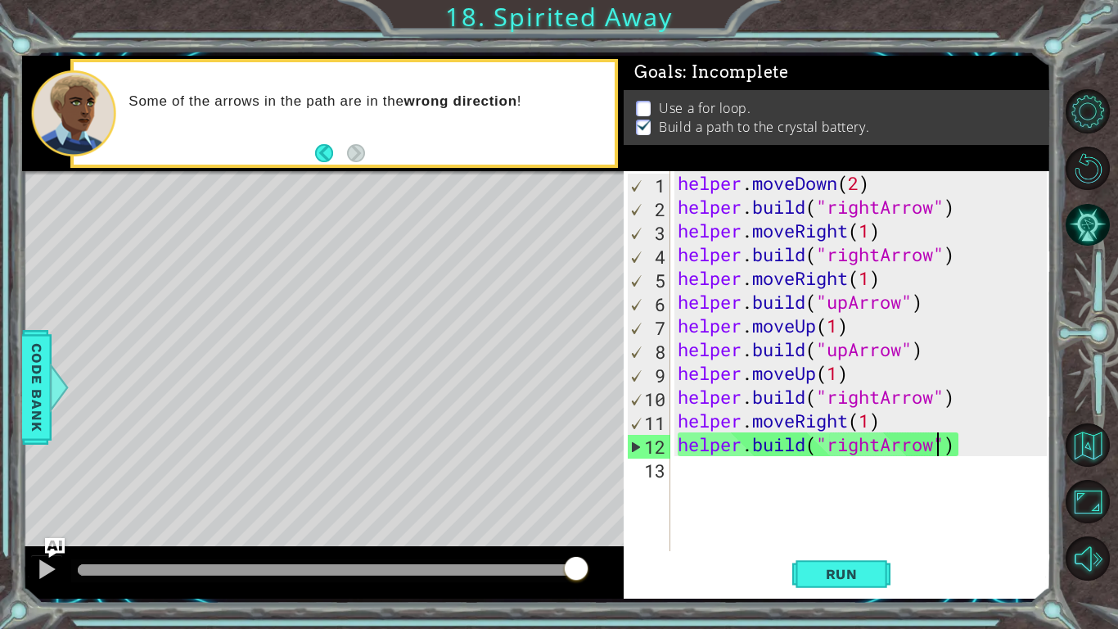
click at [655, 471] on div "13" at bounding box center [648, 470] width 43 height 24
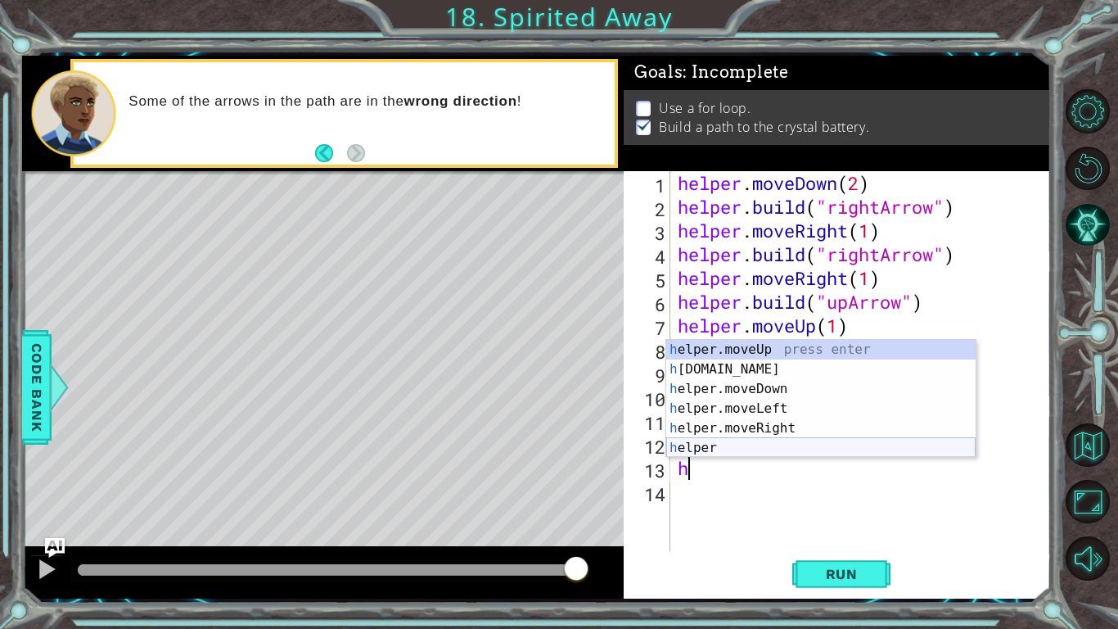
click at [711, 454] on div "h elper.moveUp press enter h [DOMAIN_NAME] press enter h elper.moveDown press e…" at bounding box center [820, 418] width 309 height 157
type textarea "h"
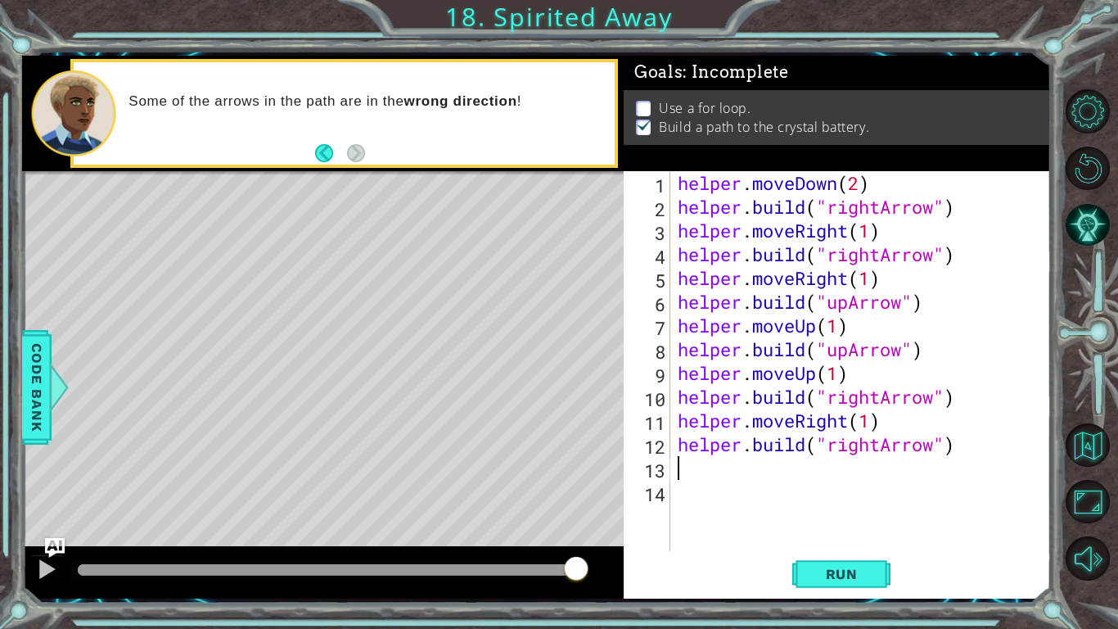
type textarea "[DOMAIN_NAME]("rightArrow")"
click at [679, 472] on div "helper . moveDown ( 2 ) helper . build ( "rightArrow" ) helper . moveRight ( 1 …" at bounding box center [865, 384] width 381 height 427
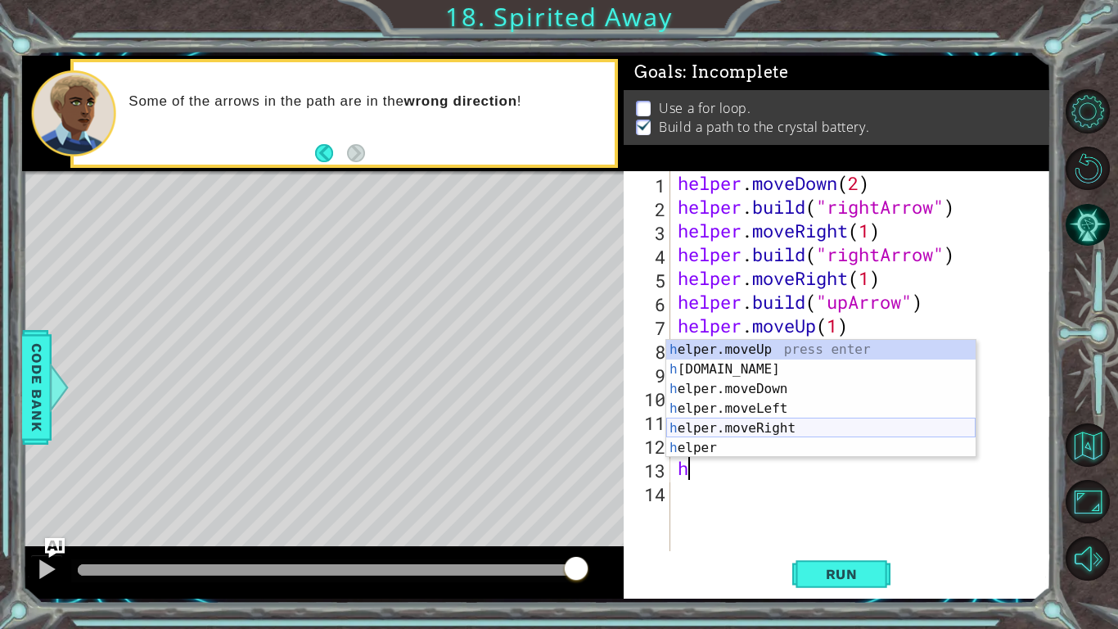
click at [739, 429] on div "h elper.moveUp press enter h [DOMAIN_NAME] press enter h elper.moveDown press e…" at bounding box center [820, 418] width 309 height 157
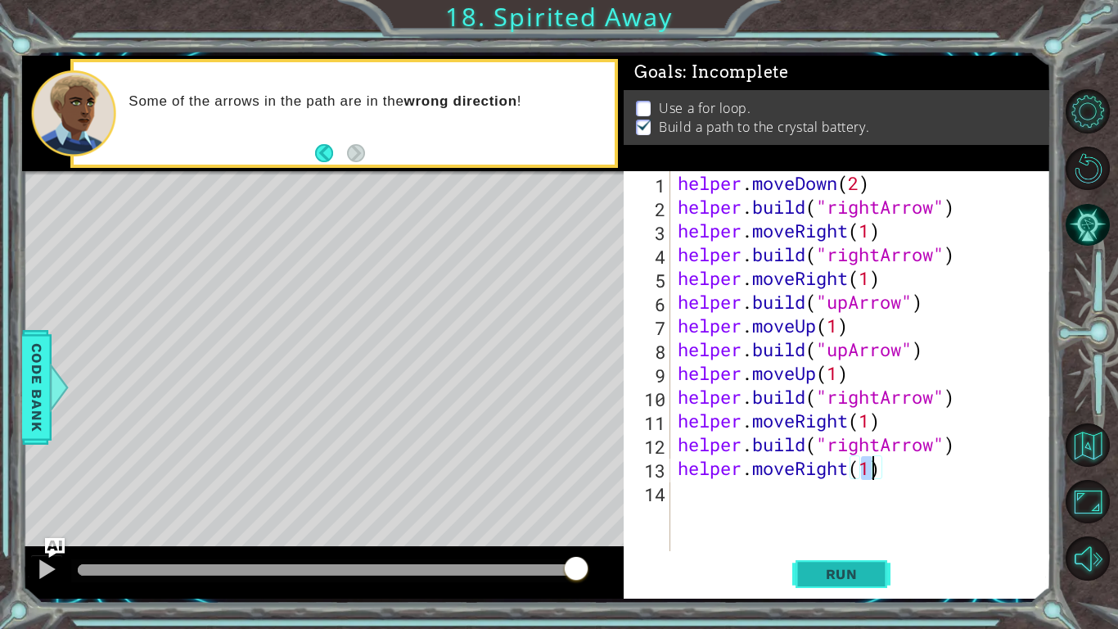
click at [806, 571] on button "Run" at bounding box center [841, 574] width 98 height 43
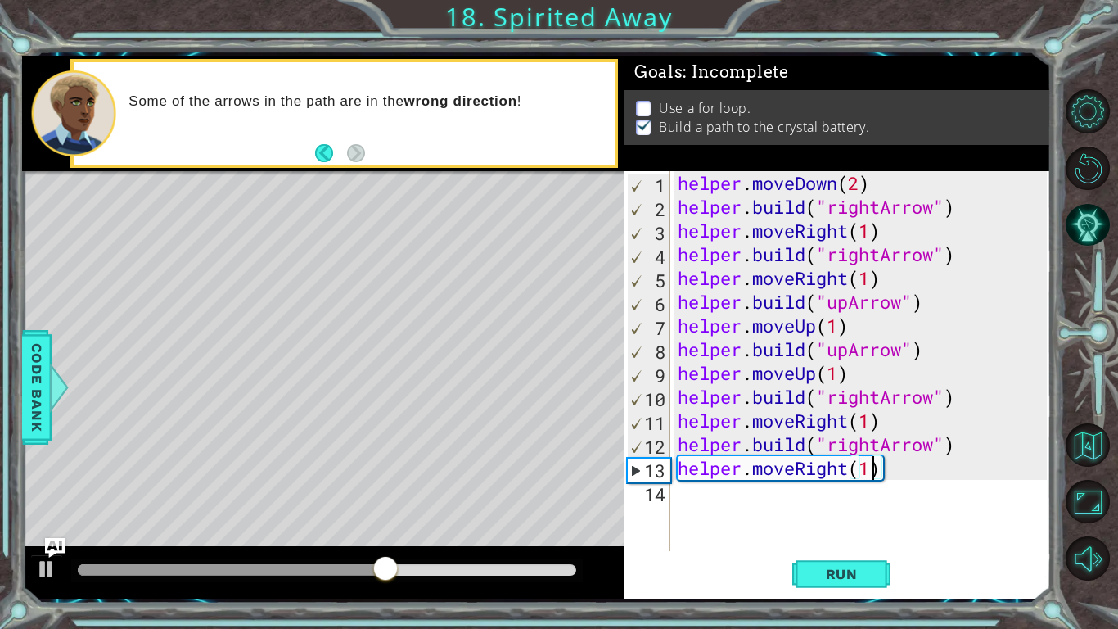
click at [889, 475] on div "helper . moveDown ( 2 ) helper . build ( "rightArrow" ) helper . moveRight ( 1 …" at bounding box center [865, 384] width 381 height 427
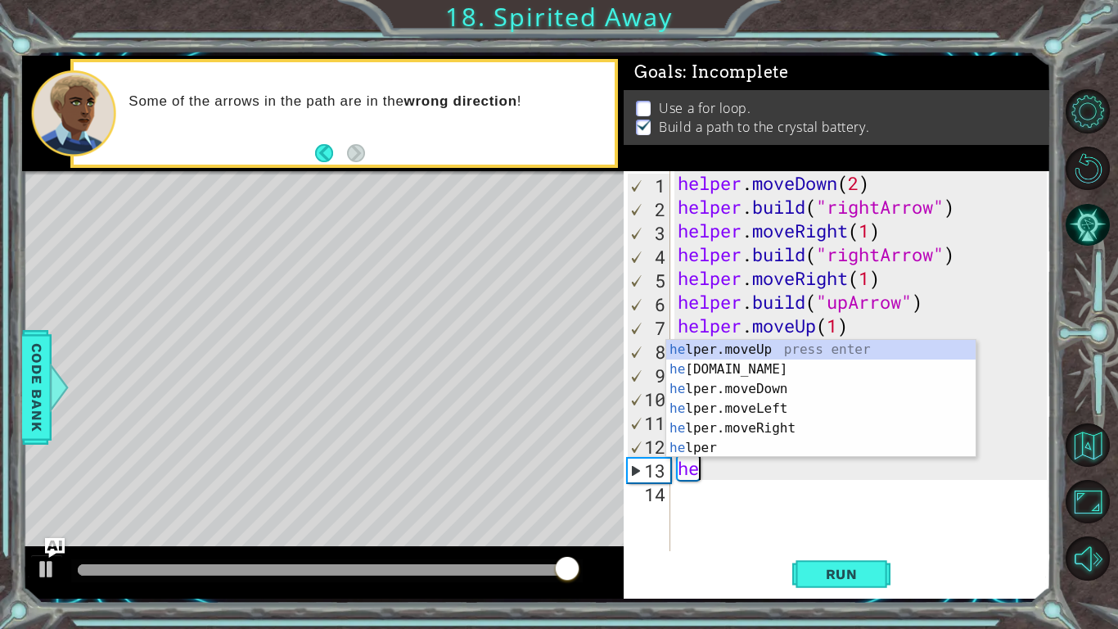
type textarea "h"
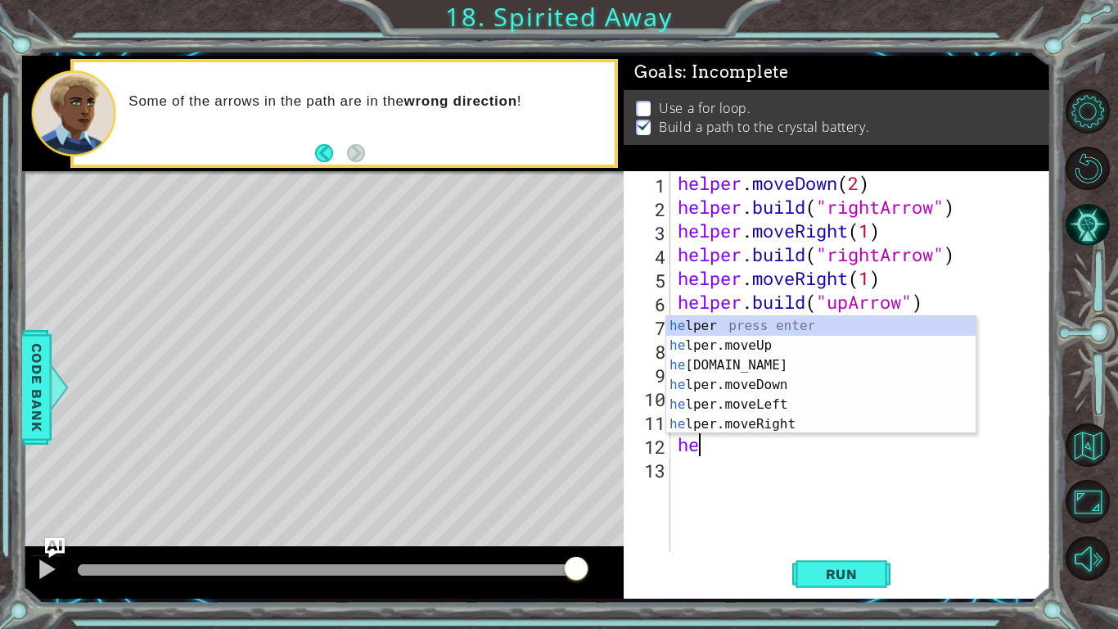
type textarea "h"
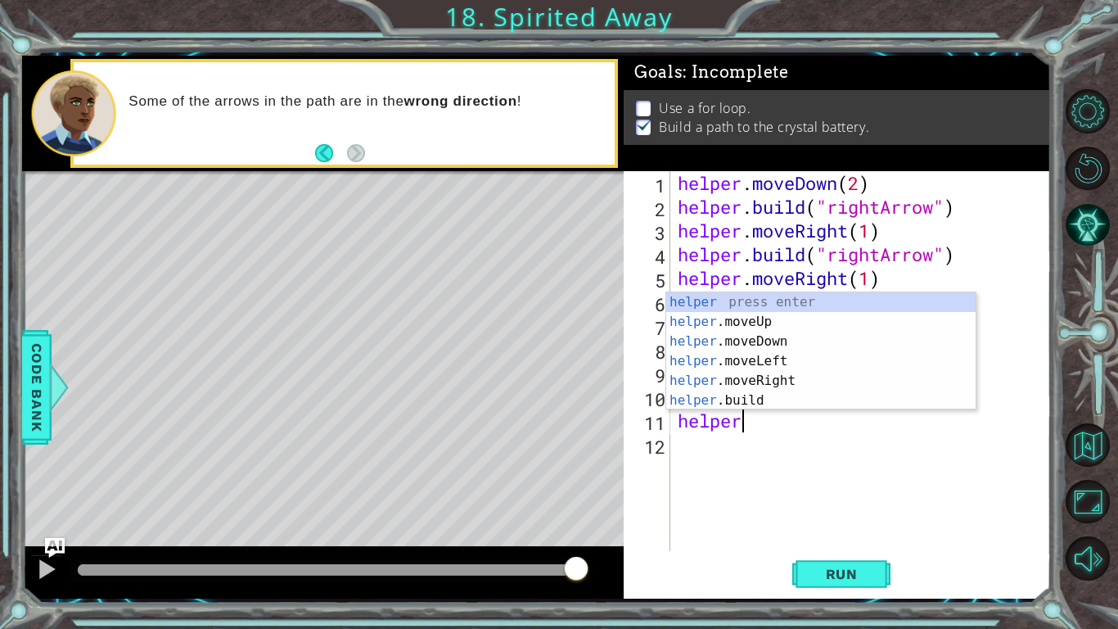
type textarea "h"
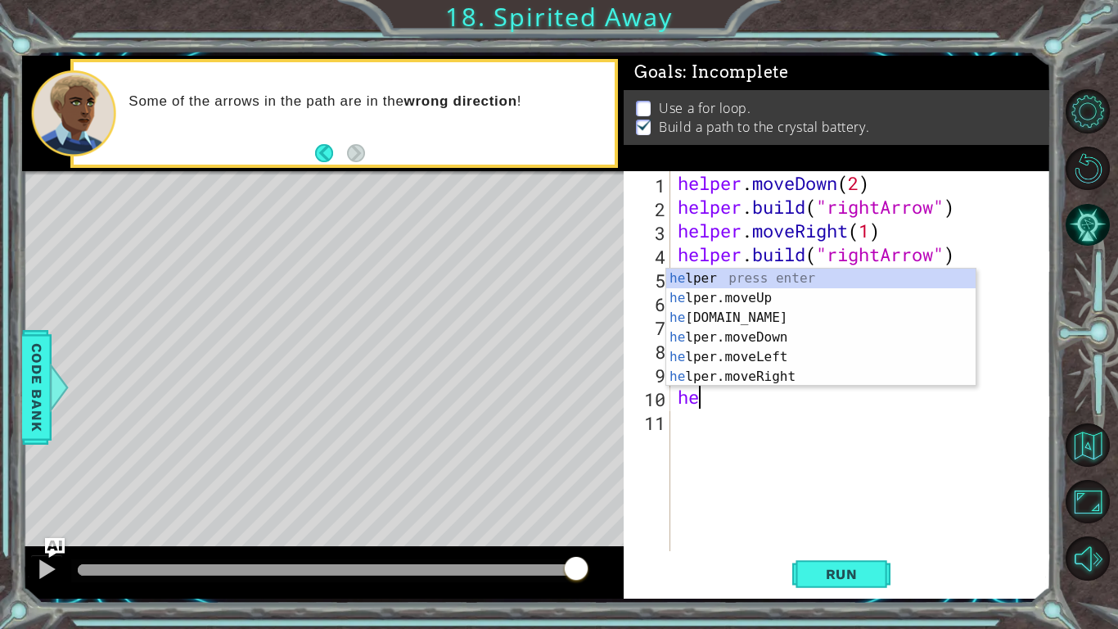
type textarea "h"
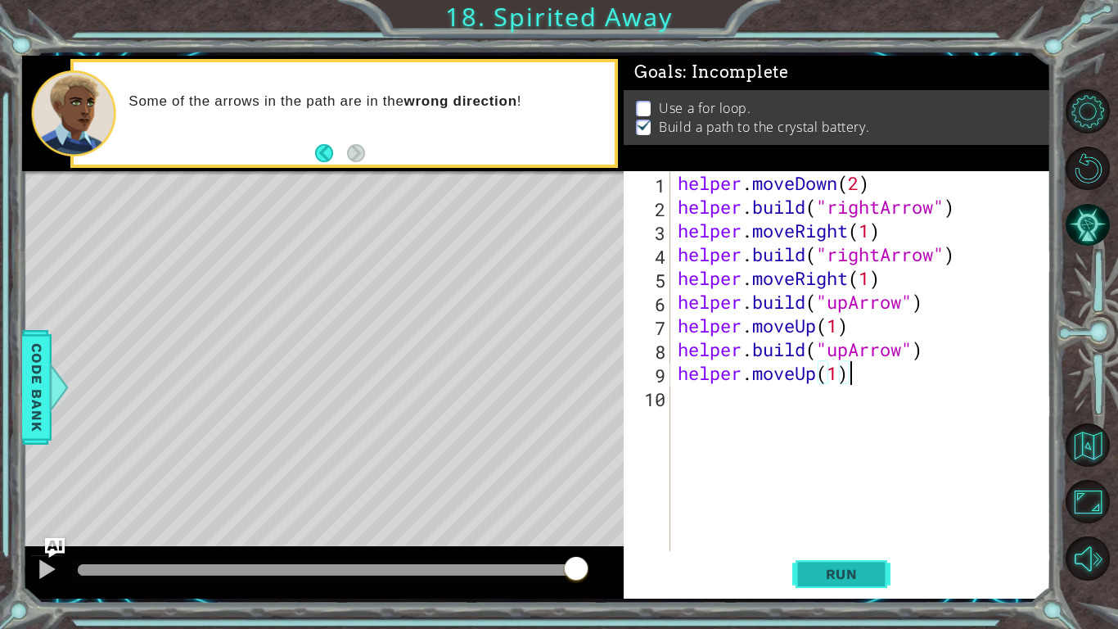
click at [852, 580] on span "Run" at bounding box center [842, 574] width 65 height 16
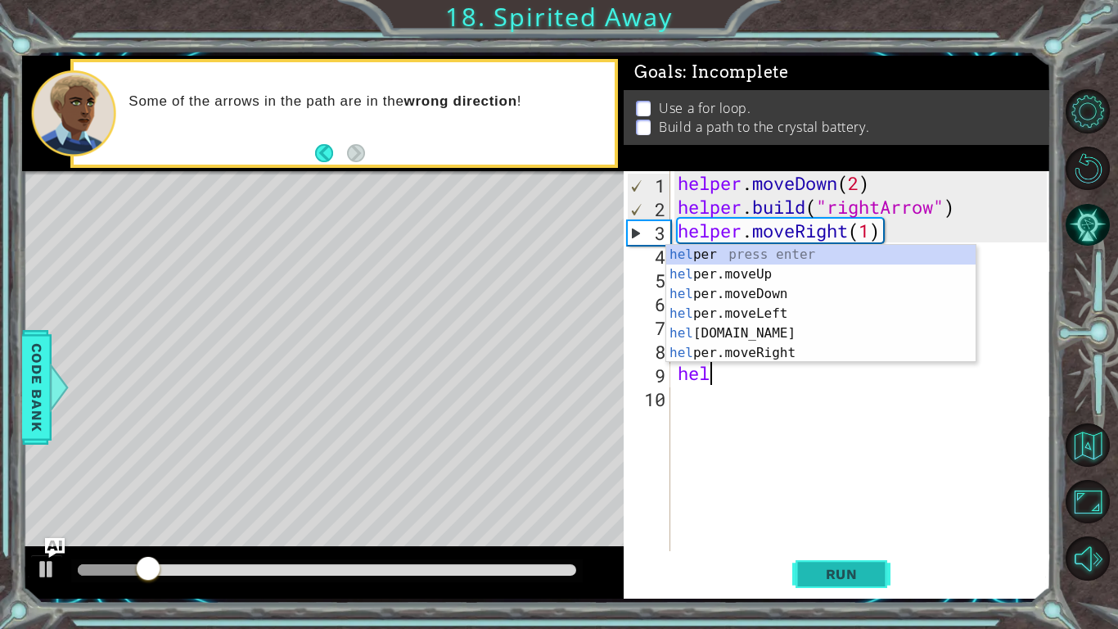
type textarea "h"
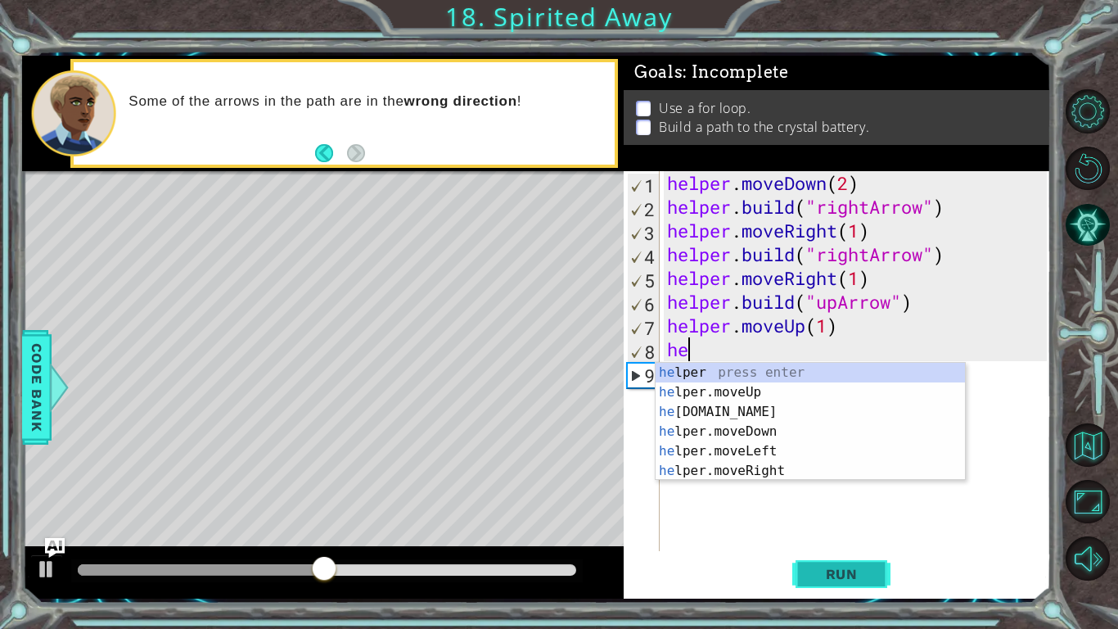
type textarea "h"
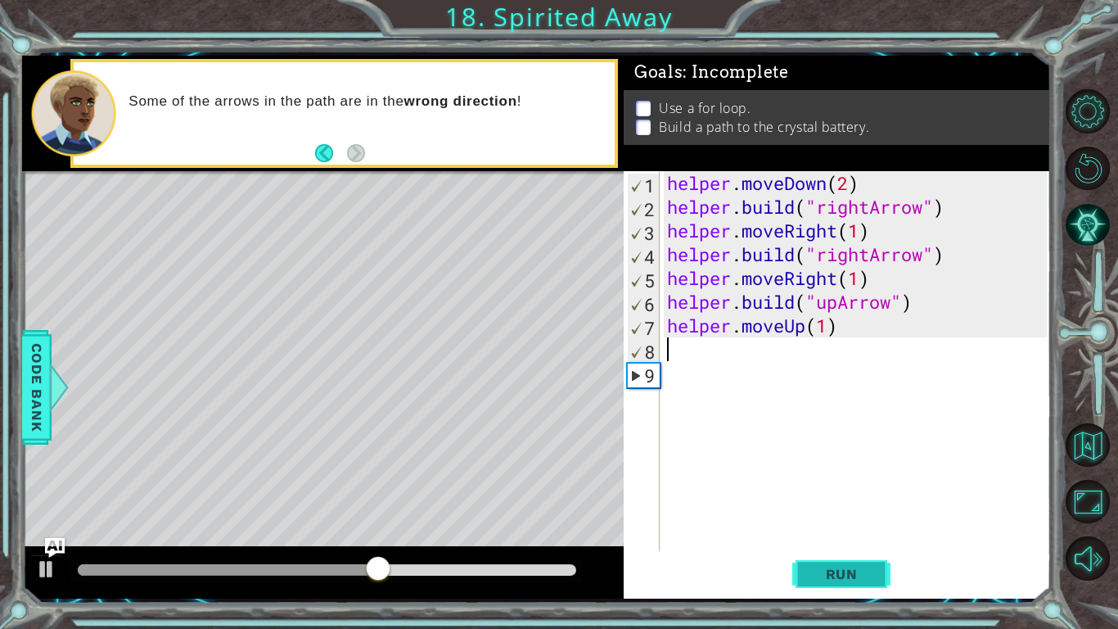
click at [864, 584] on button "Run" at bounding box center [841, 574] width 98 height 43
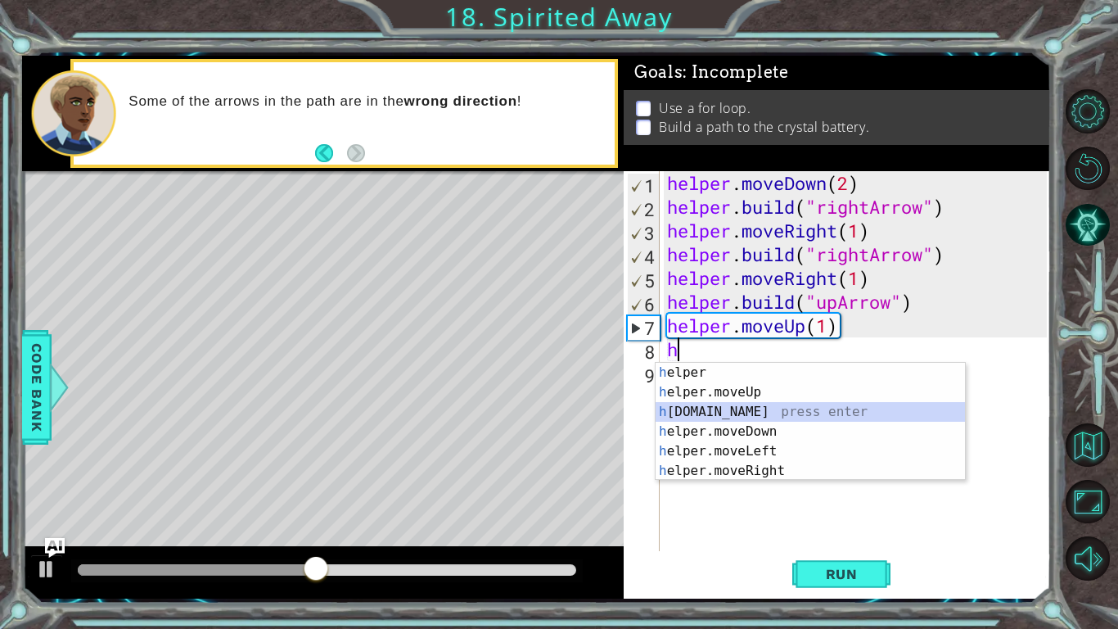
click at [867, 413] on div "h elper press enter h elper.moveUp press enter h [DOMAIN_NAME] press enter h el…" at bounding box center [810, 441] width 309 height 157
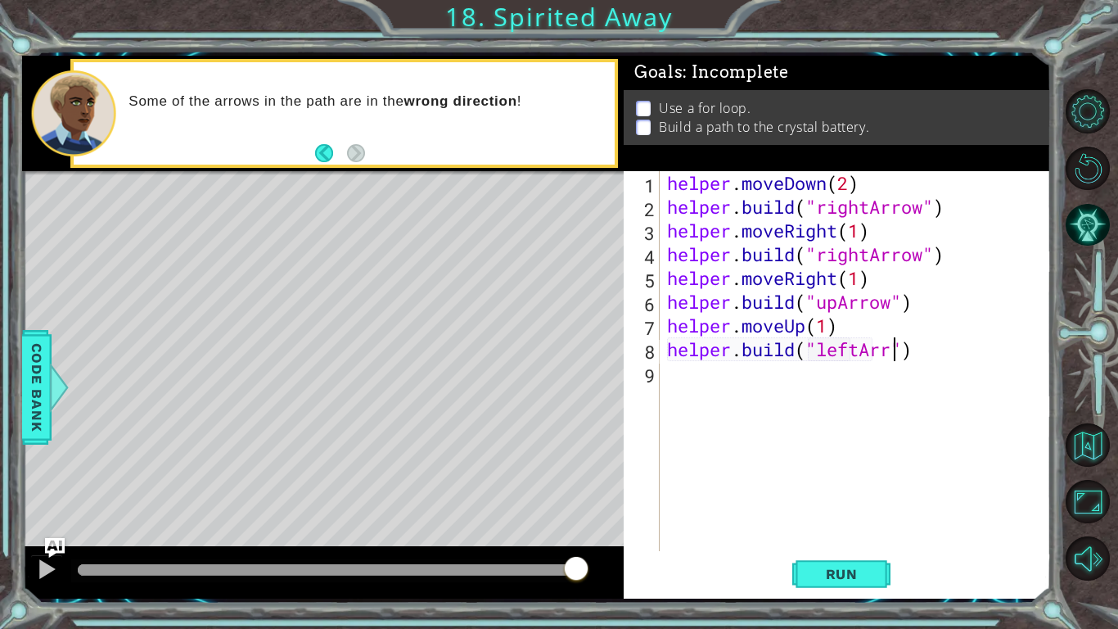
scroll to position [0, 11]
click at [851, 579] on span "Run" at bounding box center [842, 574] width 65 height 16
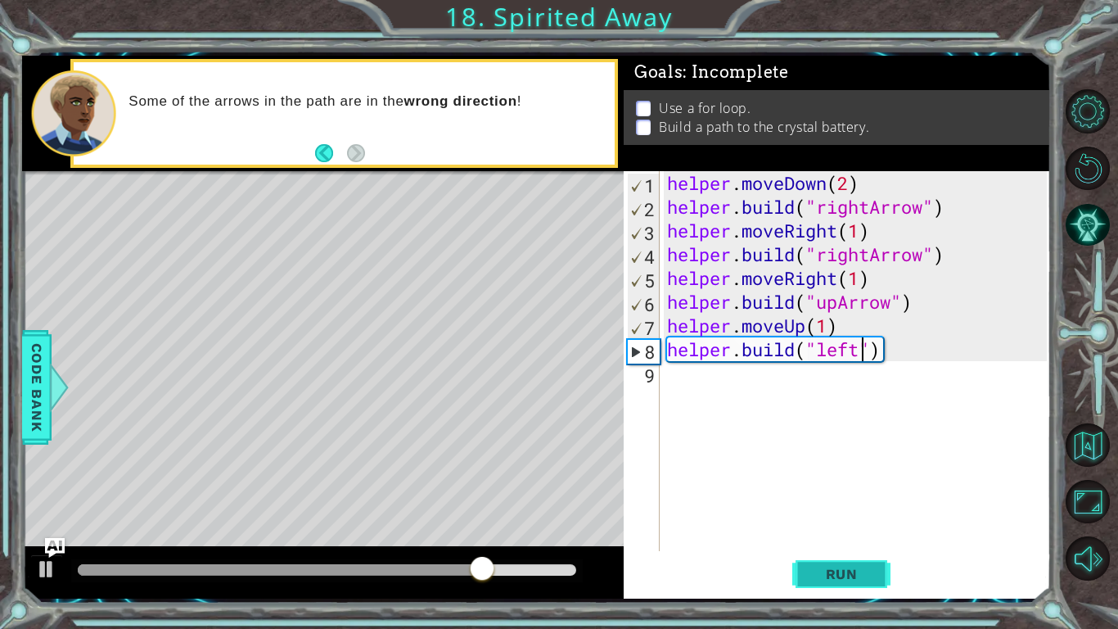
scroll to position [0, 9]
click at [889, 348] on div "helper . moveDown ( 2 ) helper . build ( "rightArrow" ) helper . moveRight ( 1 …" at bounding box center [859, 384] width 391 height 427
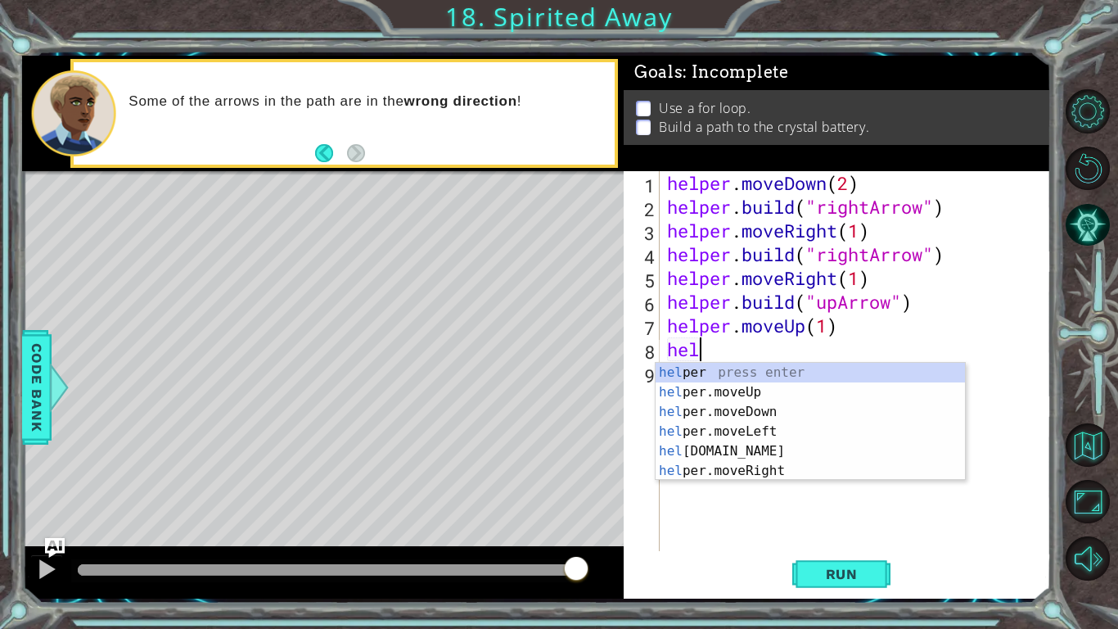
scroll to position [0, 0]
type textarea "h"
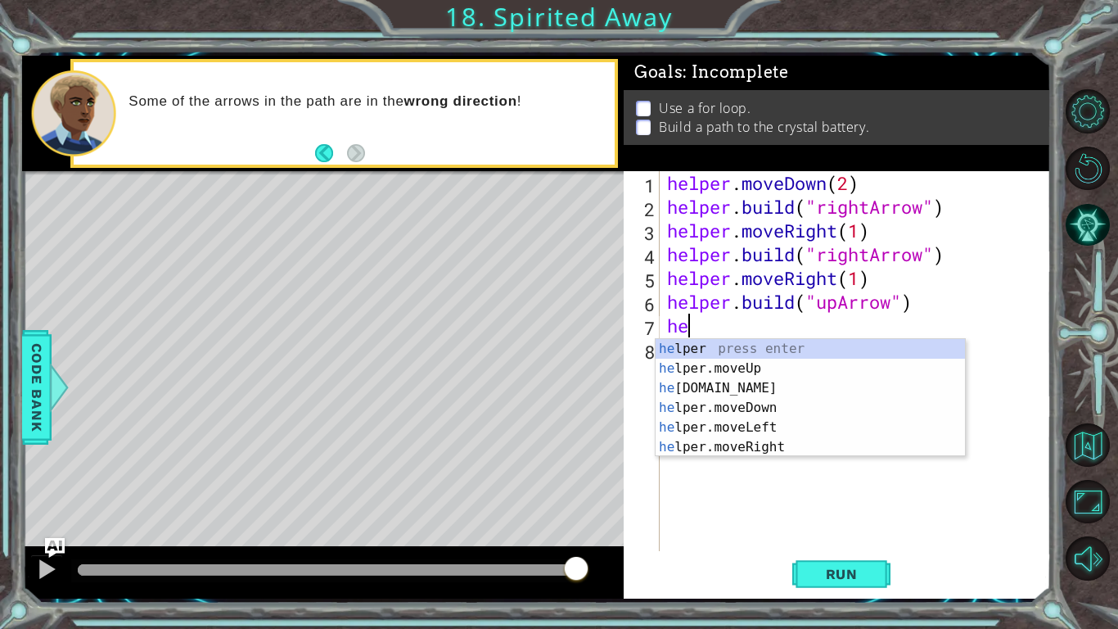
type textarea "h"
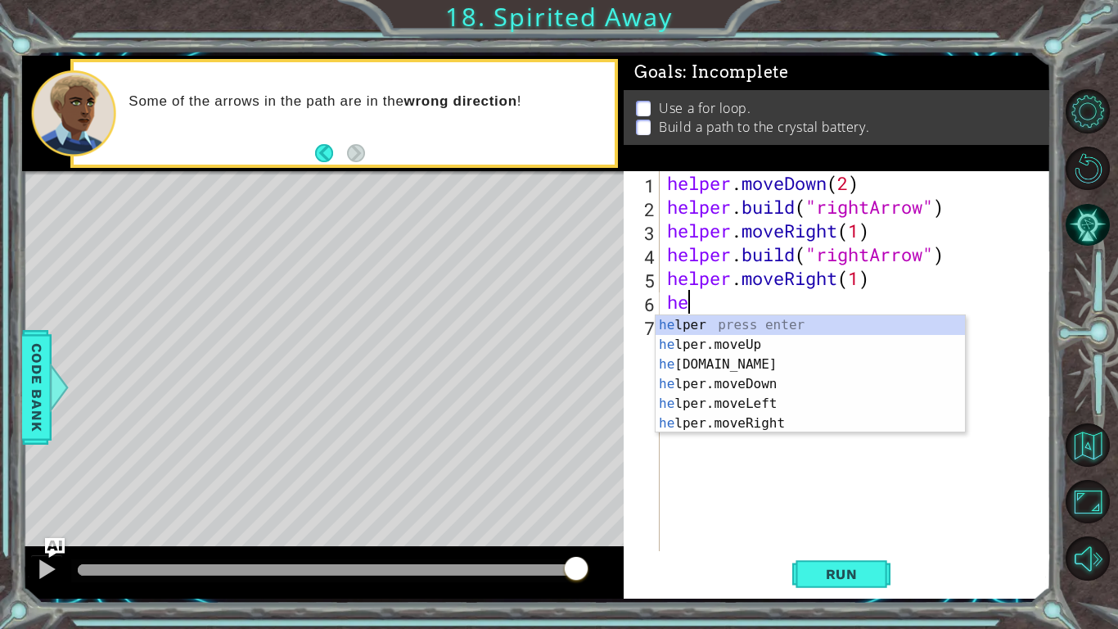
type textarea "h"
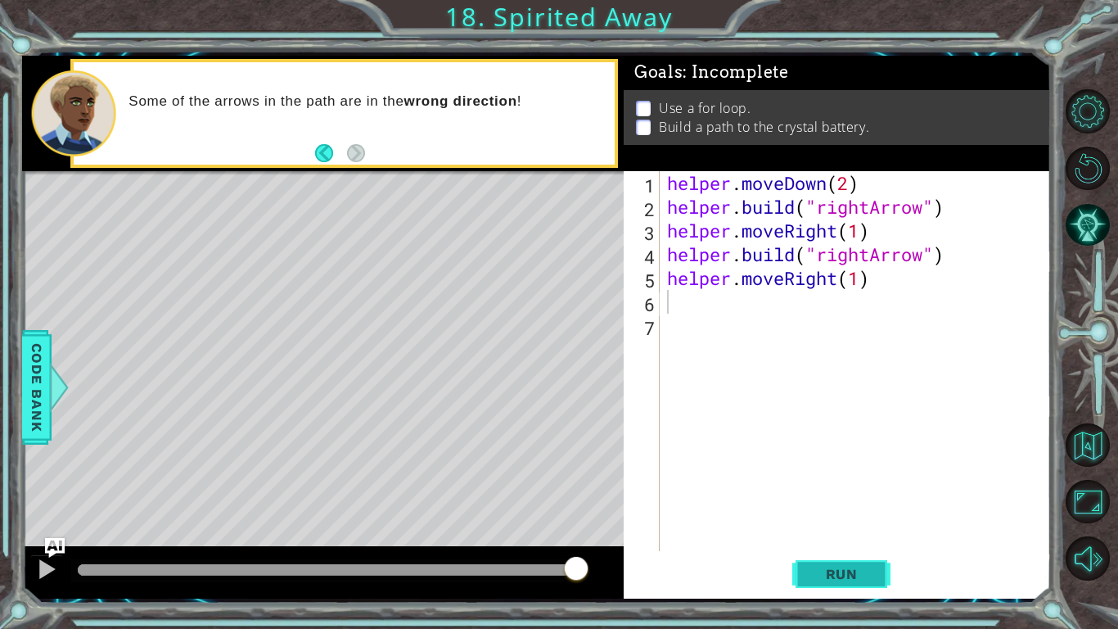
click at [862, 562] on button "Run" at bounding box center [841, 574] width 98 height 43
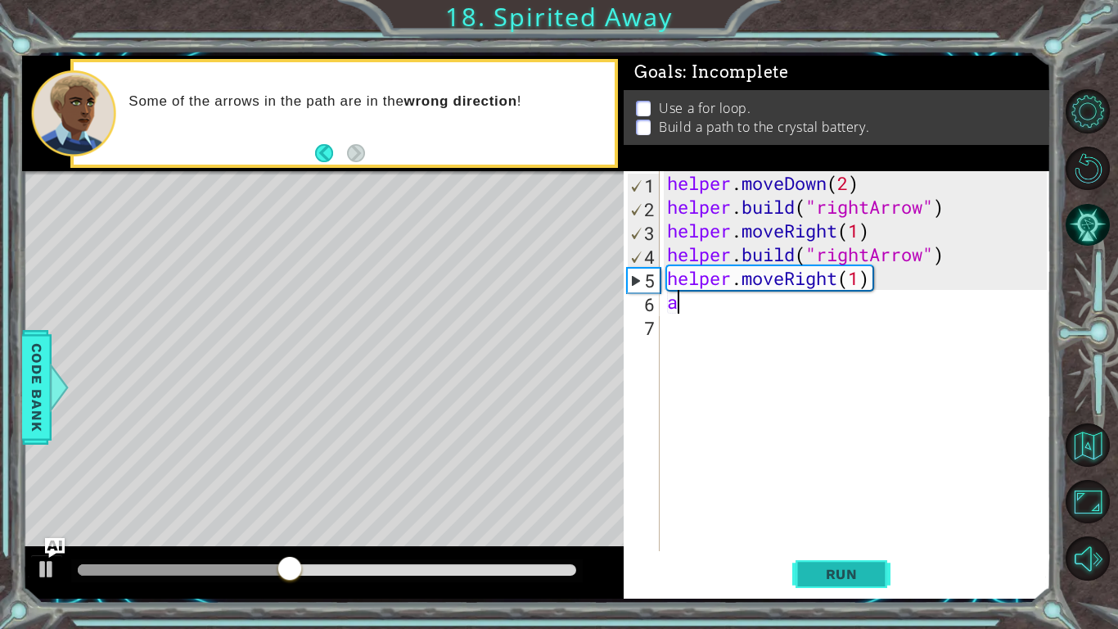
type textarea "a"
click at [860, 579] on span "Run" at bounding box center [842, 574] width 65 height 16
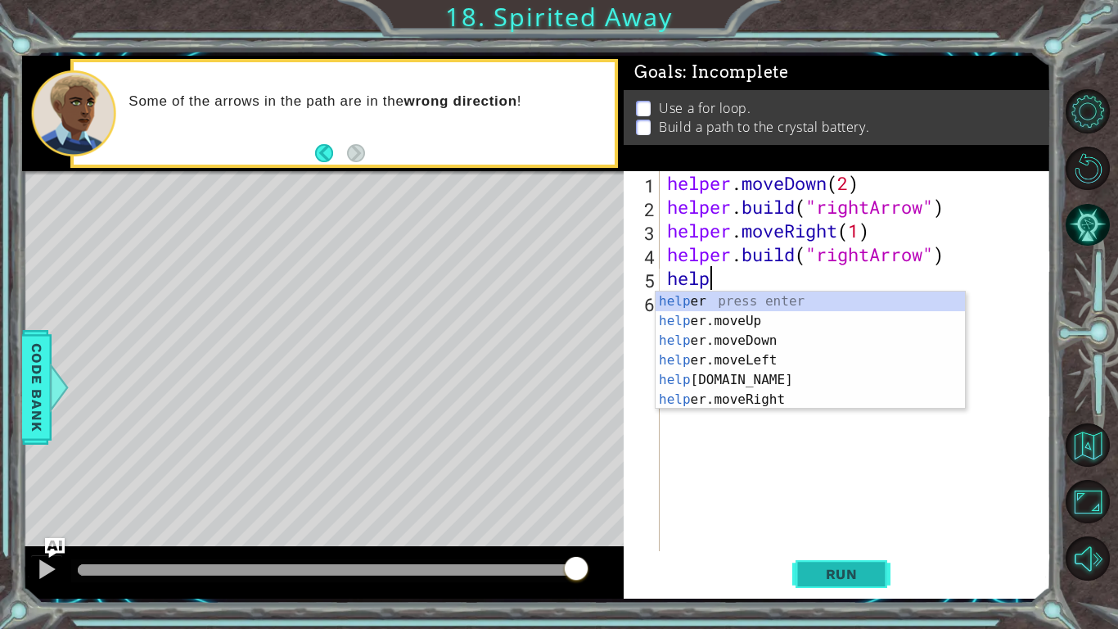
type textarea "h"
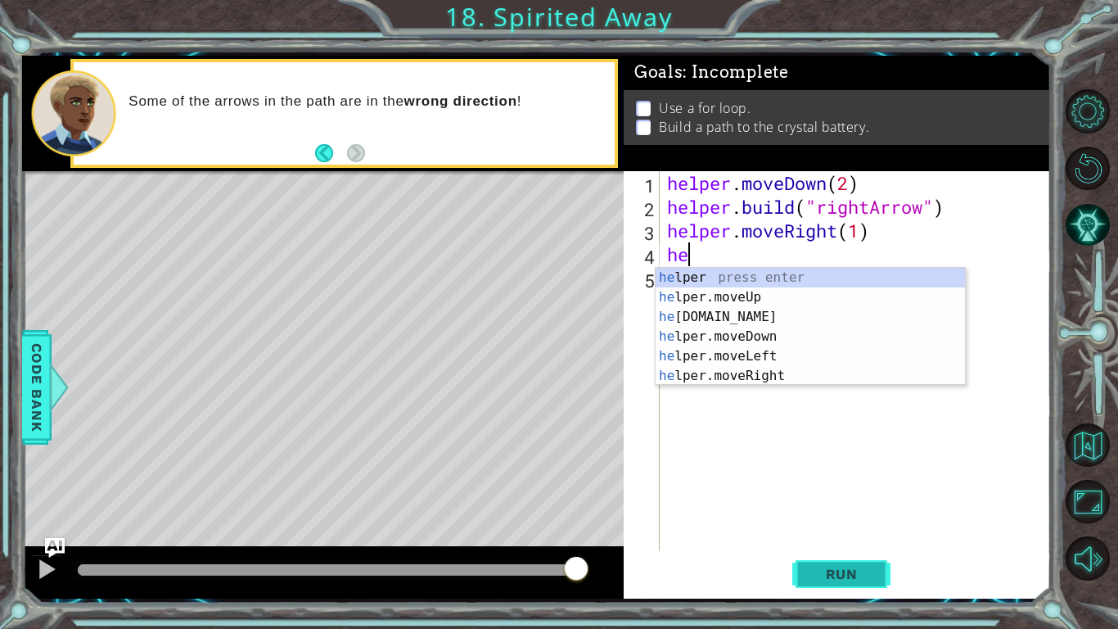
type textarea "h"
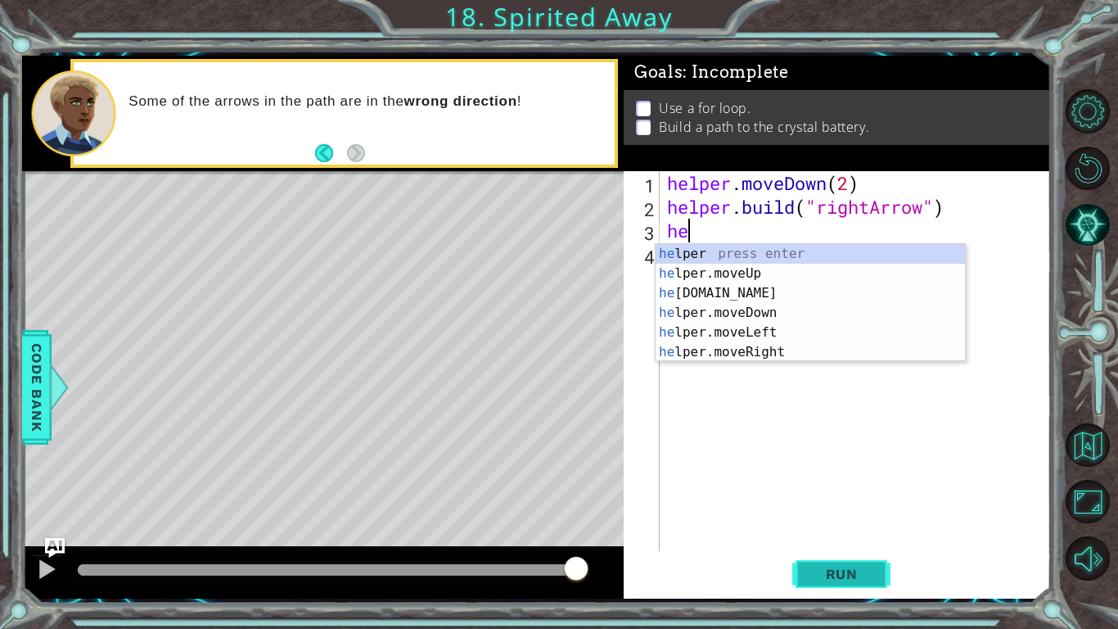
type textarea "h"
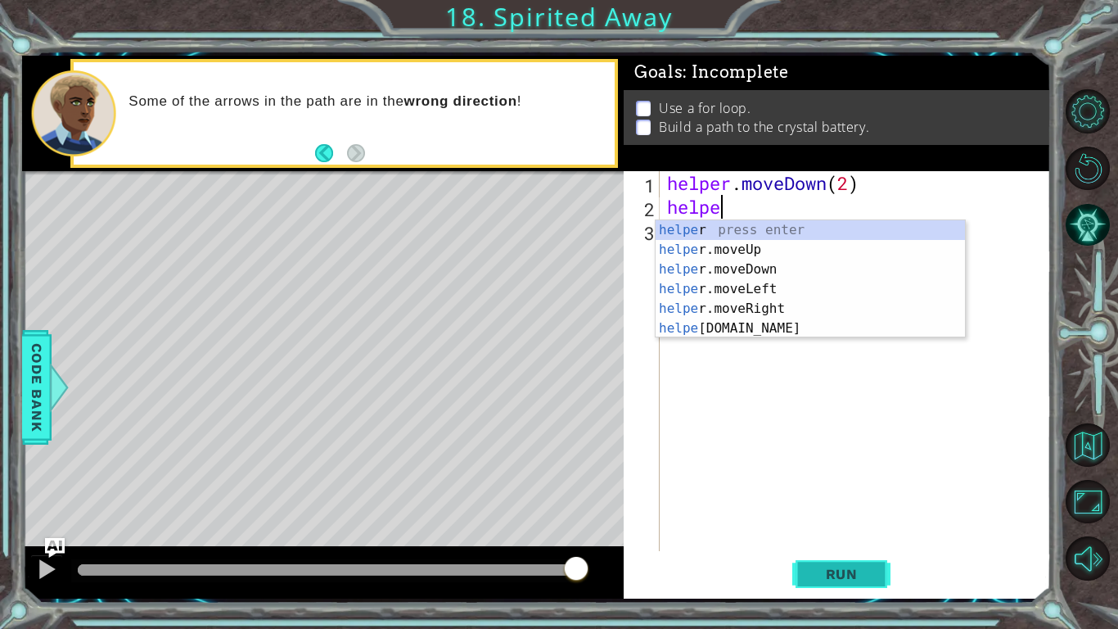
type textarea "h"
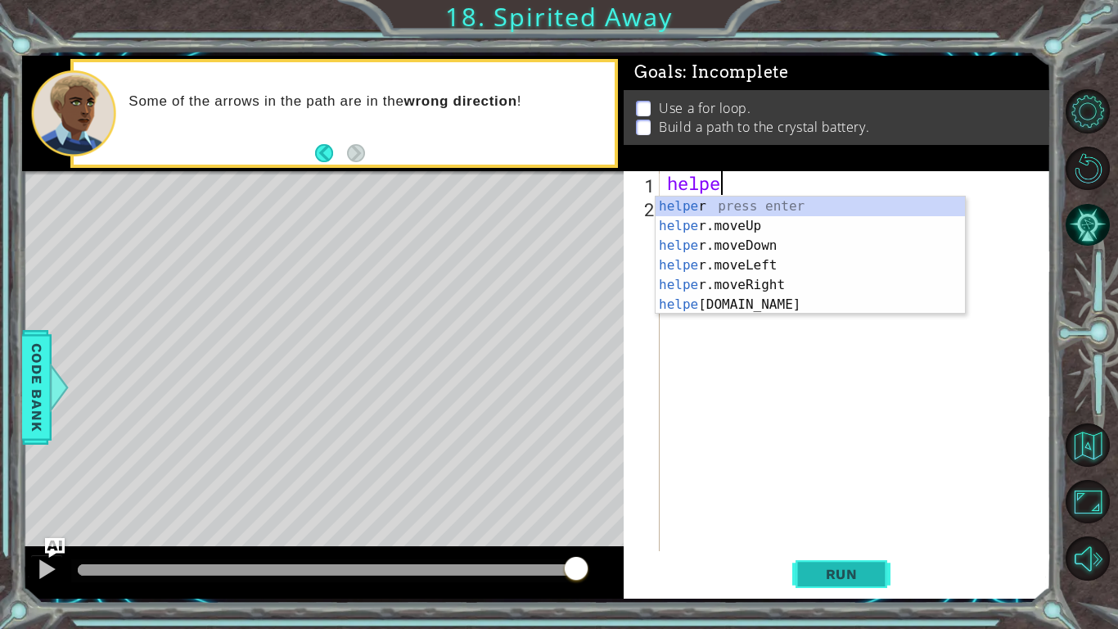
type textarea "h"
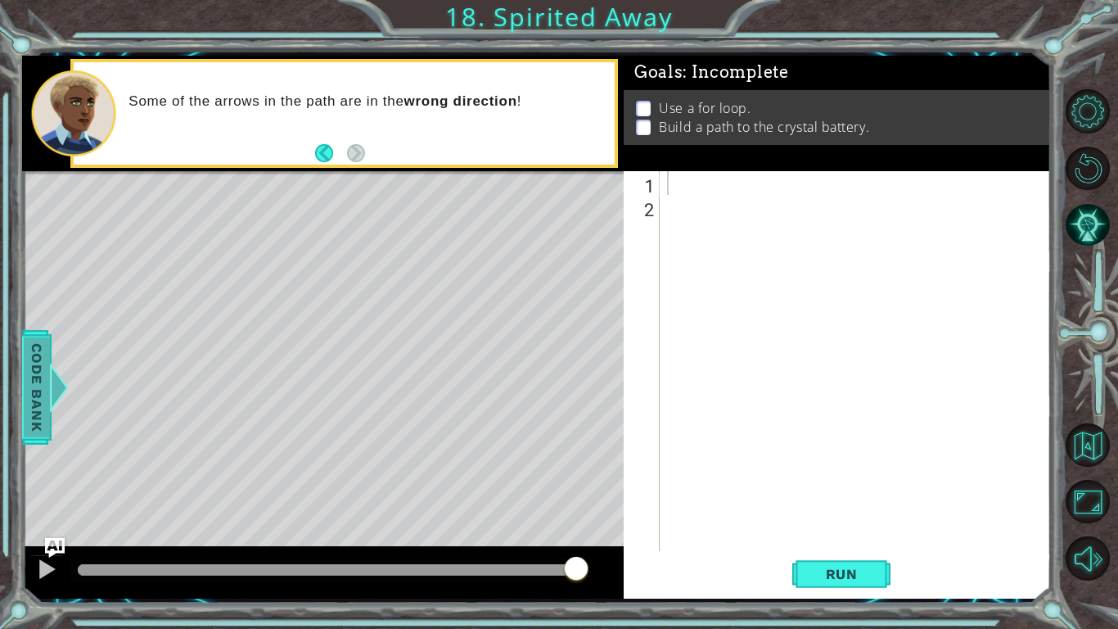
click at [43, 434] on span "Code Bank" at bounding box center [37, 386] width 26 height 100
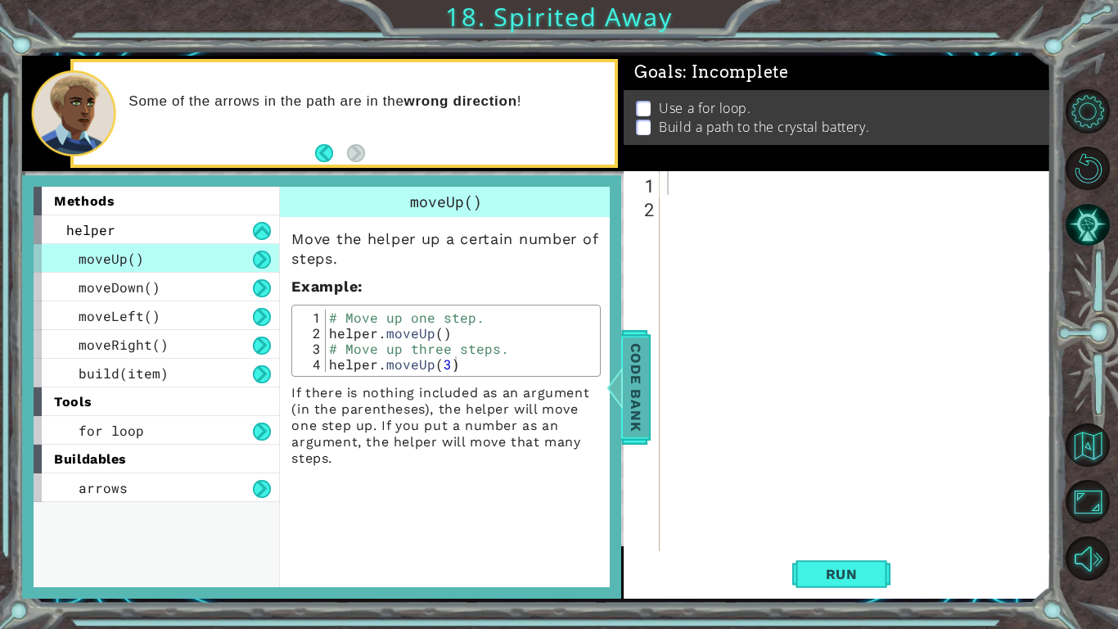
click at [627, 397] on span "Code Bank" at bounding box center [636, 386] width 26 height 100
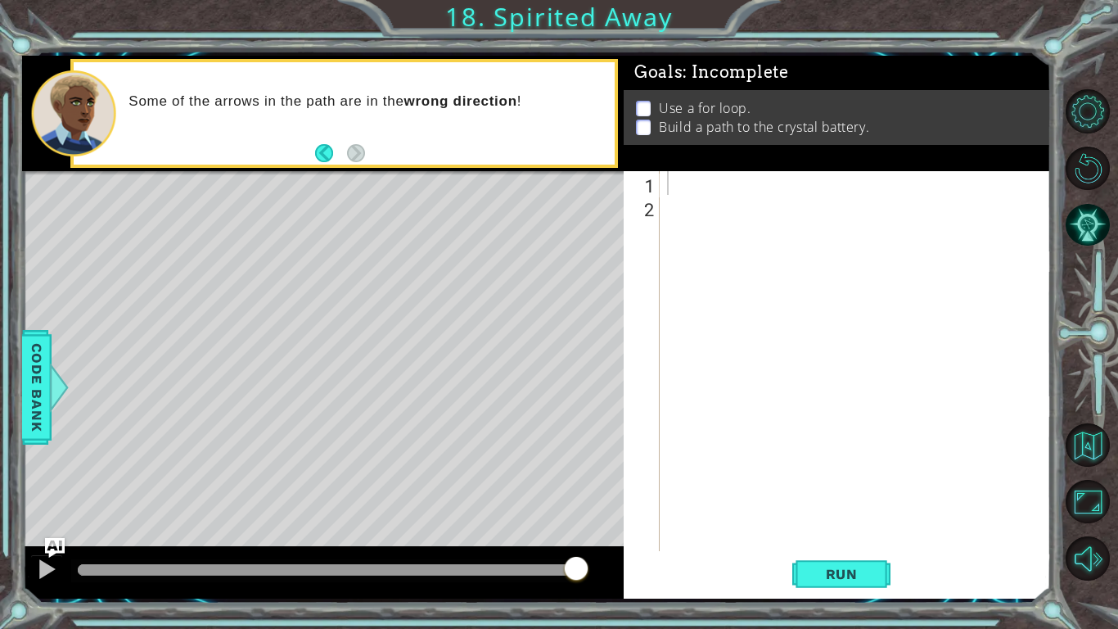
click at [484, 321] on div "Level Map" at bounding box center [400, 412] width 756 height 482
click at [651, 190] on div "1" at bounding box center [643, 186] width 33 height 24
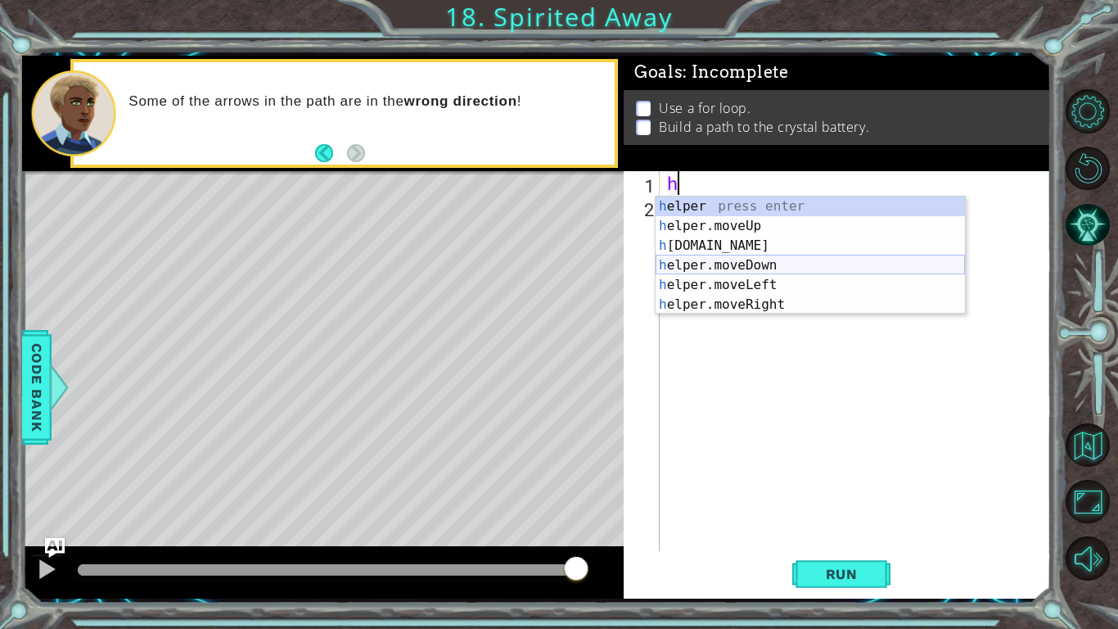
click at [781, 263] on div "h elper press enter h elper.moveUp press enter h [DOMAIN_NAME] press enter h el…" at bounding box center [810, 274] width 309 height 157
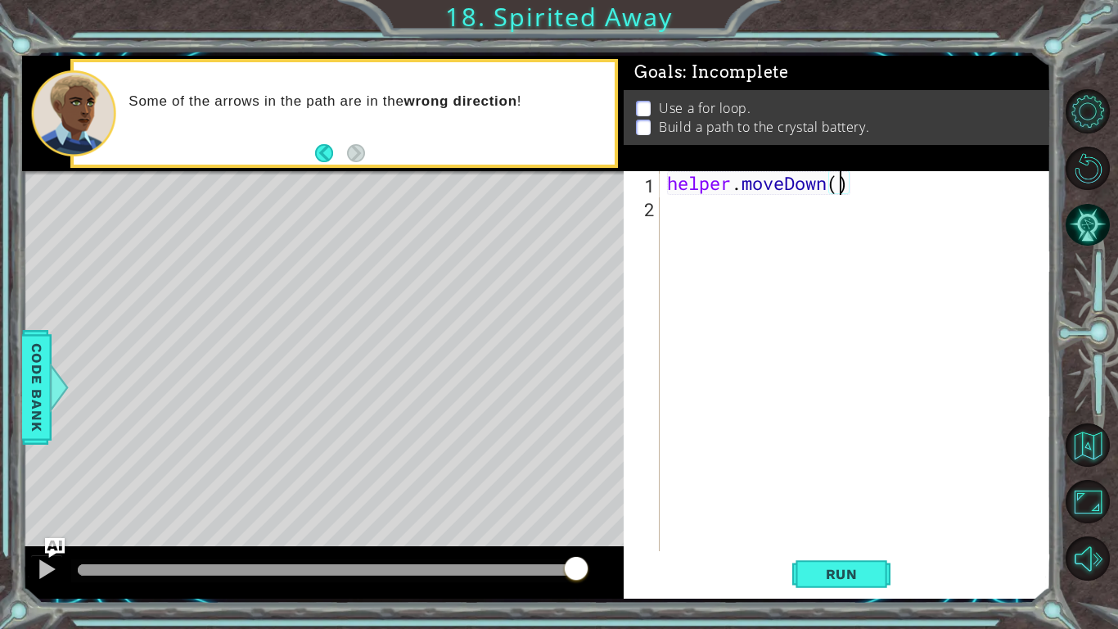
type textarea "helper.moveDown(2)"
click at [659, 211] on div "2" at bounding box center [643, 209] width 33 height 24
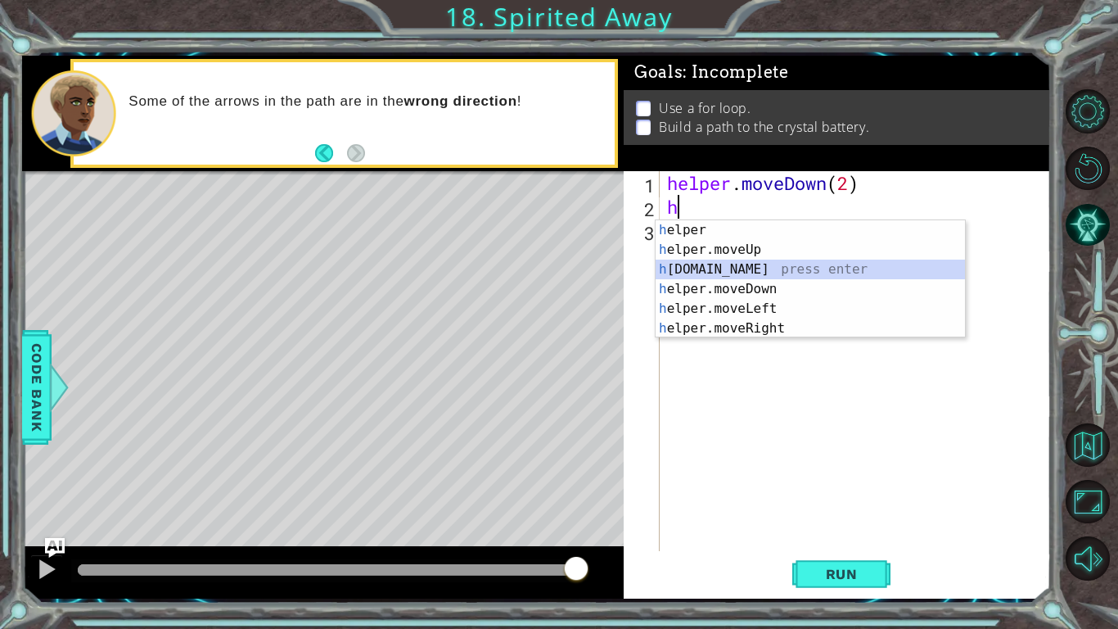
click at [813, 266] on div "h elper press enter h elper.moveUp press enter h [DOMAIN_NAME] press enter h el…" at bounding box center [810, 298] width 309 height 157
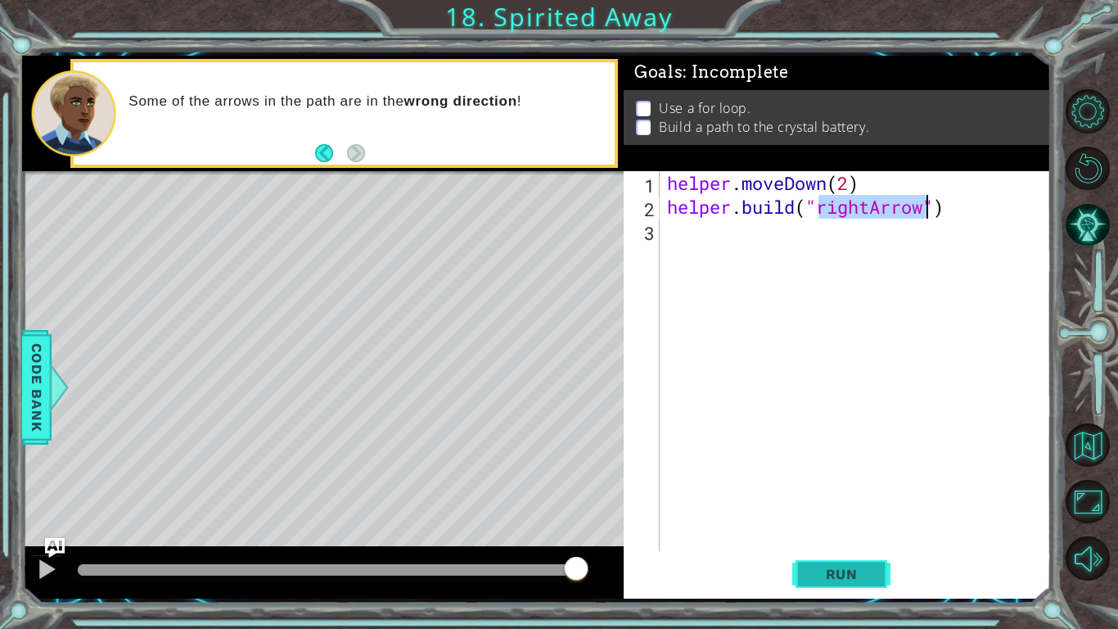
type textarea "[DOMAIN_NAME]("rightArrow")"
click at [838, 561] on button "Run" at bounding box center [841, 574] width 98 height 43
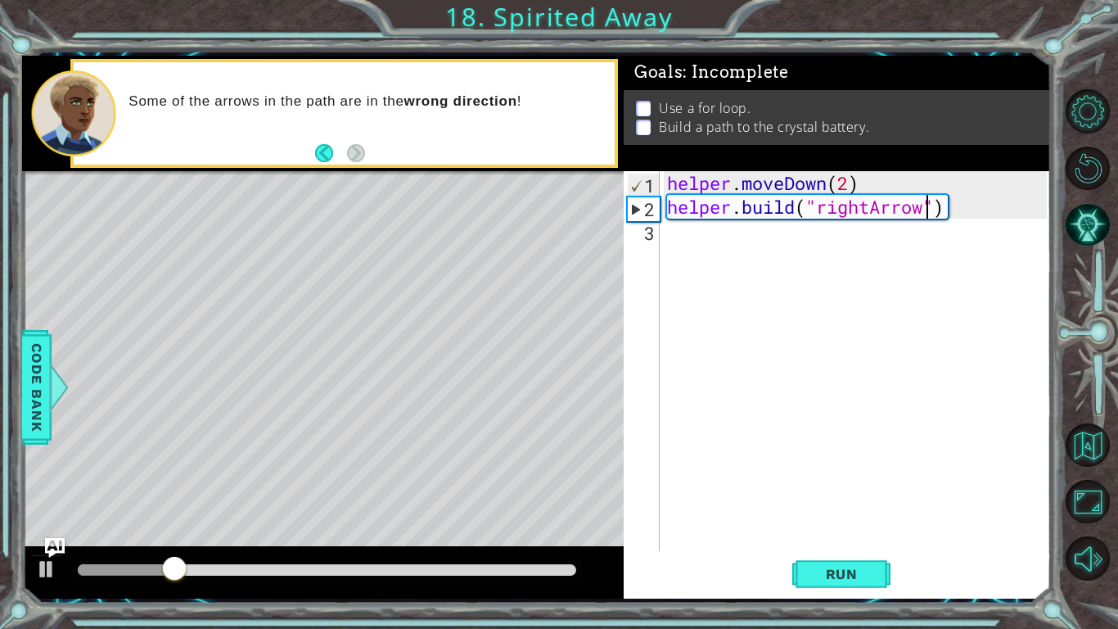
click at [659, 237] on div "3" at bounding box center [643, 233] width 33 height 24
type textarea "h"
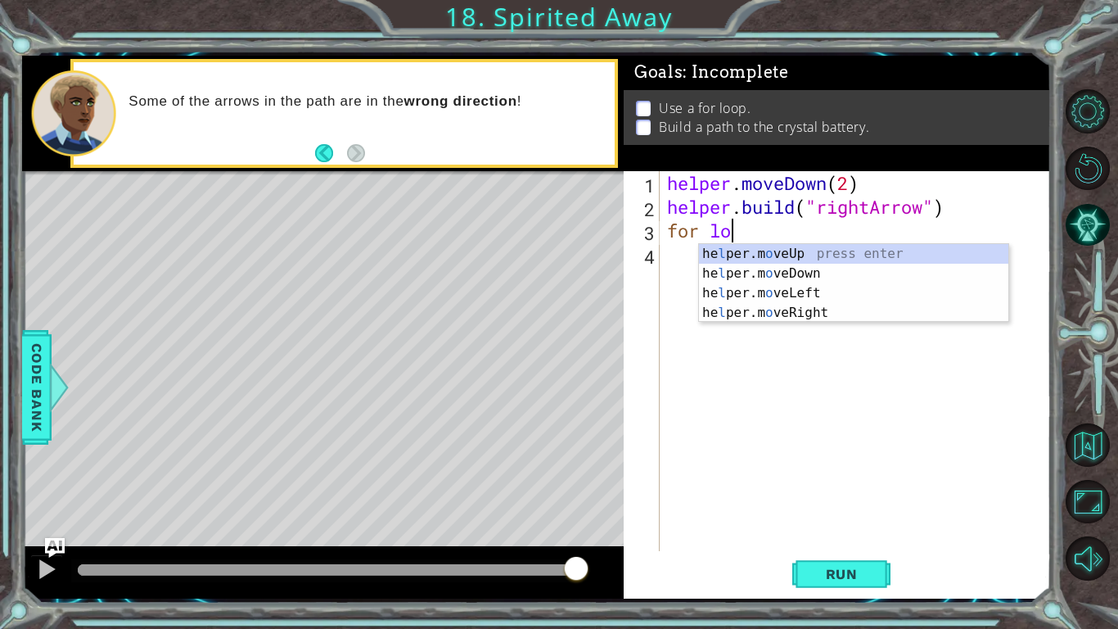
scroll to position [0, 2]
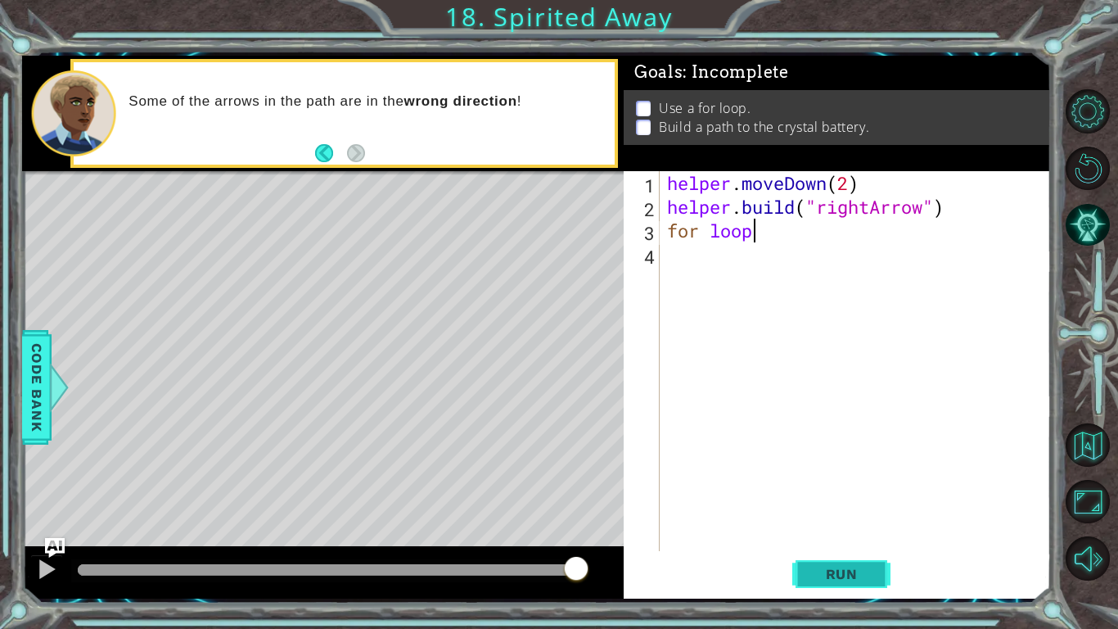
click at [841, 562] on button "Run" at bounding box center [841, 574] width 98 height 43
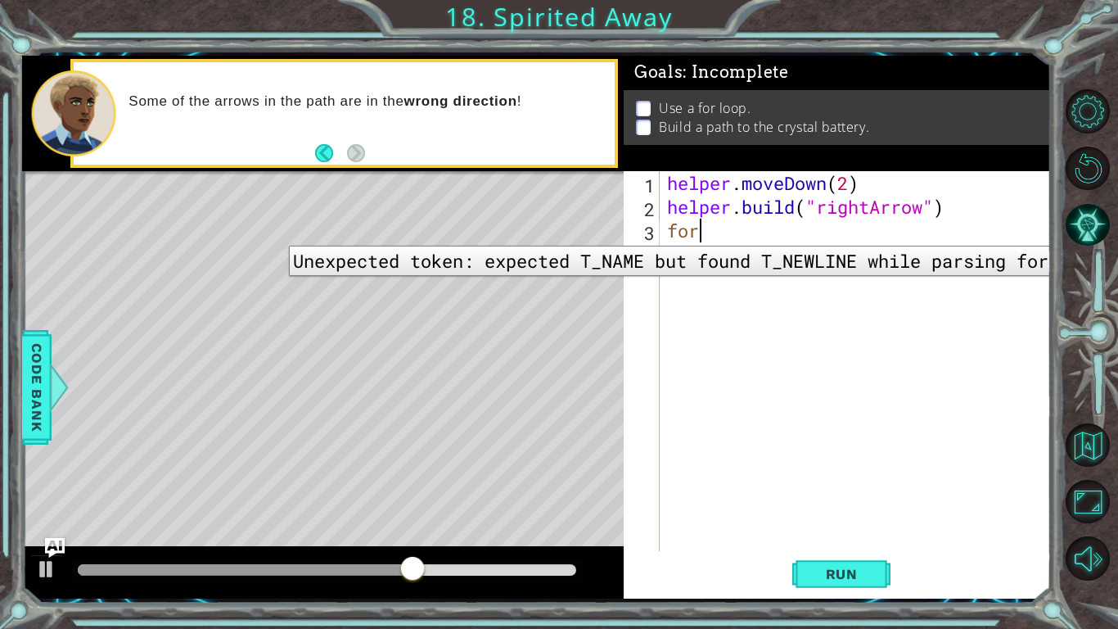
scroll to position [0, 0]
type textarea "f"
type textarea "[DOMAIN_NAME]("rightArrow")"
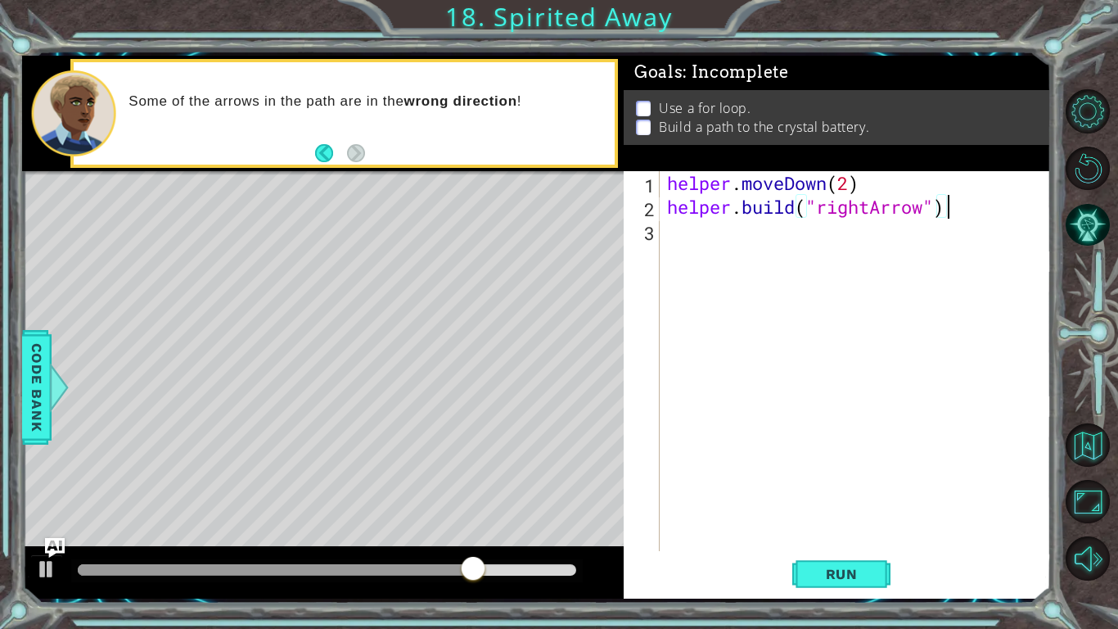
click at [645, 237] on div "3" at bounding box center [643, 233] width 33 height 24
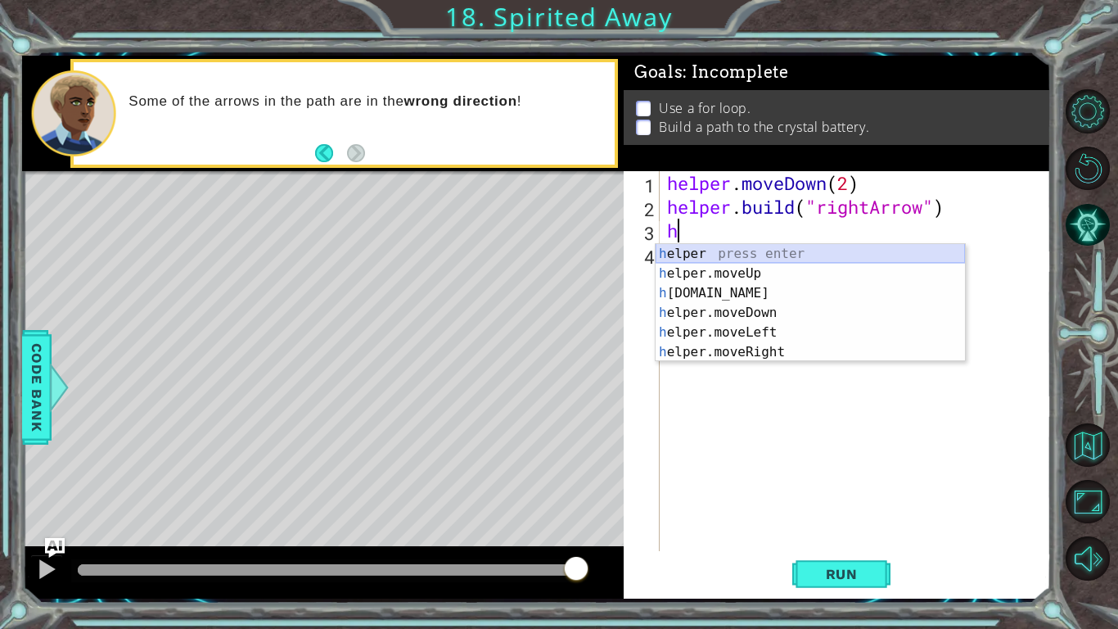
click at [824, 248] on div "h elper press enter h elper.moveUp press enter h [DOMAIN_NAME] press enter h el…" at bounding box center [810, 322] width 309 height 157
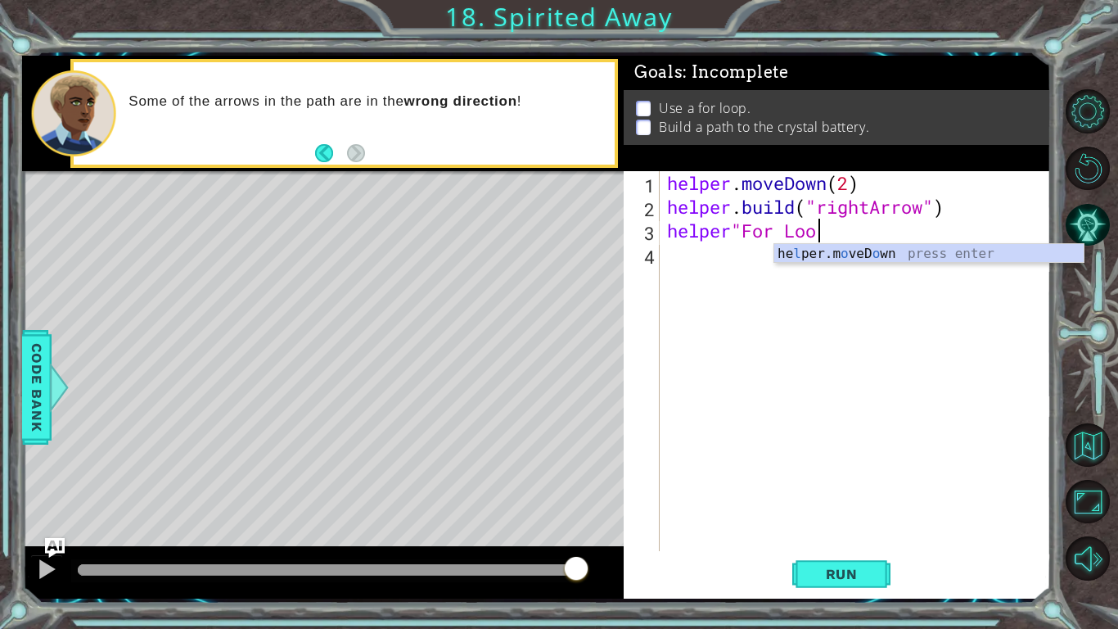
scroll to position [0, 7]
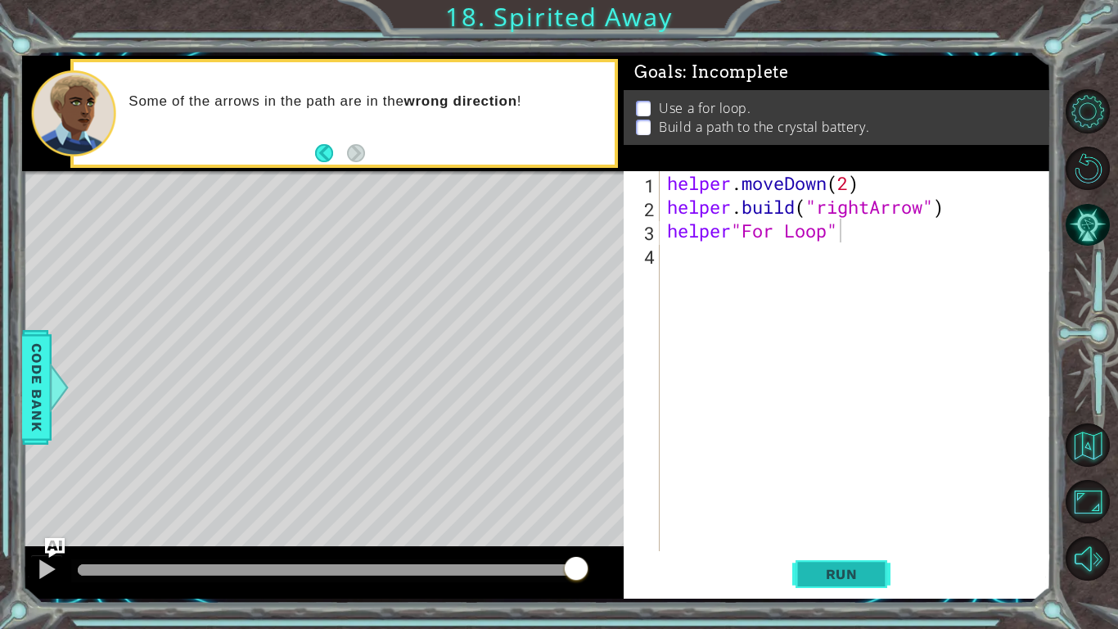
click at [833, 581] on span "Run" at bounding box center [842, 574] width 65 height 16
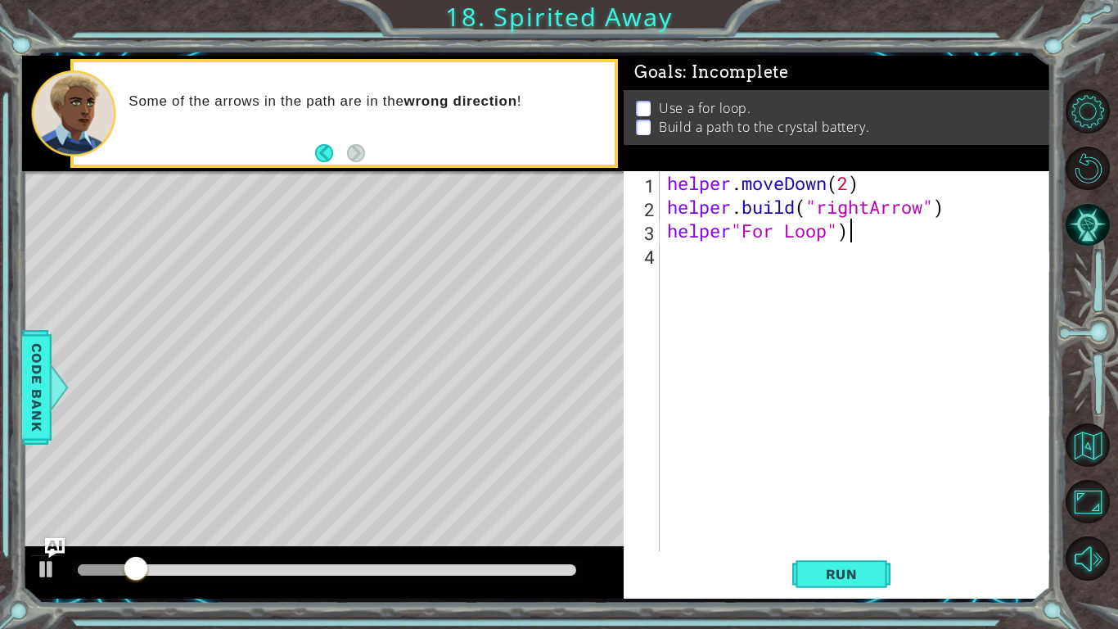
scroll to position [0, 7]
click at [734, 228] on div "helper . moveDown ( 2 ) helper . build ( "rightArrow" ) helper "For Loop" )" at bounding box center [859, 384] width 391 height 427
click at [881, 568] on button "Run" at bounding box center [841, 574] width 98 height 43
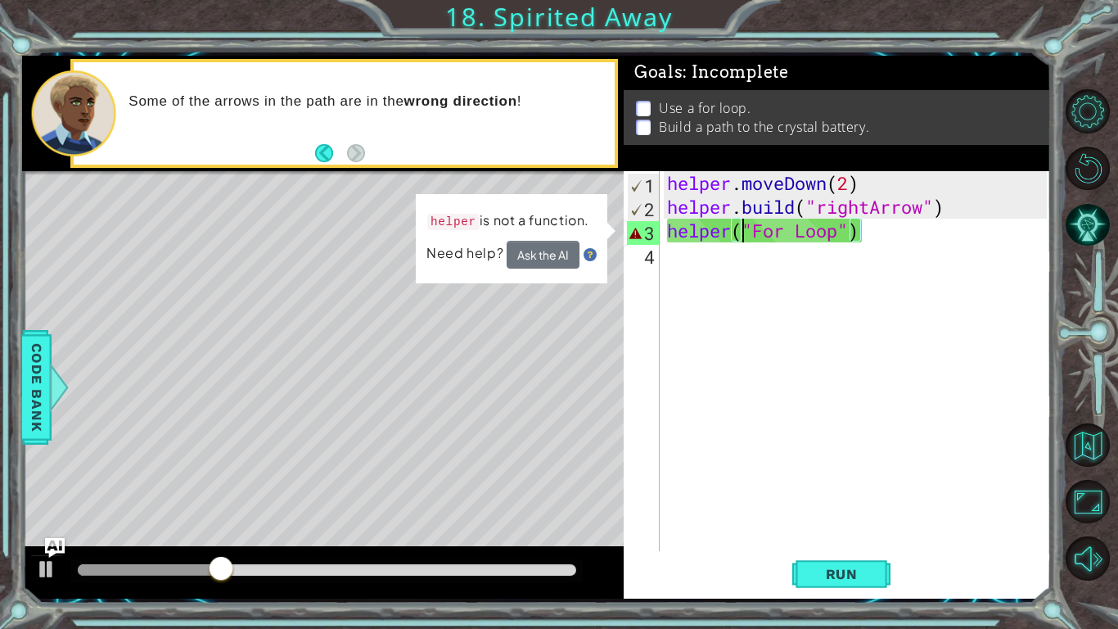
click at [683, 114] on p "Use a for loop." at bounding box center [705, 108] width 92 height 18
click at [861, 225] on div "helper . moveDown ( 2 ) helper . build ( "rightArrow" ) helper ( "For Loop" )" at bounding box center [859, 384] width 391 height 427
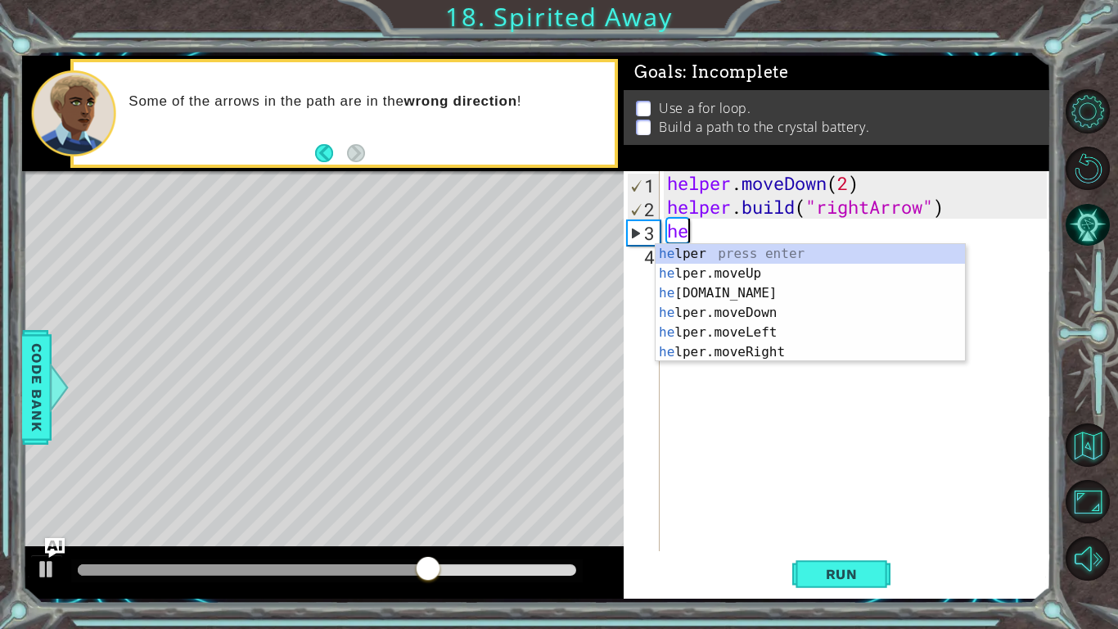
scroll to position [0, 0]
type textarea "h"
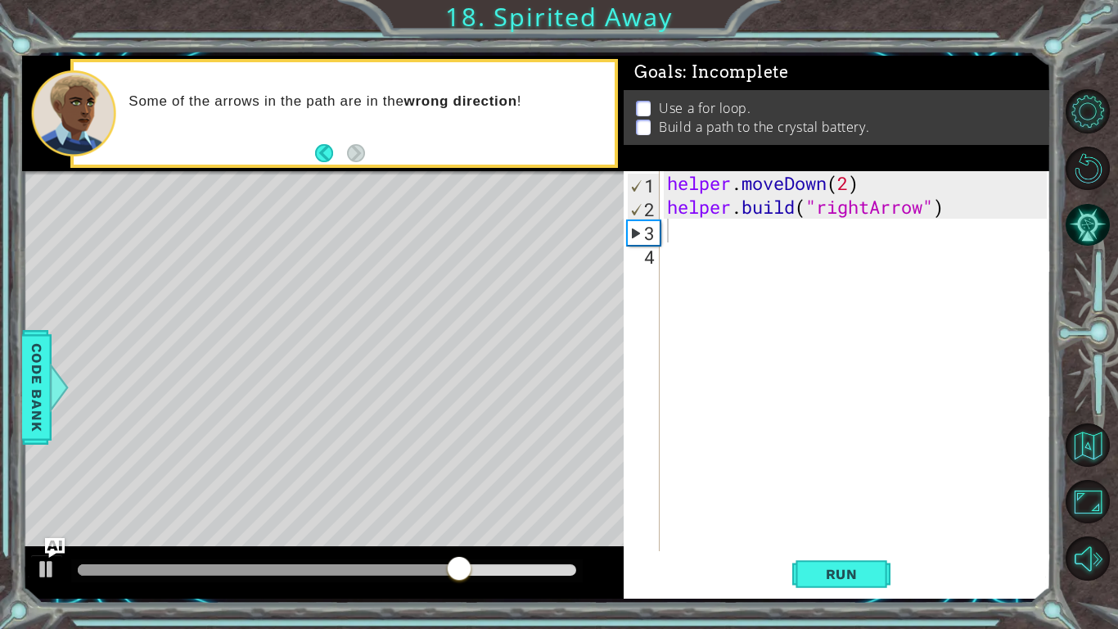
click at [183, 151] on div "Some of the arrows in the path are in the wrong direction !" at bounding box center [344, 113] width 540 height 102
click at [0, 395] on div "1 ההההההההההההההההההההההההההההההההההההההההההההההההההההההההההההההההההההההההההההה…" at bounding box center [559, 314] width 1118 height 629
click at [37, 386] on span "Code Bank" at bounding box center [37, 386] width 26 height 100
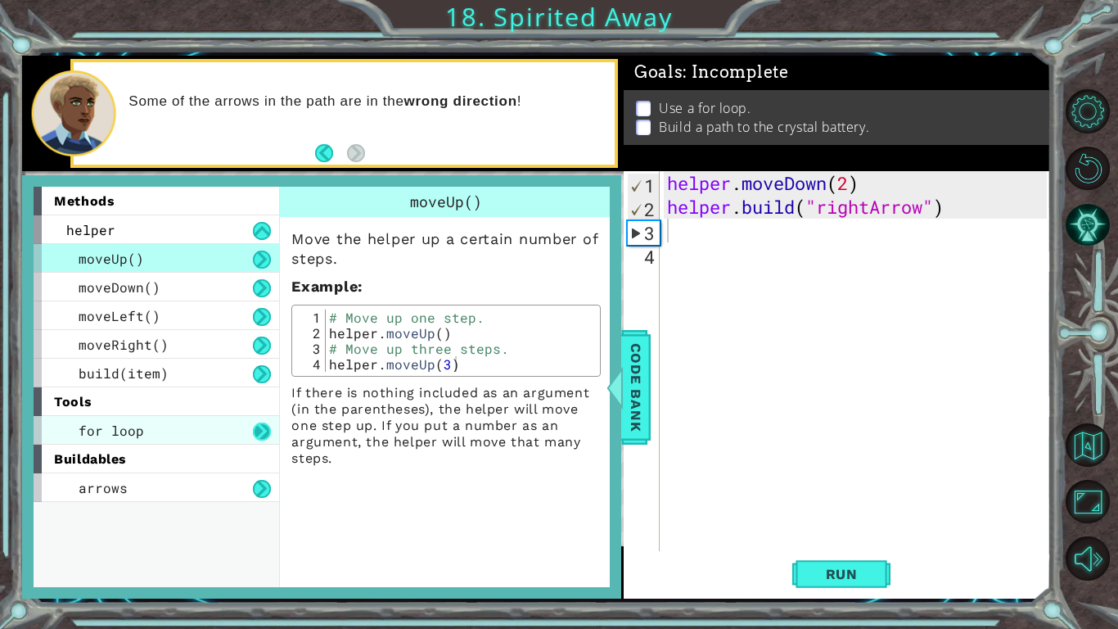
click at [259, 432] on button at bounding box center [262, 431] width 18 height 18
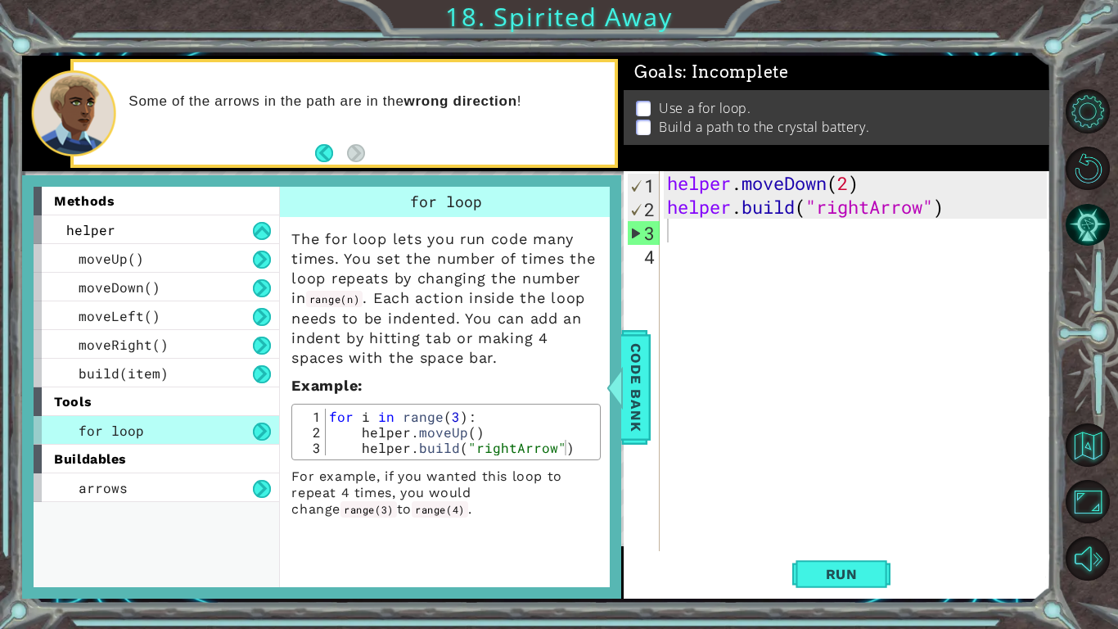
click at [253, 422] on button at bounding box center [262, 431] width 18 height 18
click at [645, 378] on span "Code Bank" at bounding box center [636, 386] width 26 height 100
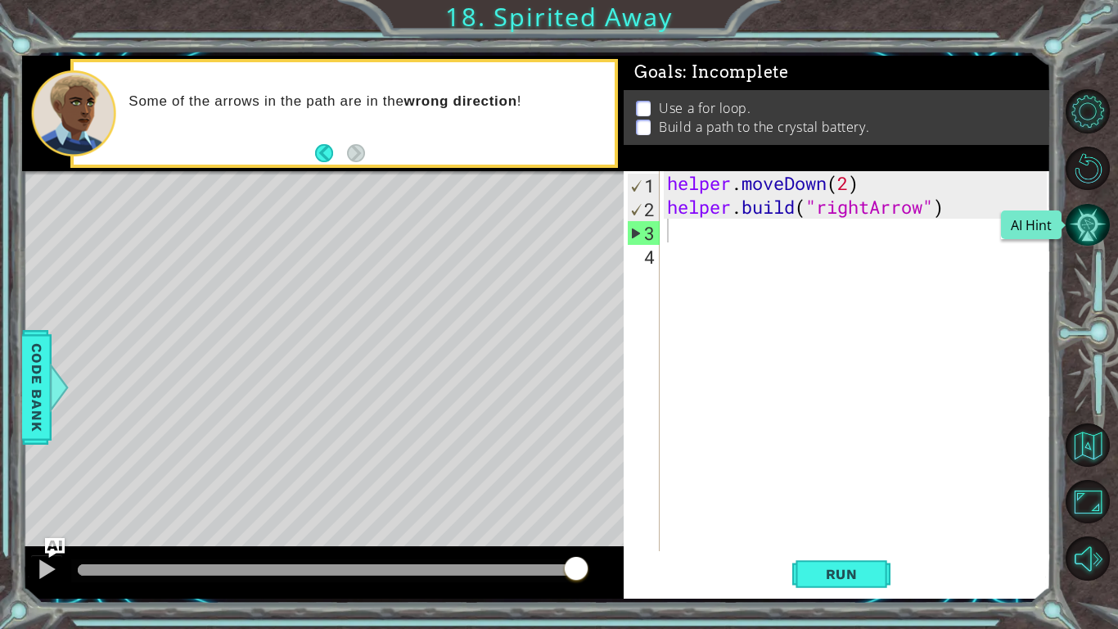
click at [1081, 233] on button "AI Hint" at bounding box center [1088, 225] width 44 height 44
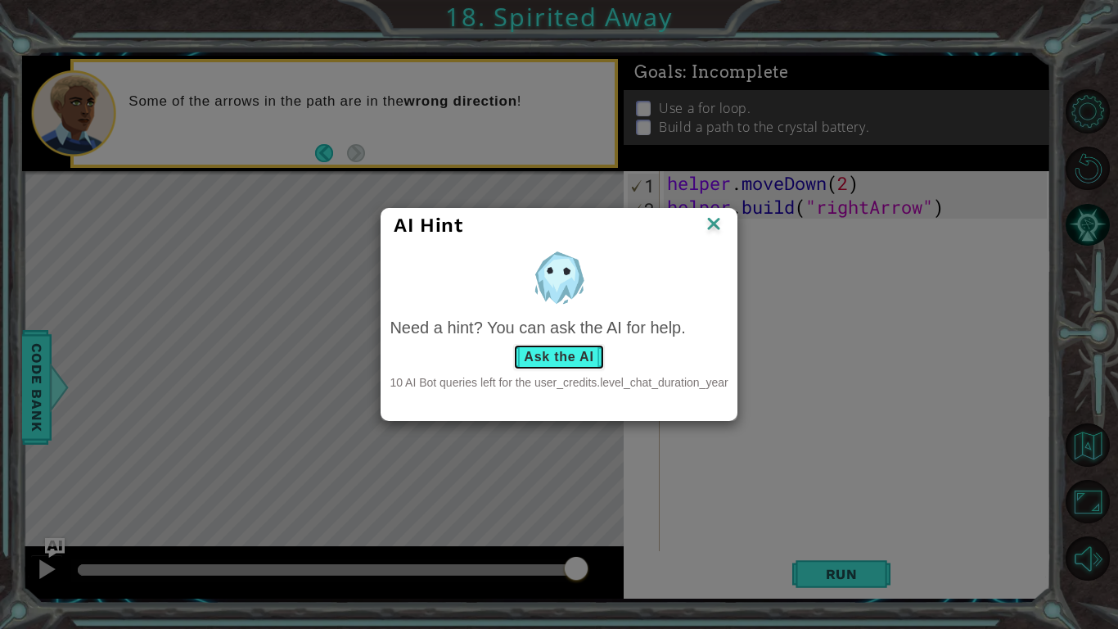
click at [581, 347] on button "Ask the AI" at bounding box center [558, 357] width 91 height 26
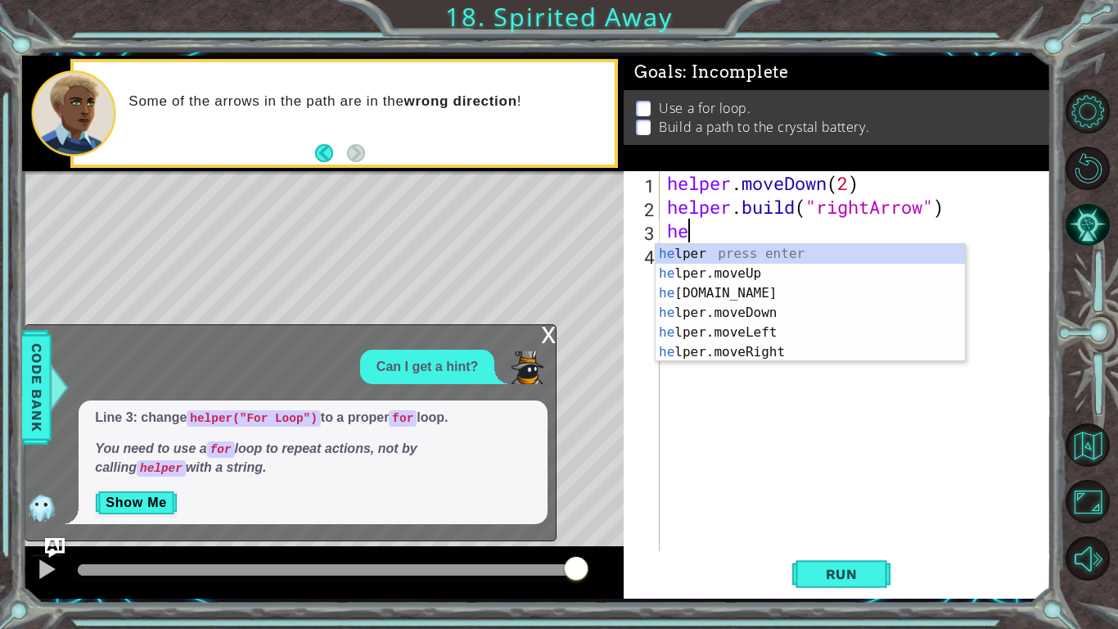
type textarea "h"
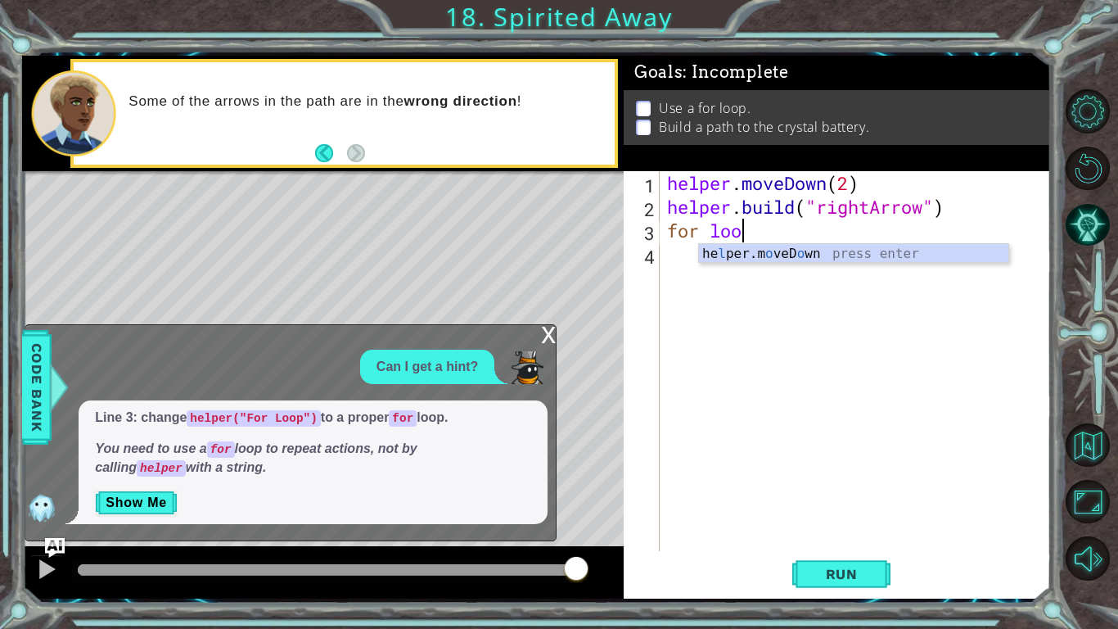
scroll to position [0, 2]
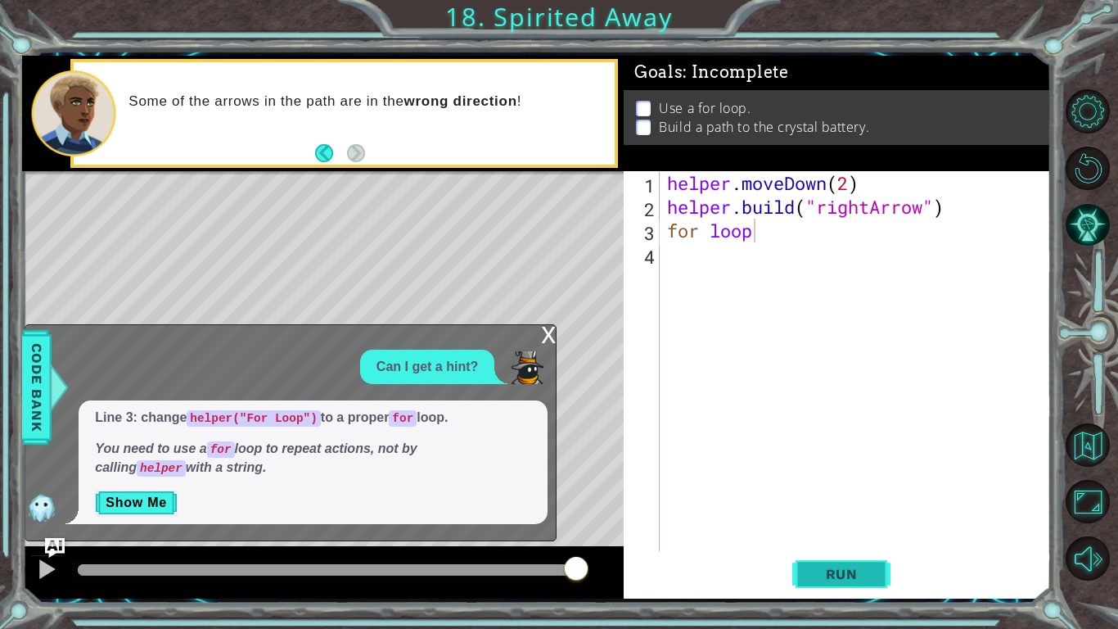
click at [873, 579] on span "Run" at bounding box center [842, 574] width 65 height 16
type textarea "for Loop"
click at [818, 575] on span "Run" at bounding box center [842, 574] width 65 height 16
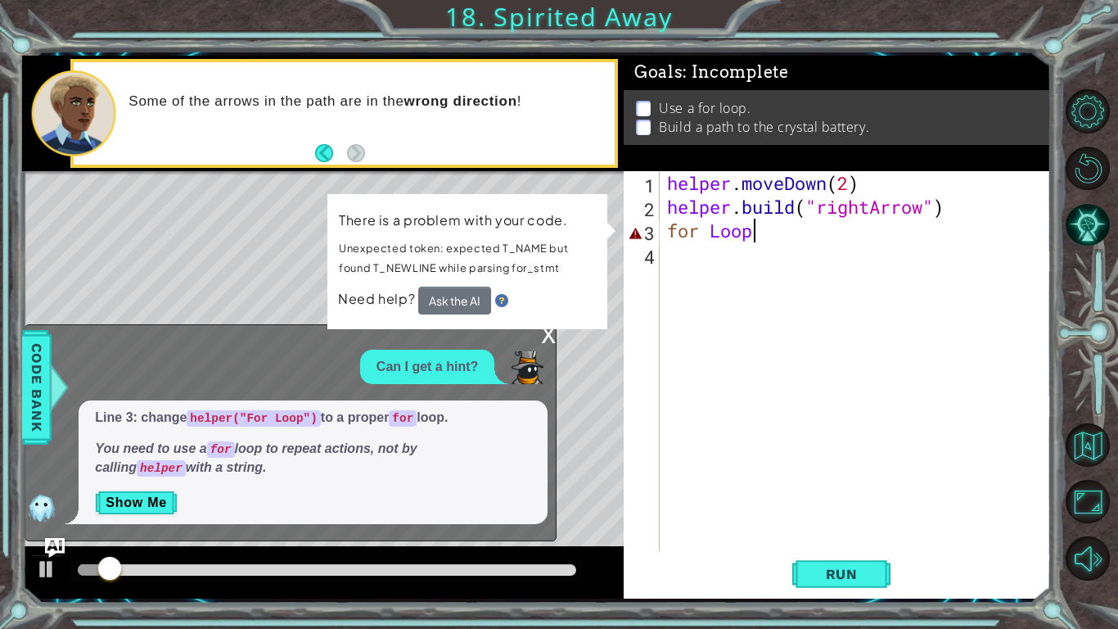
click at [815, 373] on div "helper . moveDown ( 2 ) helper . build ( "rightArrow" ) for Loop" at bounding box center [859, 384] width 391 height 427
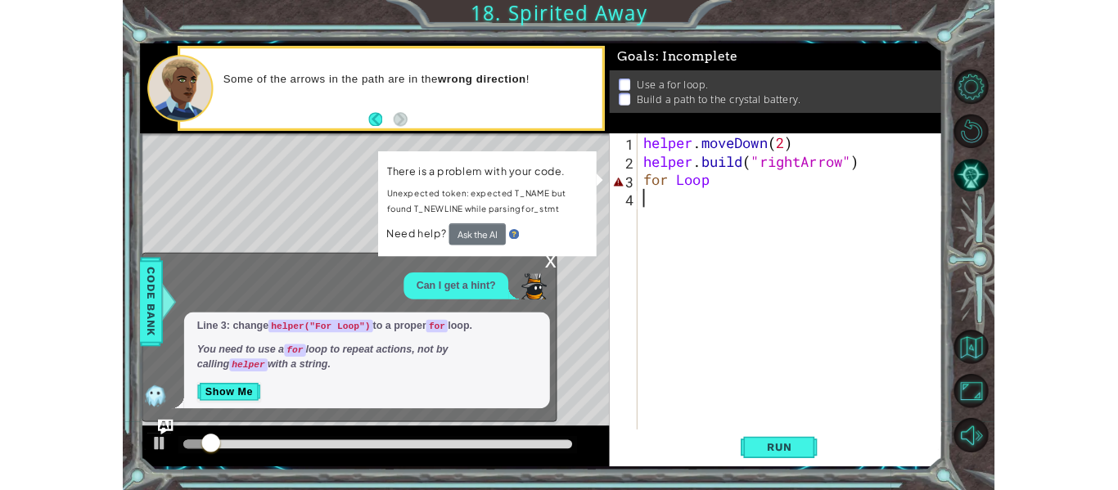
scroll to position [0, 0]
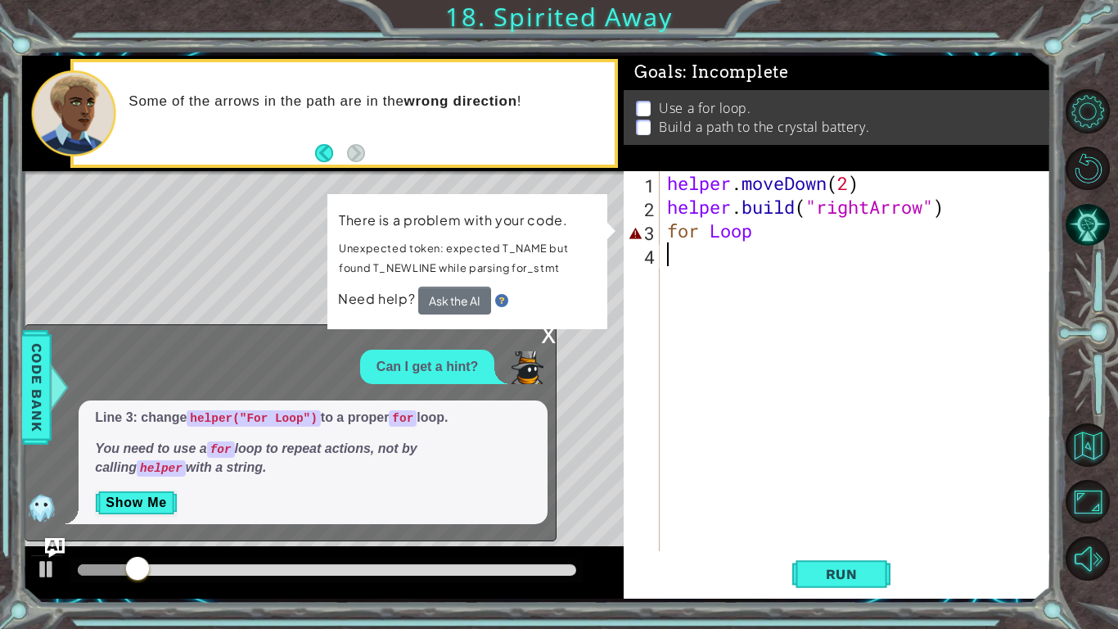
type textarea "for Loop"
